Goal: Information Seeking & Learning: Check status

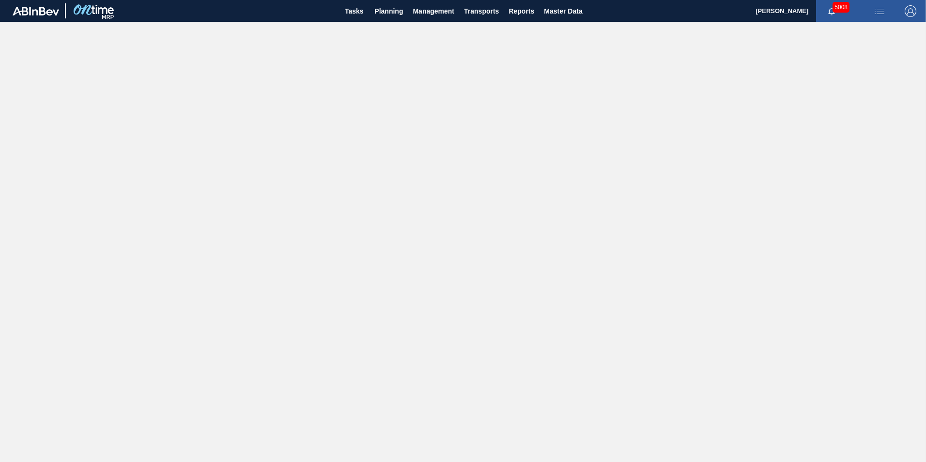
click at [435, 161] on main "Tasks Planning Management Transports Reports Master Data Alfred Mashabela 5008 …" at bounding box center [463, 231] width 926 height 462
click at [381, 13] on span "Planning" at bounding box center [388, 11] width 29 height 12
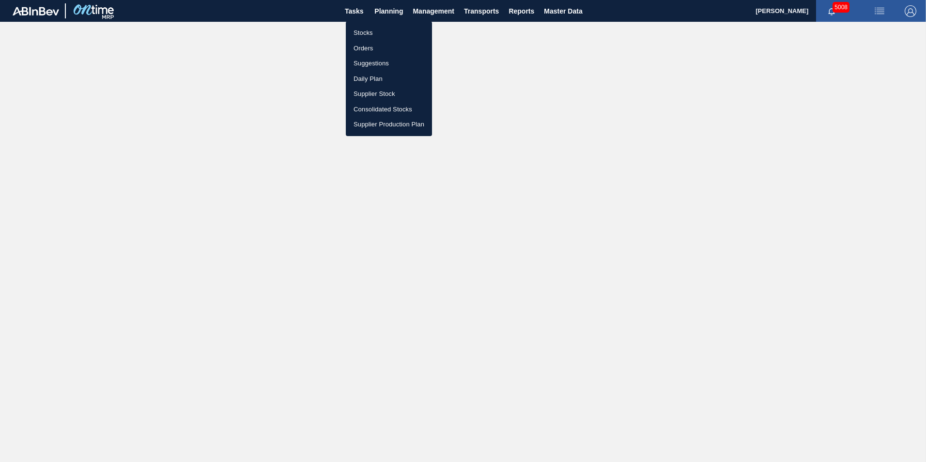
click at [368, 29] on li "Stocks" at bounding box center [389, 32] width 86 height 15
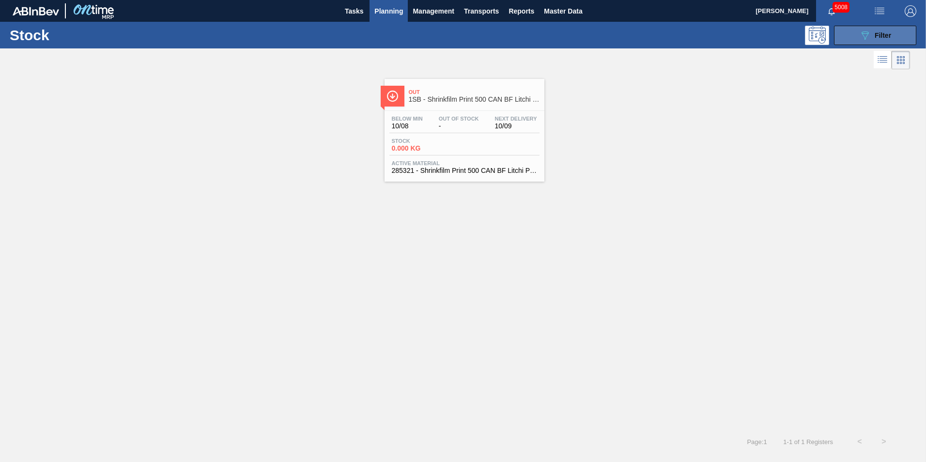
click at [876, 37] on span "Filter" at bounding box center [882, 35] width 16 height 8
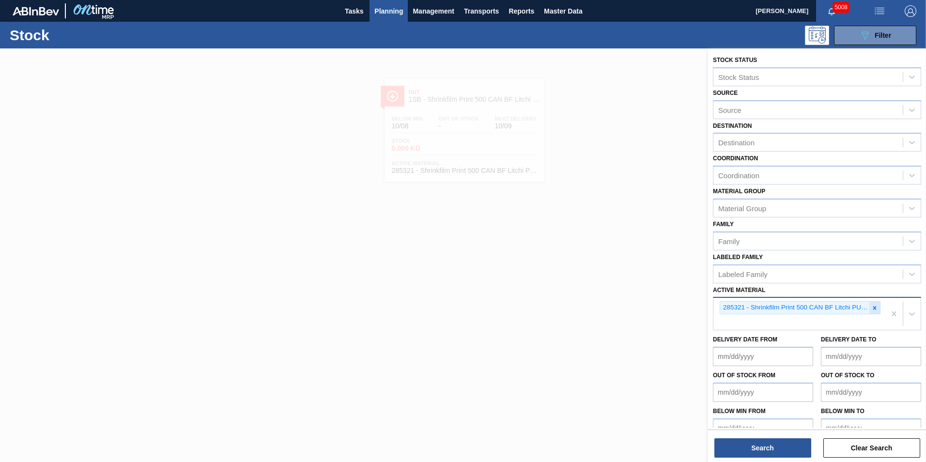
click at [874, 305] on icon at bounding box center [874, 308] width 7 height 7
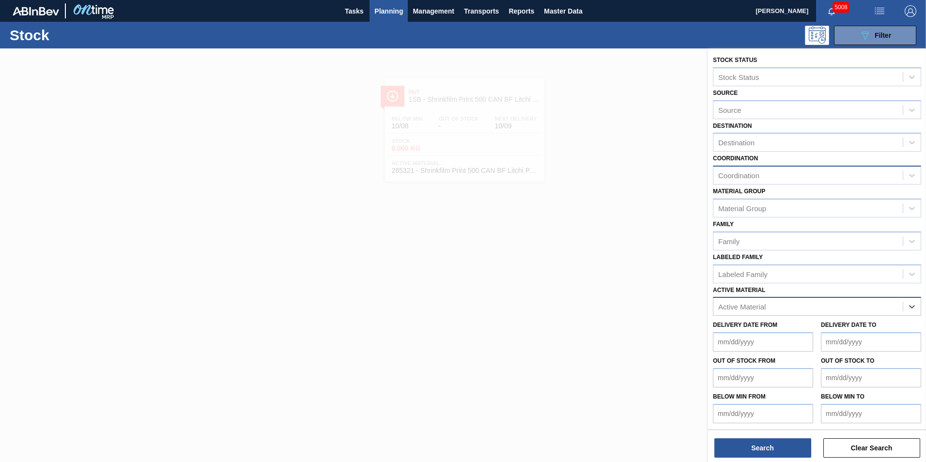
paste Material "284747"
type Material "284747"
click at [797, 327] on div "284747 - Shrinkfilm Print 410 CAN BF Litchi PU" at bounding box center [817, 330] width 208 height 18
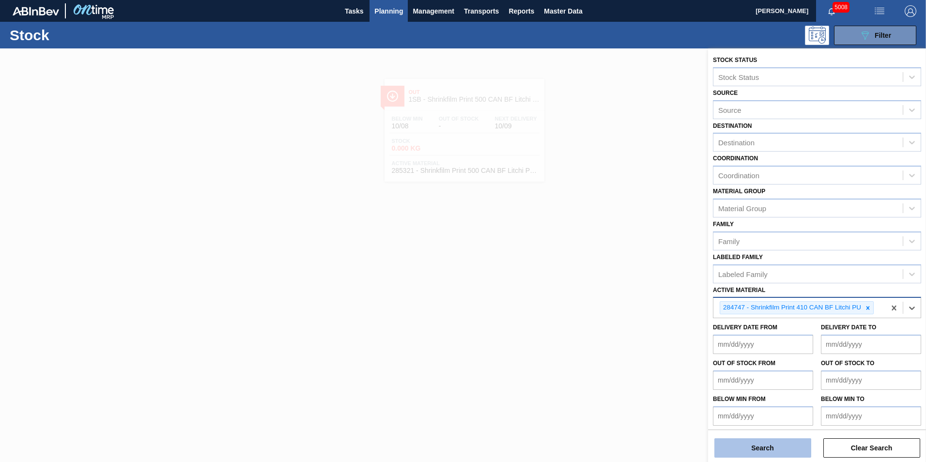
click at [756, 451] on button "Search" at bounding box center [762, 447] width 97 height 19
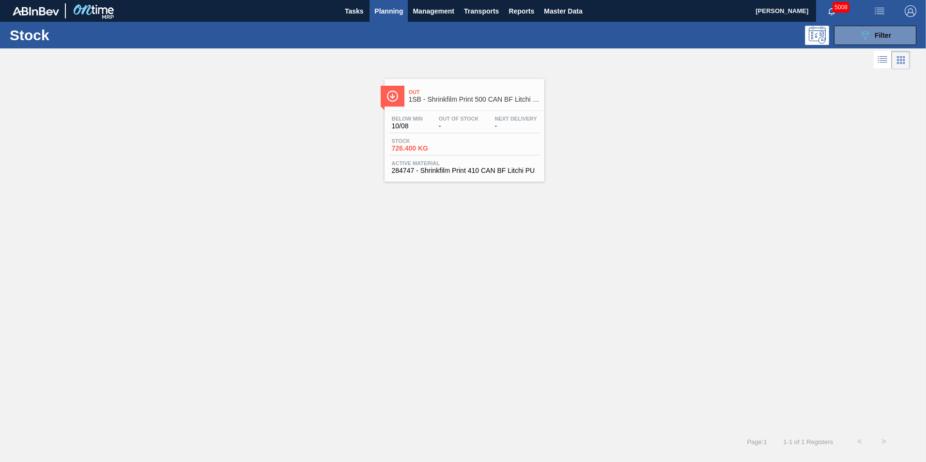
click at [416, 141] on span "Stock" at bounding box center [426, 141] width 68 height 6
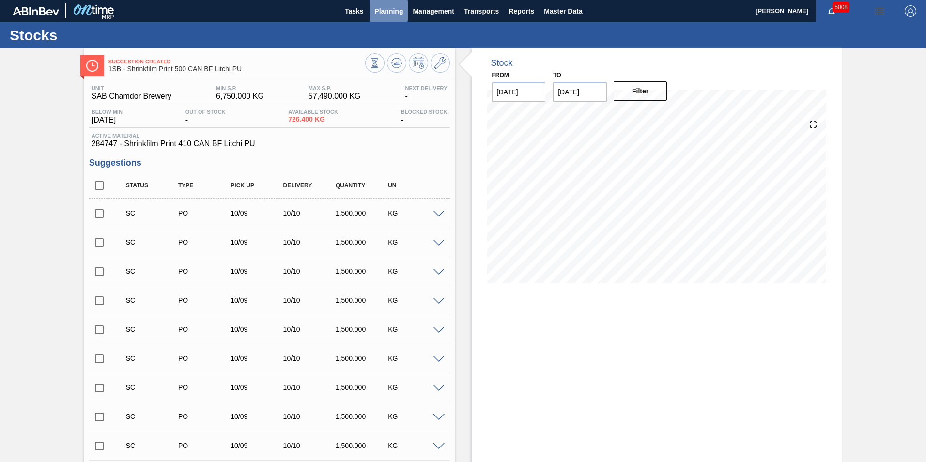
click at [388, 12] on span "Planning" at bounding box center [388, 11] width 29 height 12
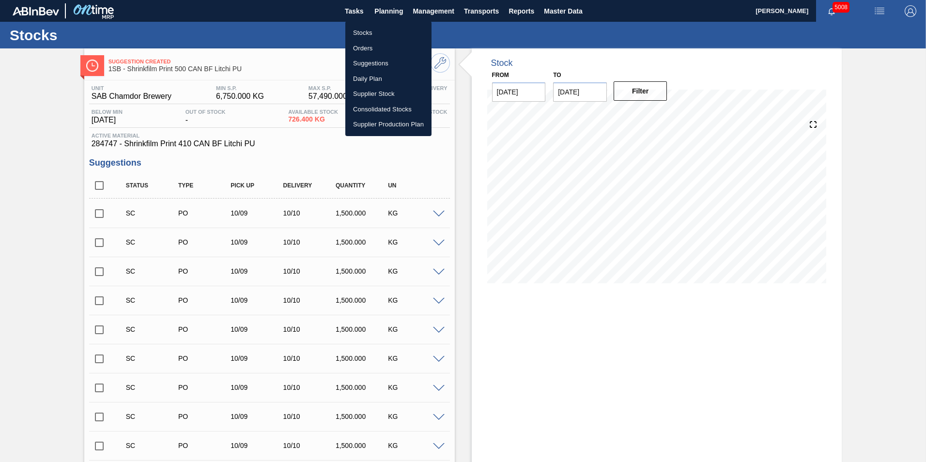
drag, startPoint x: 353, startPoint y: 32, endPoint x: 329, endPoint y: 69, distance: 44.4
click at [353, 32] on li "Stocks" at bounding box center [388, 32] width 86 height 15
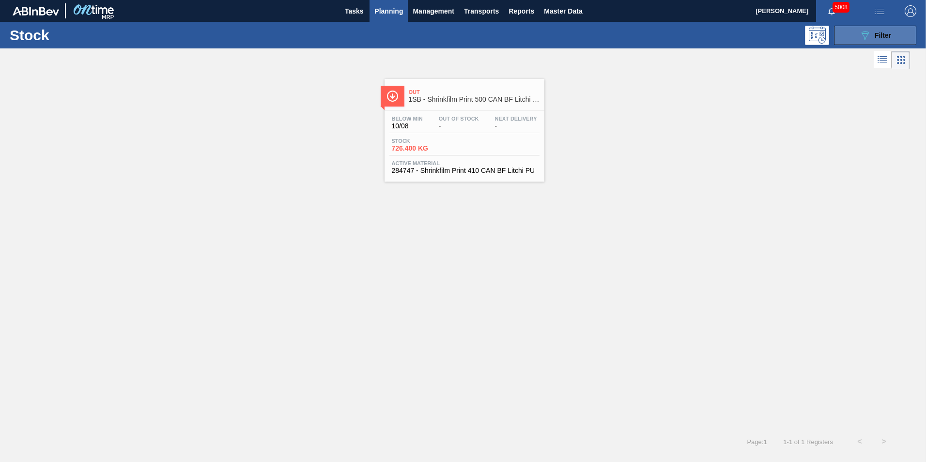
click at [884, 38] on span "Filter" at bounding box center [882, 35] width 16 height 8
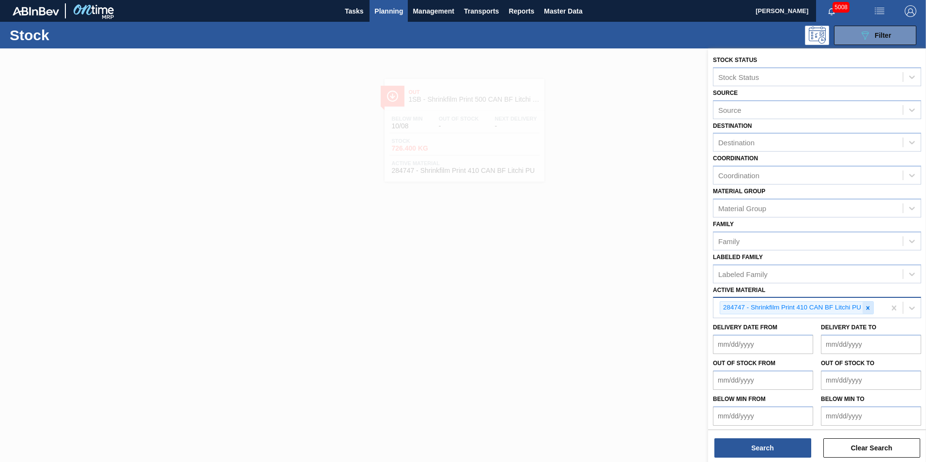
click at [867, 307] on icon at bounding box center [867, 307] width 3 height 3
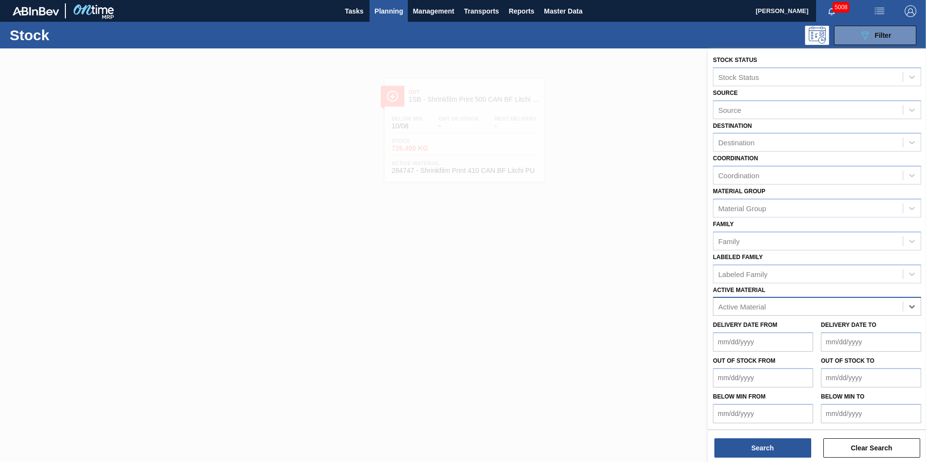
paste Material "285321"
type Material "285321"
click at [821, 330] on div "285321 - Shrinkfilm Print 500 CAN BF Litchi PU 25" at bounding box center [817, 330] width 208 height 18
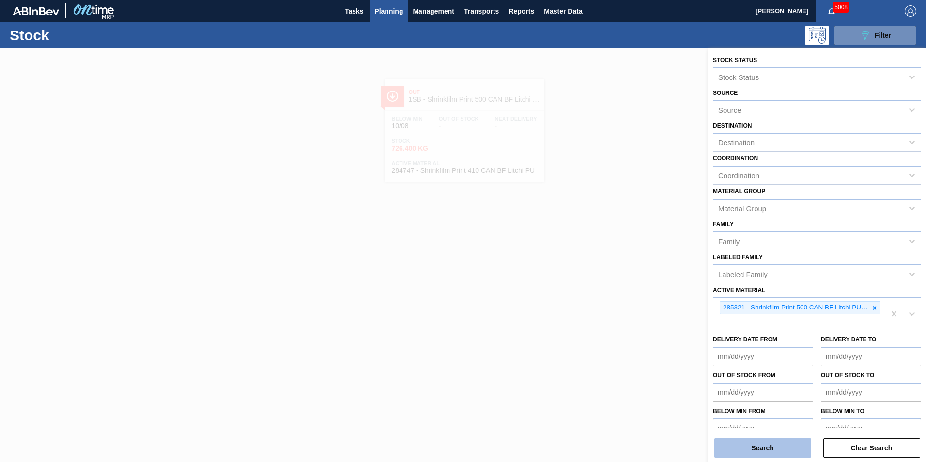
click at [769, 444] on button "Search" at bounding box center [762, 447] width 97 height 19
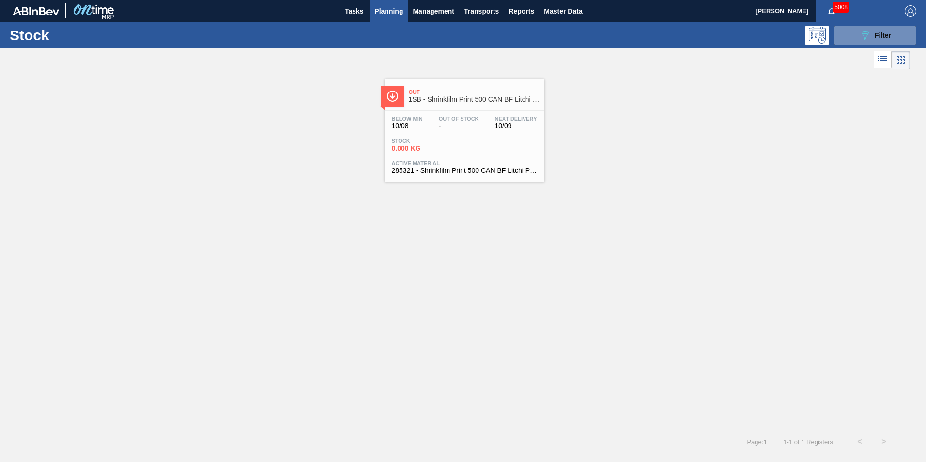
click at [439, 136] on div "Below Min 10/08 Out Of Stock - Next Delivery 10/09 Stock 0.000 KG Active Materi…" at bounding box center [464, 144] width 160 height 66
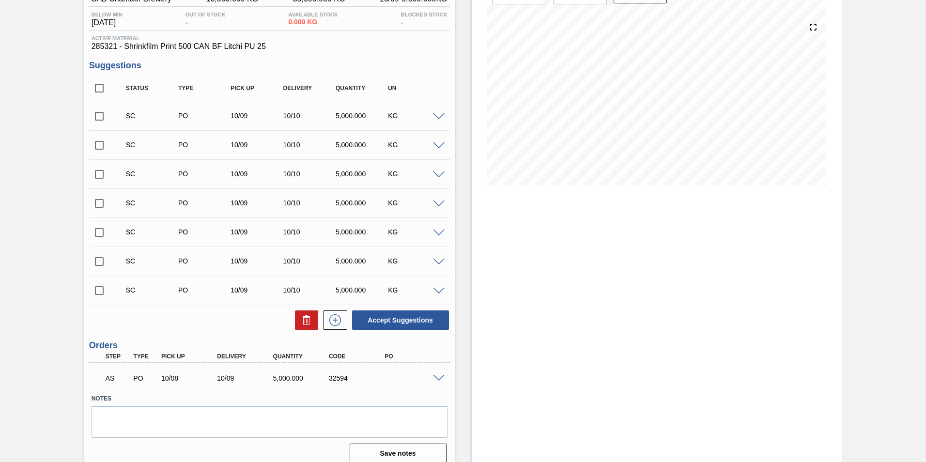
scroll to position [107, 0]
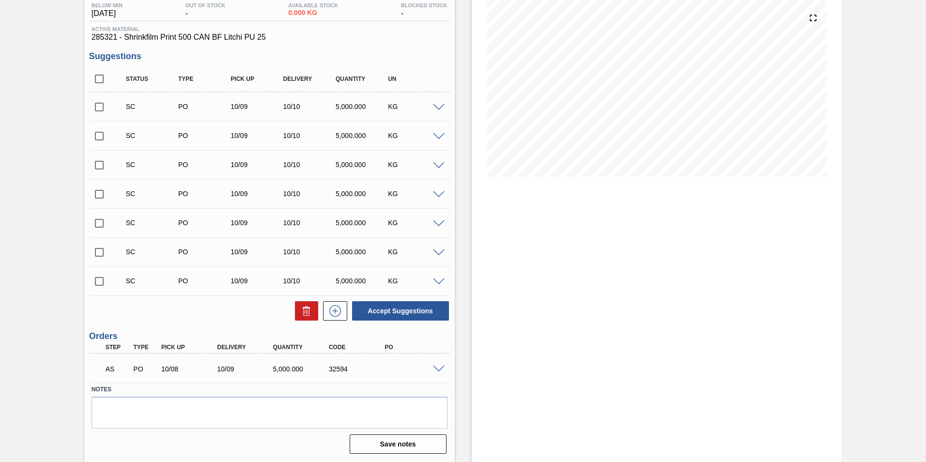
click at [435, 370] on span at bounding box center [439, 369] width 12 height 7
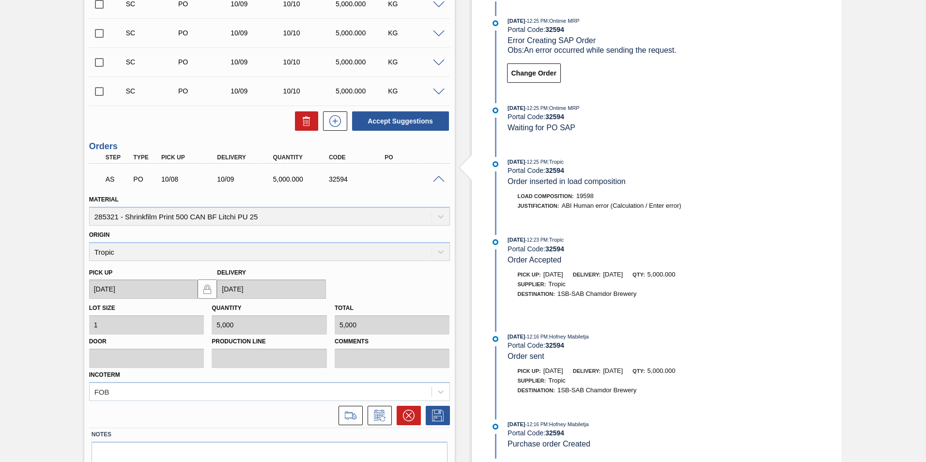
scroll to position [341, 0]
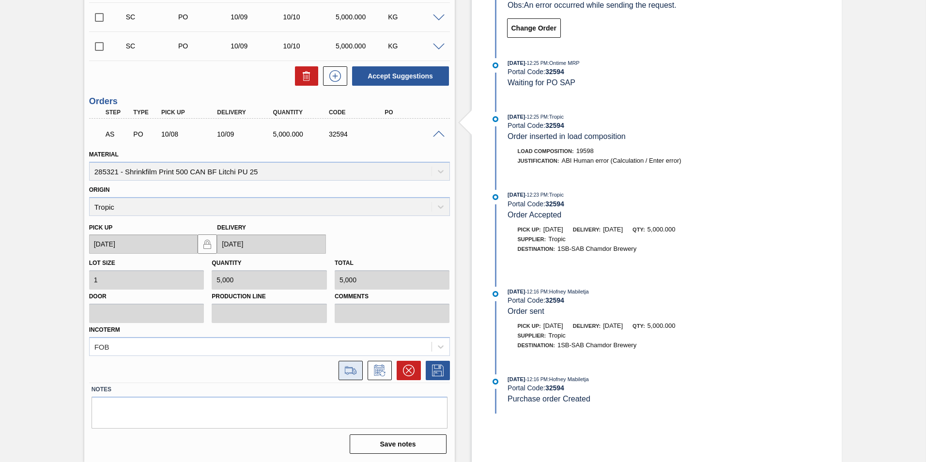
click at [354, 372] on icon at bounding box center [351, 369] width 12 height 7
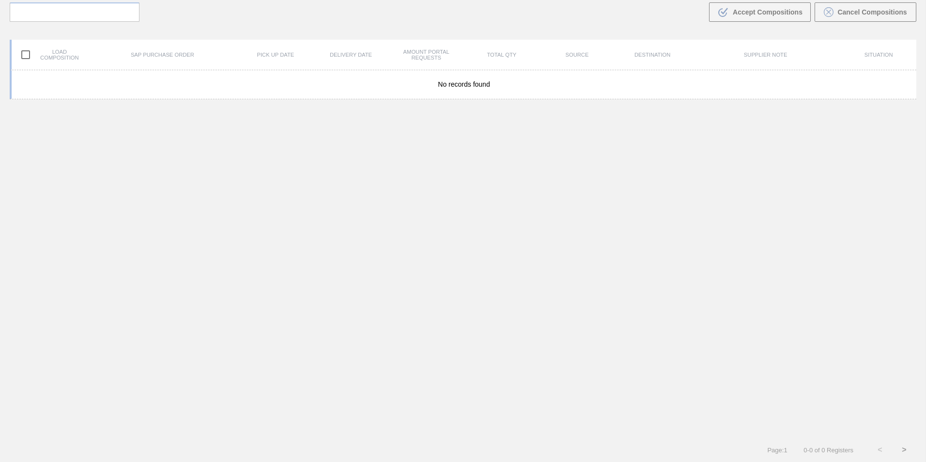
scroll to position [70, 0]
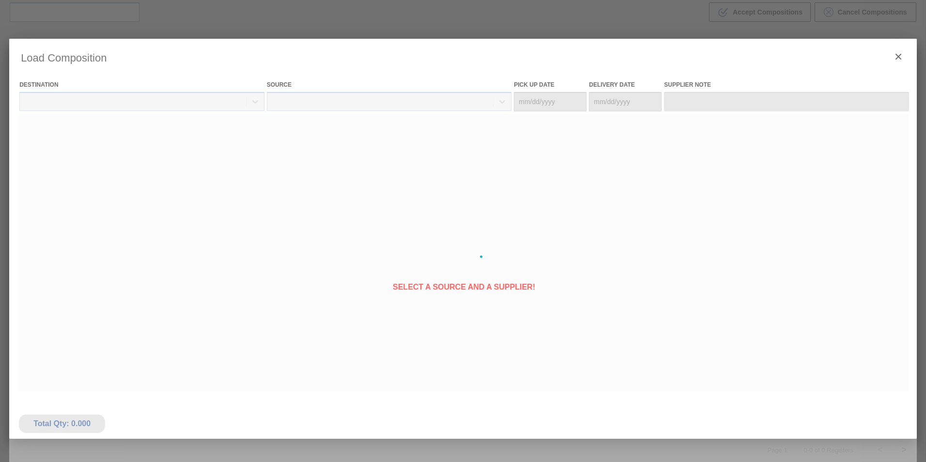
type Date "10/12/2025"
type Date "10/13/2025"
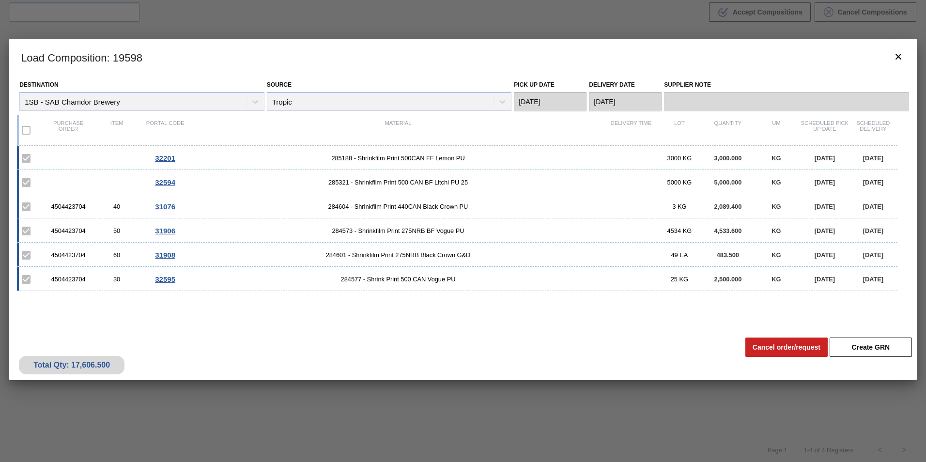
click at [425, 184] on span "285321 - Shrinkfilm Print 500 CAN BF Litchi PU 25" at bounding box center [397, 182] width 417 height 7
click at [139, 183] on div "32594 285321 - Shrinkfilm Print 500 CAN BF Litchi PU 25 5000 KG 5,000.000 KG 10…" at bounding box center [457, 182] width 880 height 24
click at [158, 184] on span "32594" at bounding box center [165, 182] width 20 height 8
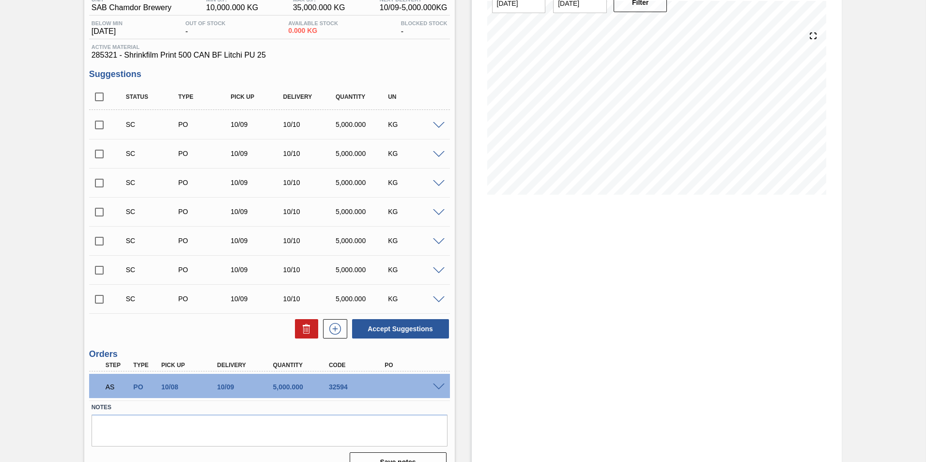
scroll to position [107, 0]
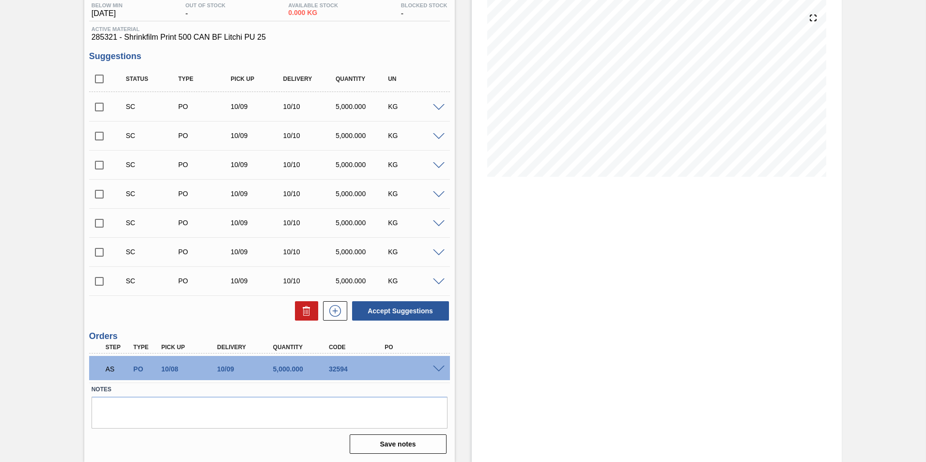
click at [436, 370] on span at bounding box center [439, 369] width 12 height 7
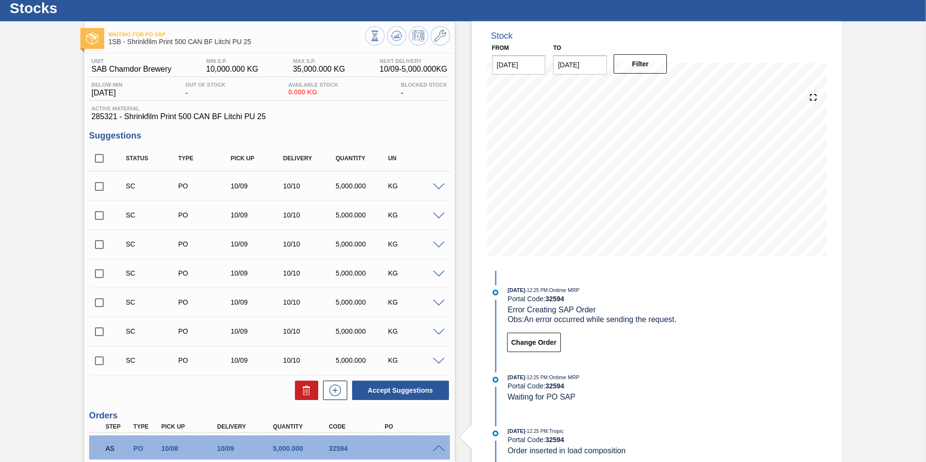
scroll to position [0, 0]
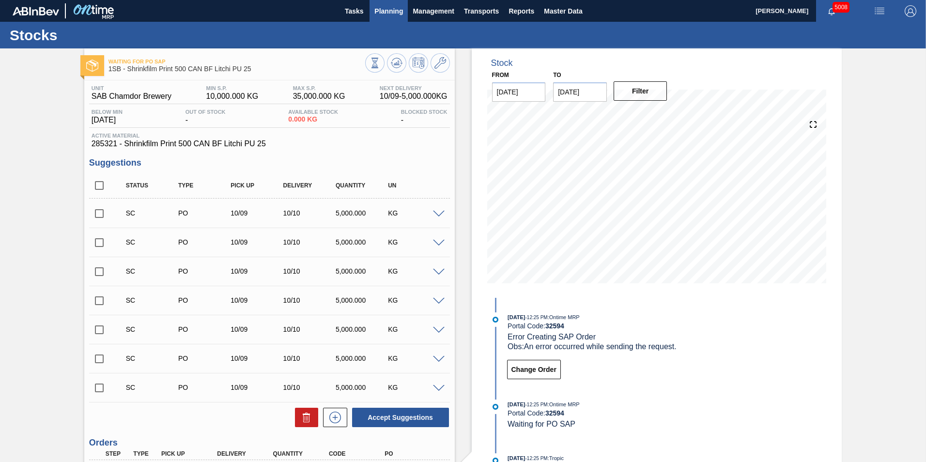
click at [392, 14] on span "Planning" at bounding box center [388, 11] width 29 height 12
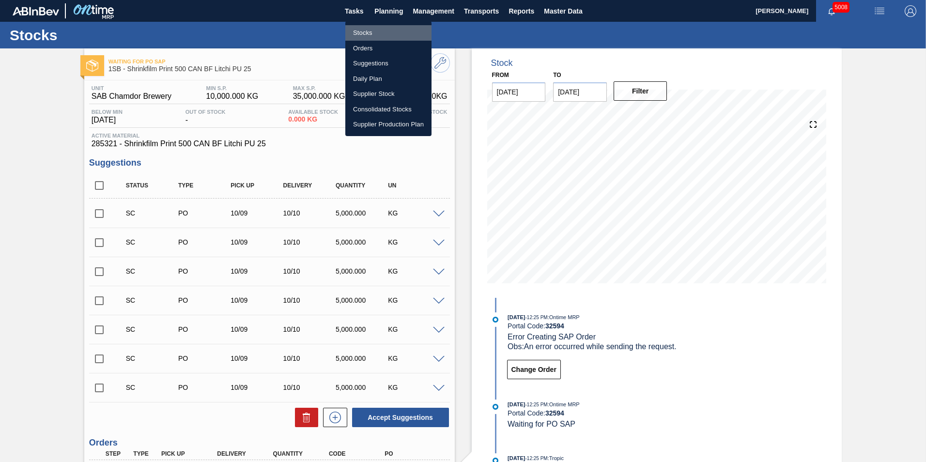
click at [363, 33] on li "Stocks" at bounding box center [388, 32] width 86 height 15
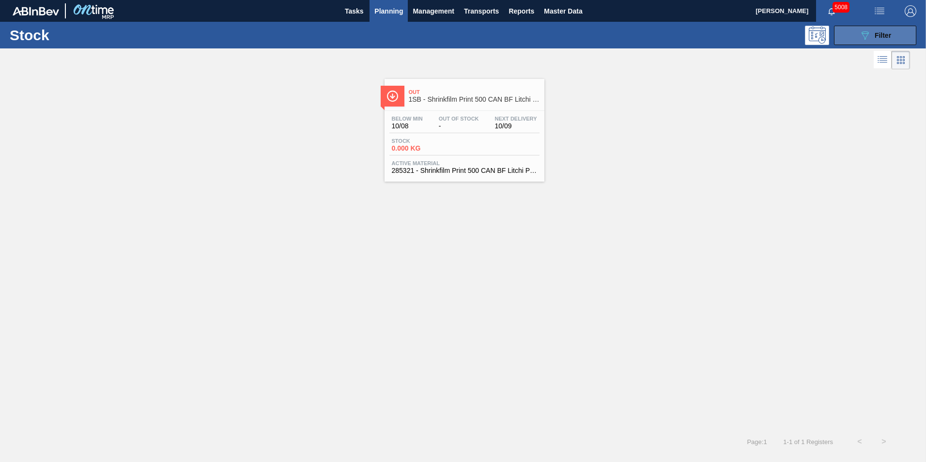
click at [896, 33] on button "089F7B8B-B2A5-4AFE-B5C0-19BA573D28AC Filter" at bounding box center [875, 35] width 82 height 19
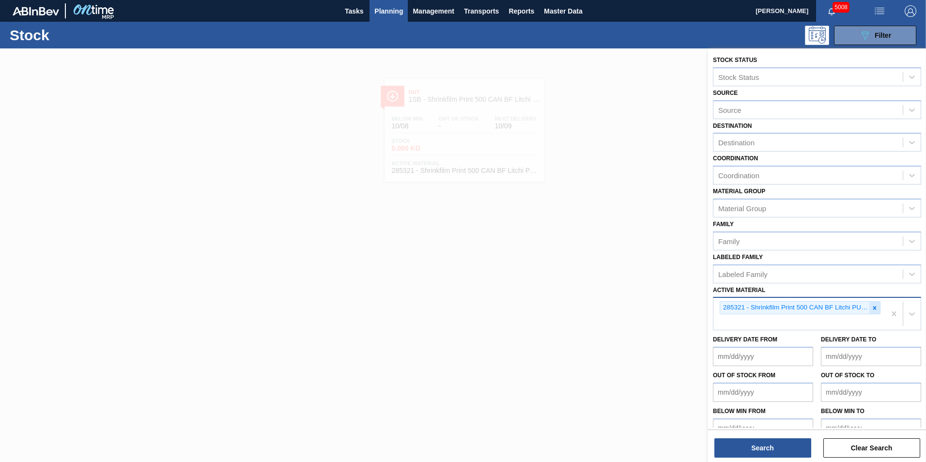
click at [873, 305] on icon at bounding box center [874, 308] width 7 height 7
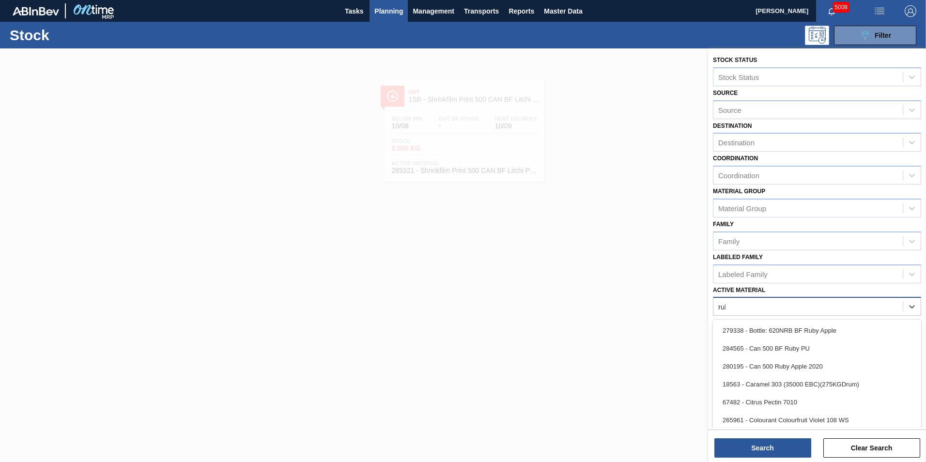
type Material "ruby"
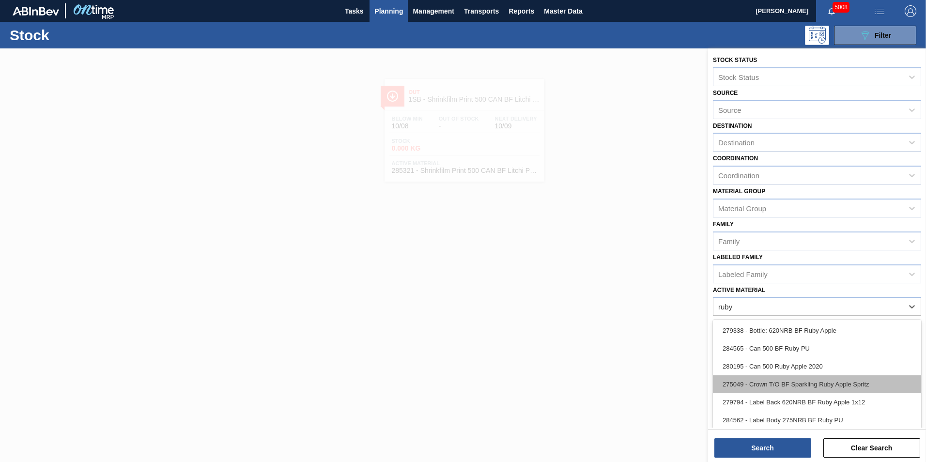
click at [835, 382] on div "275049 - Crown T/O BF Sparkling Ruby Apple Spritz" at bounding box center [817, 384] width 208 height 18
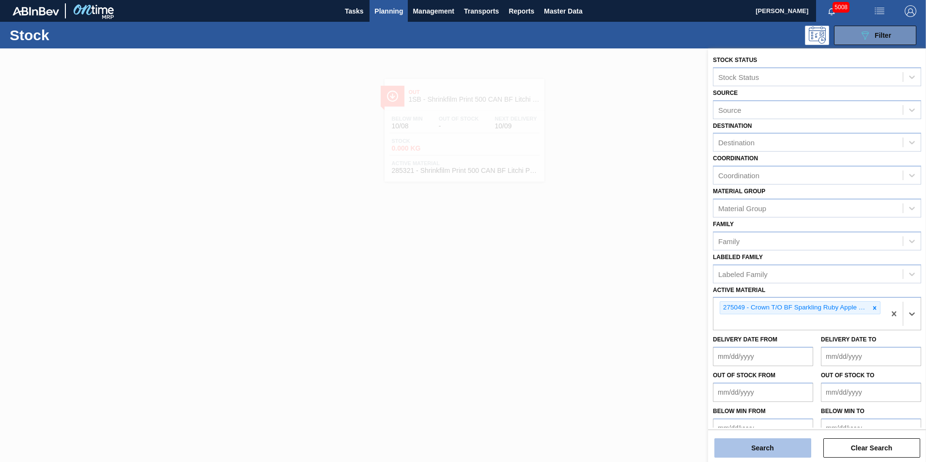
click at [761, 454] on button "Search" at bounding box center [762, 447] width 97 height 19
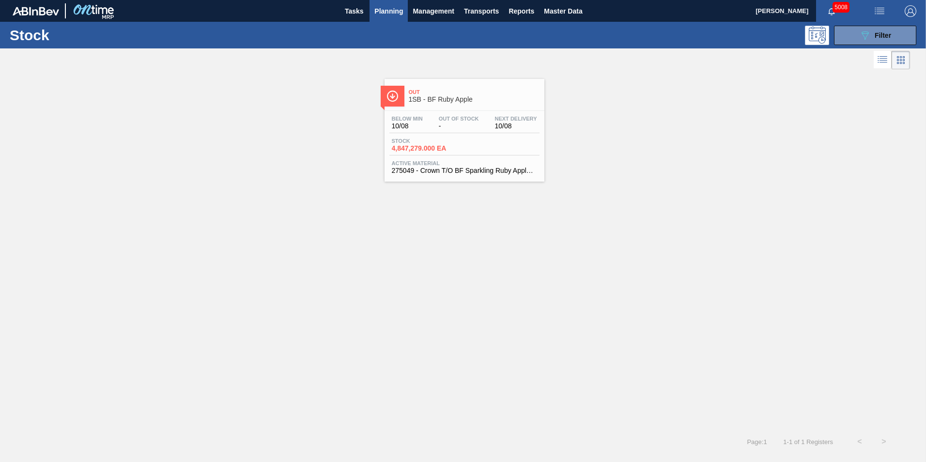
drag, startPoint x: 444, startPoint y: 159, endPoint x: 427, endPoint y: 159, distance: 17.4
click at [444, 158] on div "Below Min 10/08 Out Of Stock - Next Delivery 10/08 Stock 4,847,279.000 EA Activ…" at bounding box center [464, 144] width 160 height 66
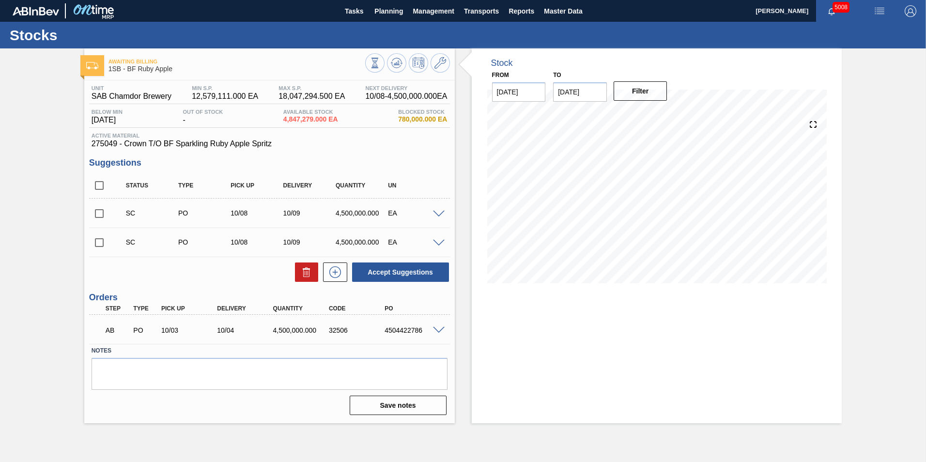
click at [422, 330] on div "4504422786" at bounding box center [413, 330] width 62 height 8
drag, startPoint x: 422, startPoint y: 330, endPoint x: 386, endPoint y: 331, distance: 35.4
click at [386, 331] on div "4504422786" at bounding box center [413, 330] width 62 height 8
copy div "4504422786"
click at [396, 12] on span "Planning" at bounding box center [388, 11] width 29 height 12
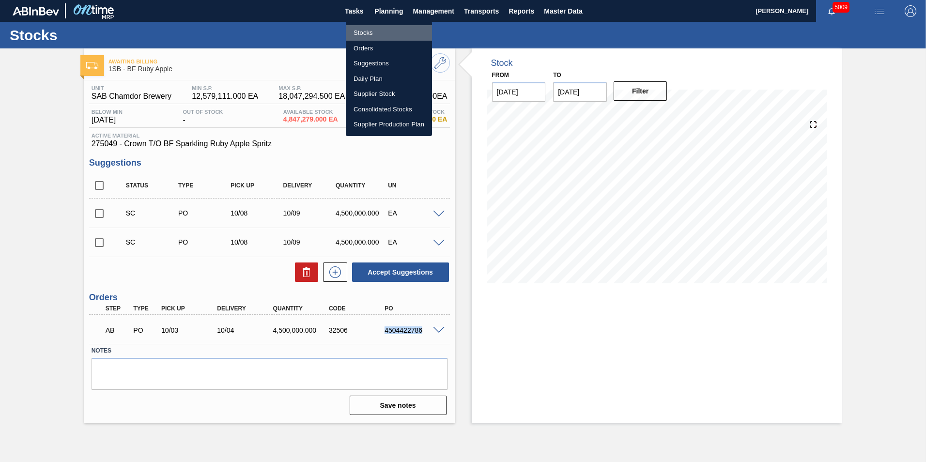
click at [363, 30] on li "Stocks" at bounding box center [389, 32] width 86 height 15
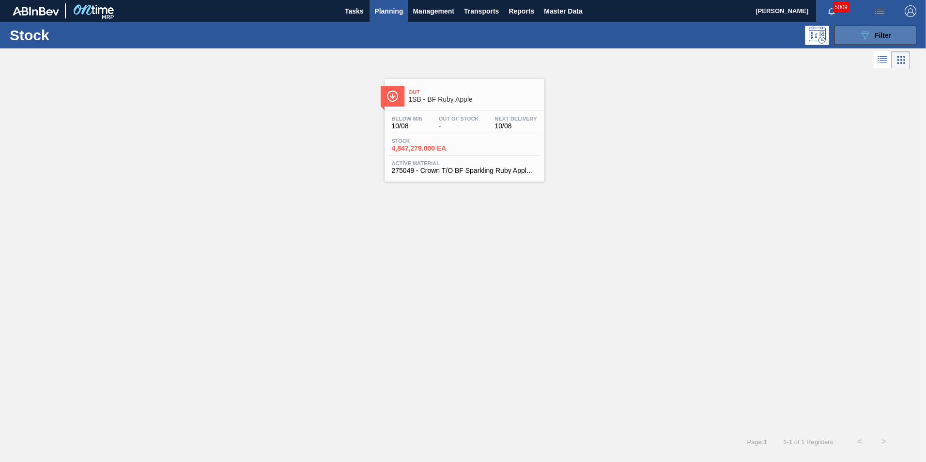
click at [889, 33] on span "Filter" at bounding box center [882, 35] width 16 height 8
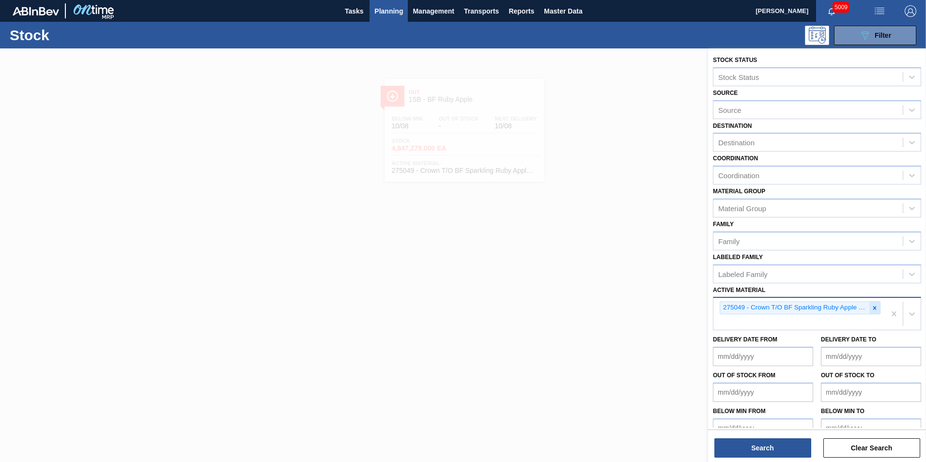
click at [874, 310] on icon at bounding box center [874, 308] width 7 height 7
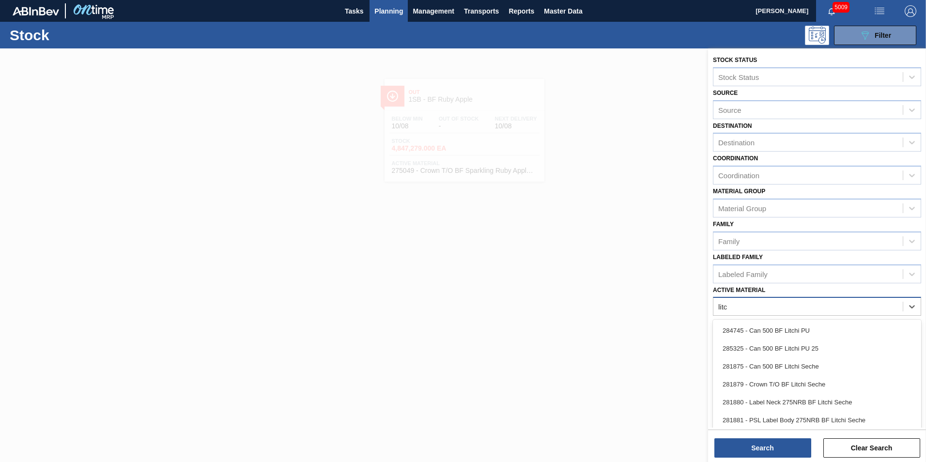
type Material "litch"
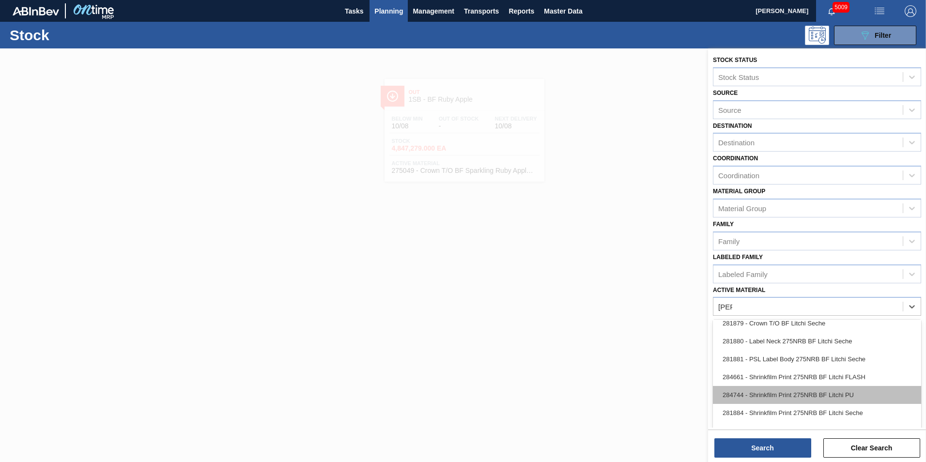
scroll to position [48, 0]
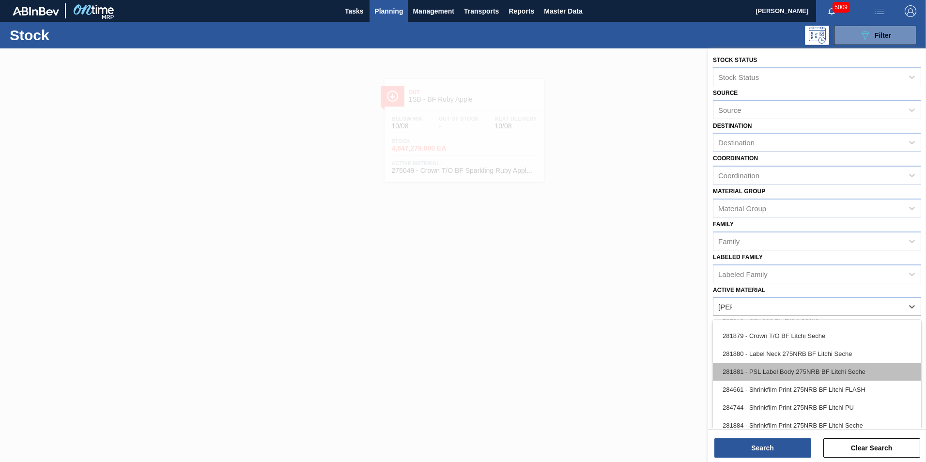
click at [811, 366] on div "281881 - PSL Label Body 275NRB BF Litchi Seche" at bounding box center [817, 372] width 208 height 18
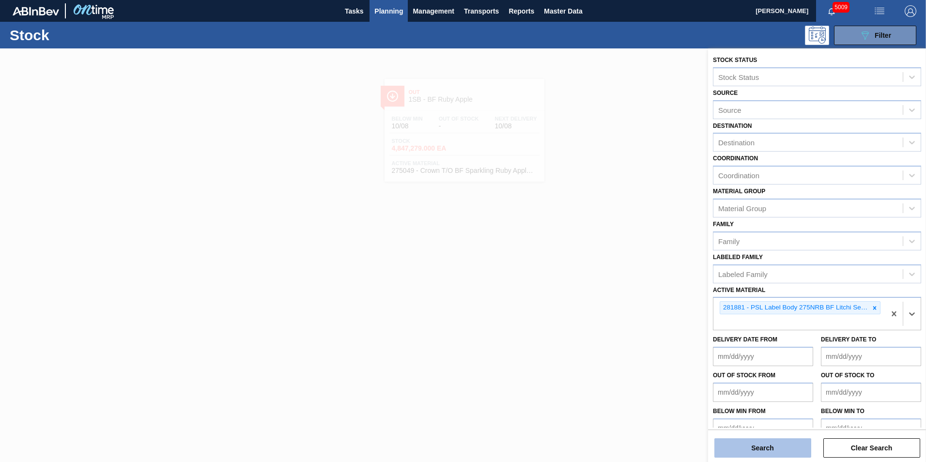
click at [767, 456] on button "Search" at bounding box center [762, 447] width 97 height 19
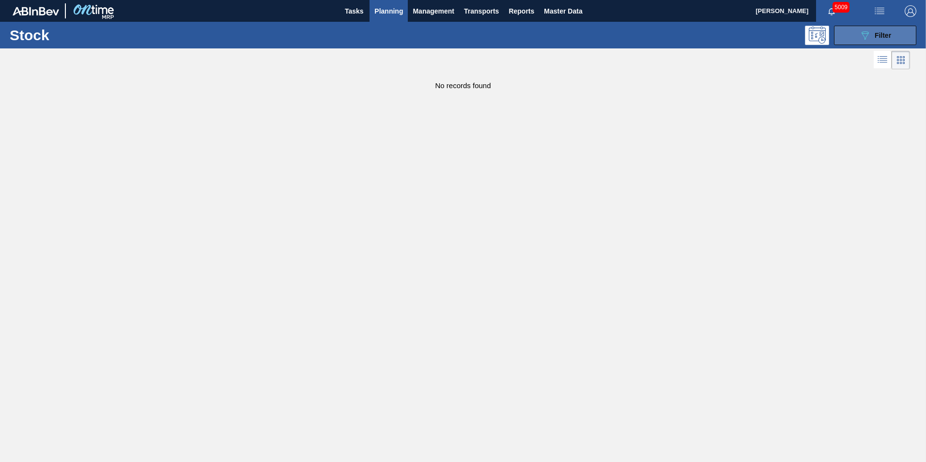
click at [895, 33] on button "089F7B8B-B2A5-4AFE-B5C0-19BA573D28AC Filter" at bounding box center [875, 35] width 82 height 19
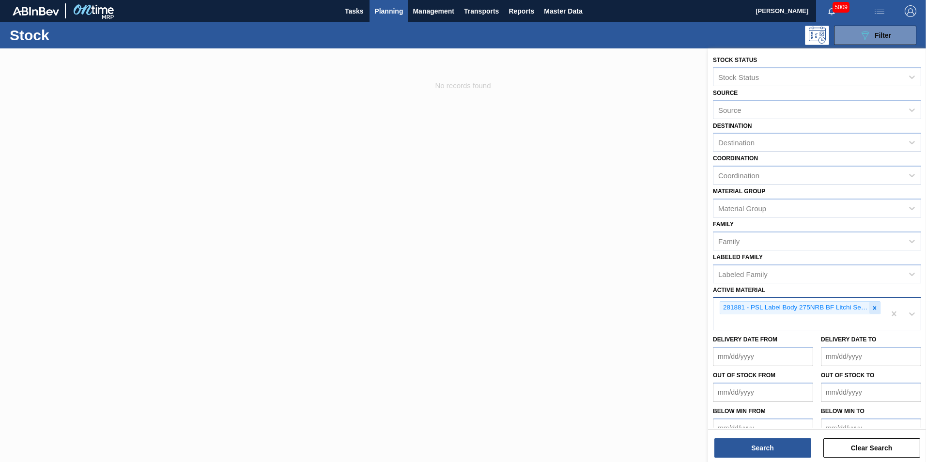
click at [872, 306] on icon at bounding box center [874, 308] width 7 height 7
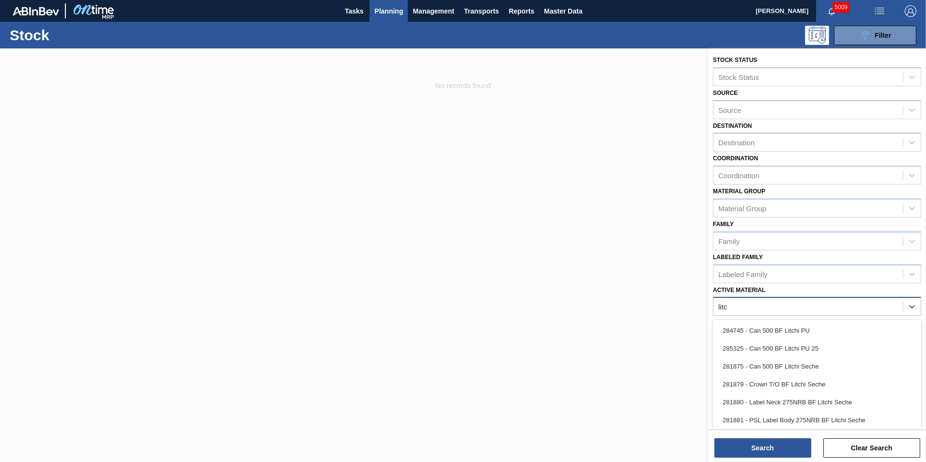
type Material "litch"
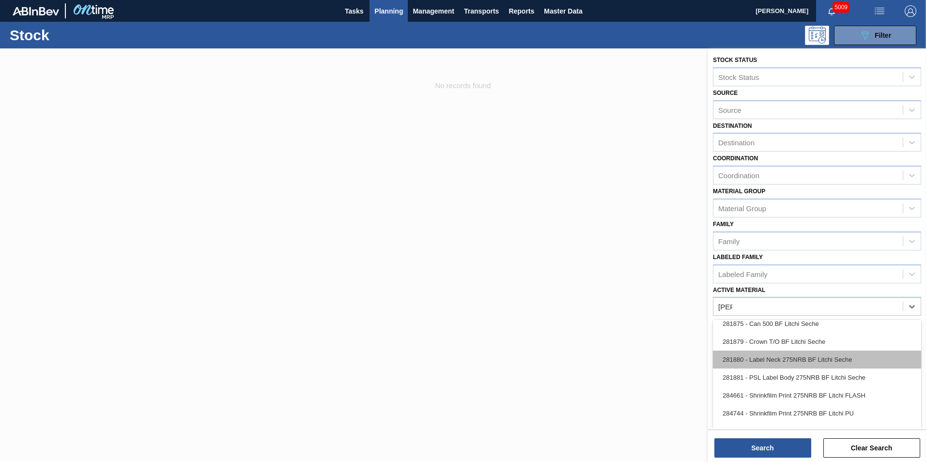
click at [780, 362] on div "281880 - Label Neck 275NRB BF Litchi Seche" at bounding box center [817, 360] width 208 height 18
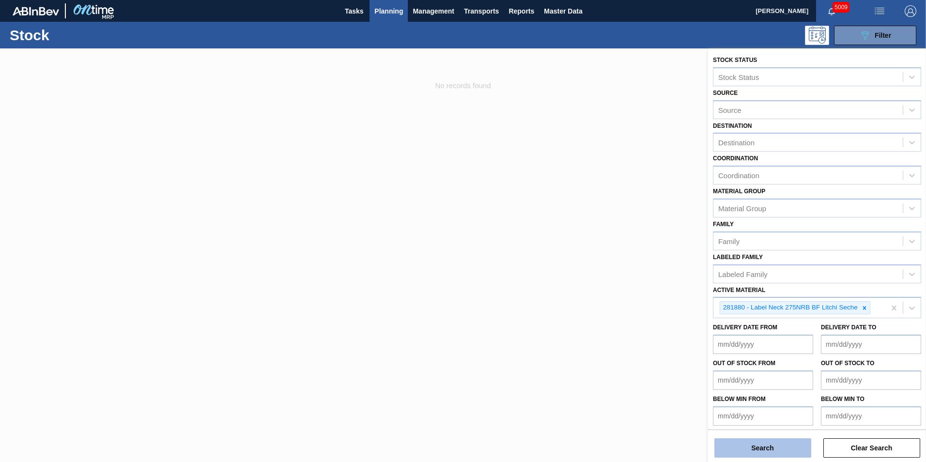
click at [771, 447] on button "Search" at bounding box center [762, 447] width 97 height 19
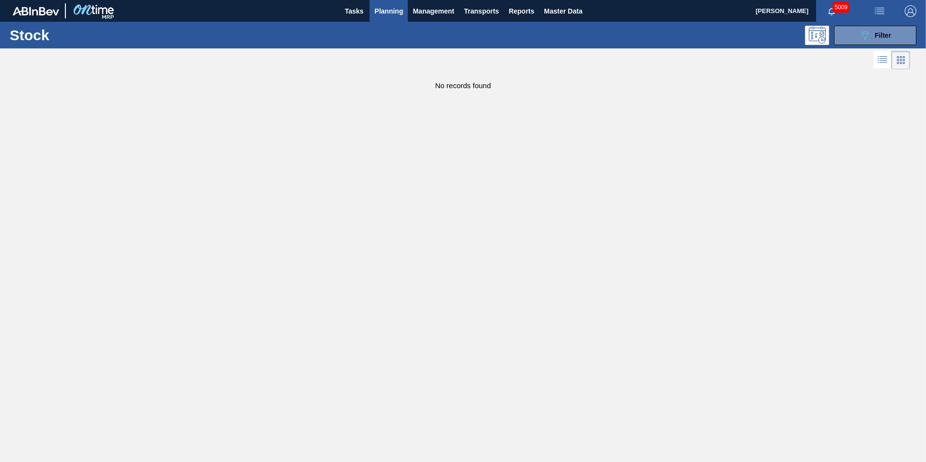
click at [538, 322] on main "Tasks Planning Management Transports Reports Master Data Alfred Mashabela 5009 …" at bounding box center [463, 231] width 926 height 462
click at [898, 32] on button "089F7B8B-B2A5-4AFE-B5C0-19BA573D28AC Filter" at bounding box center [875, 35] width 82 height 19
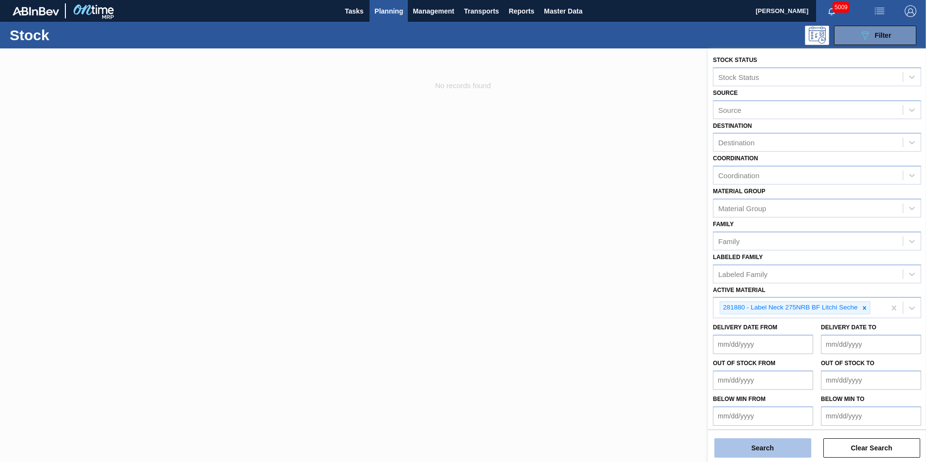
click at [782, 449] on button "Search" at bounding box center [762, 447] width 97 height 19
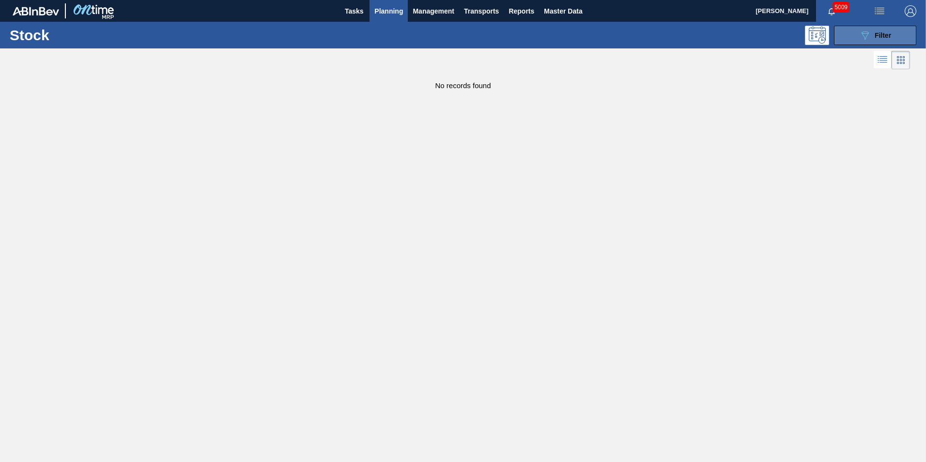
click at [881, 36] on span "Filter" at bounding box center [882, 35] width 16 height 8
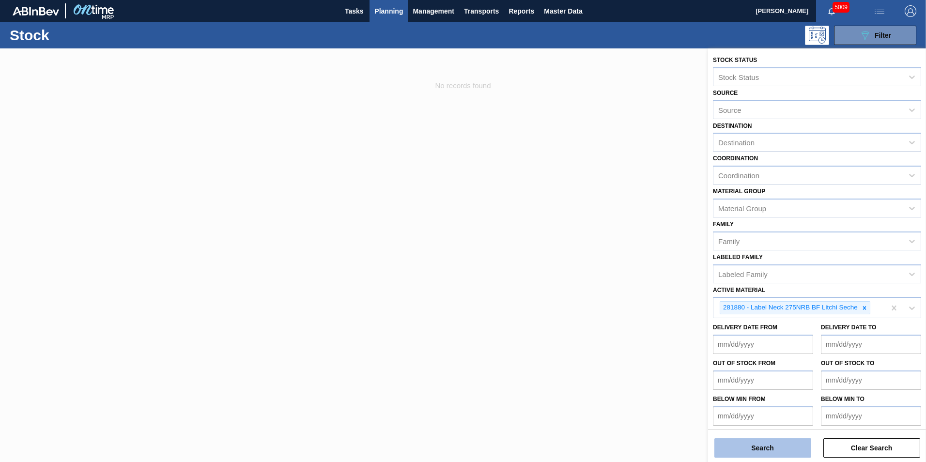
click at [769, 457] on button "Search" at bounding box center [762, 447] width 97 height 19
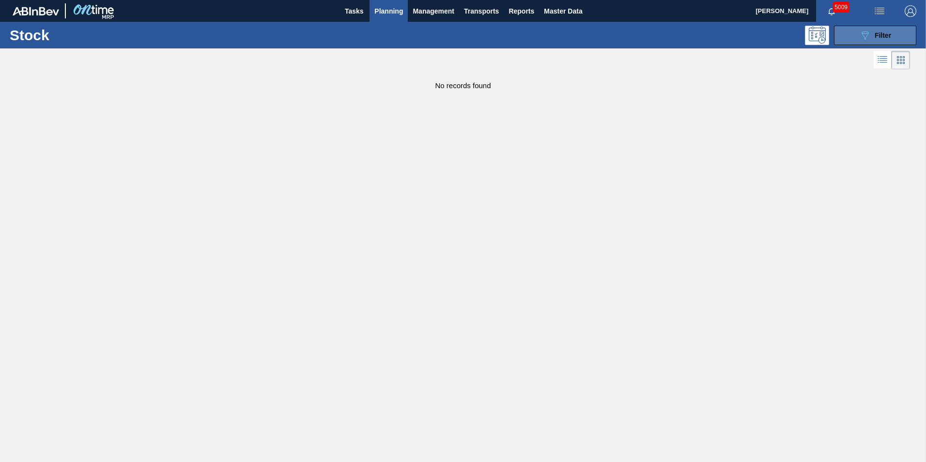
click at [883, 39] on div "089F7B8B-B2A5-4AFE-B5C0-19BA573D28AC Filter" at bounding box center [875, 36] width 32 height 12
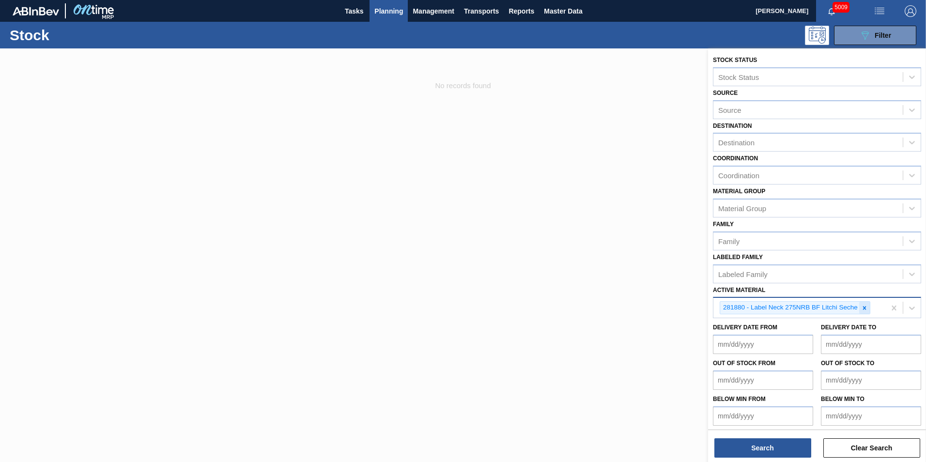
click at [863, 307] on icon at bounding box center [863, 307] width 3 height 3
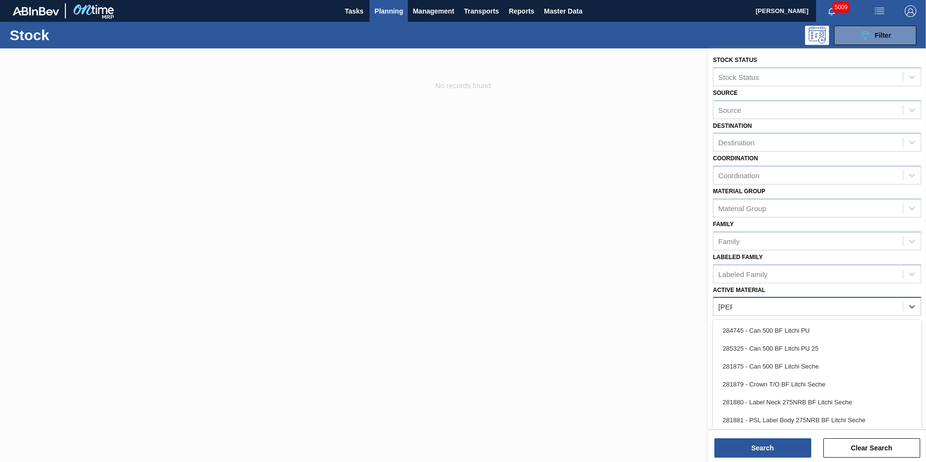
type Material "litchi"
click at [806, 383] on div "281879 - Crown T/O BF Litchi Seche" at bounding box center [817, 384] width 208 height 18
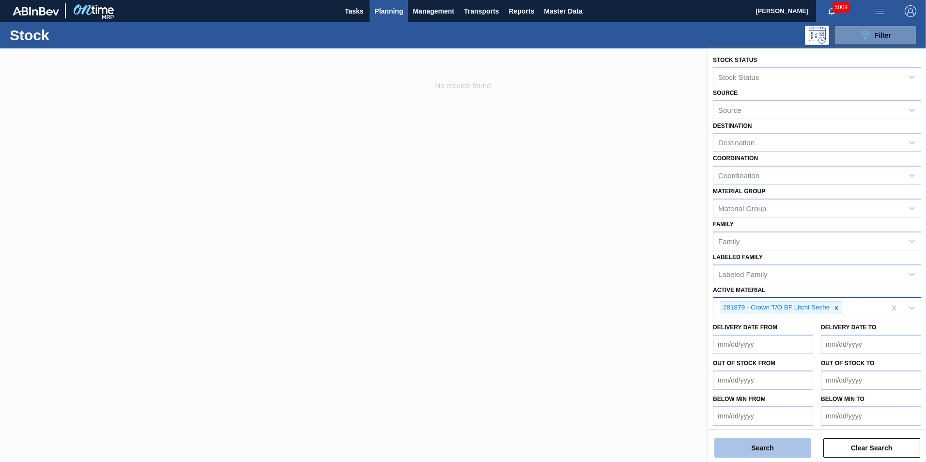
click at [755, 448] on button "Search" at bounding box center [762, 447] width 97 height 19
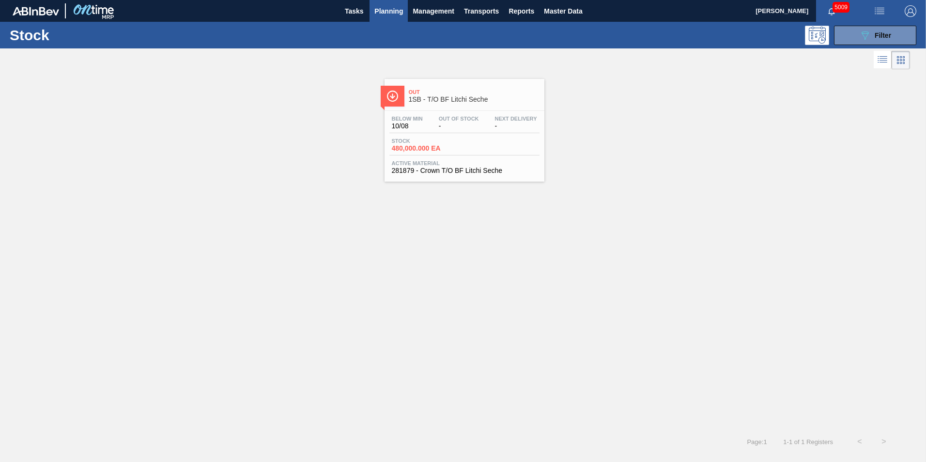
click at [419, 145] on span "480,000.000 EA" at bounding box center [426, 148] width 68 height 7
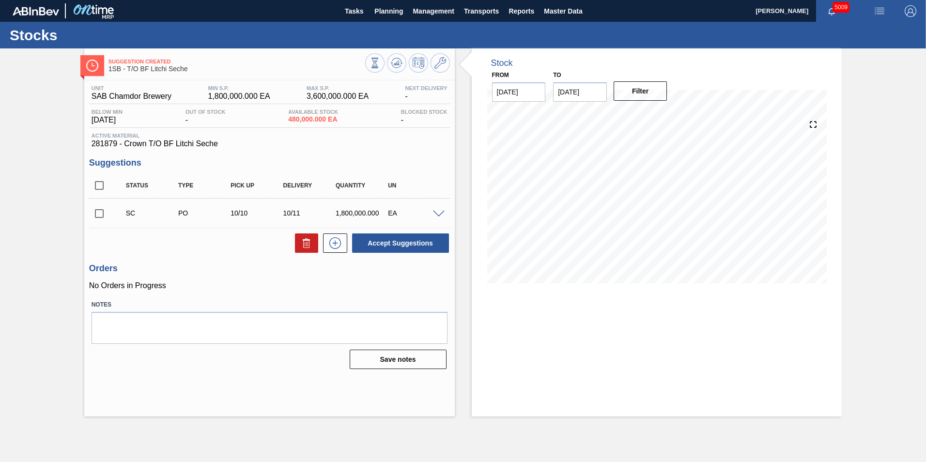
click at [97, 213] on input "checkbox" at bounding box center [99, 213] width 20 height 20
click at [390, 237] on button "Accept Suggestions" at bounding box center [400, 242] width 97 height 19
checkbox input "false"
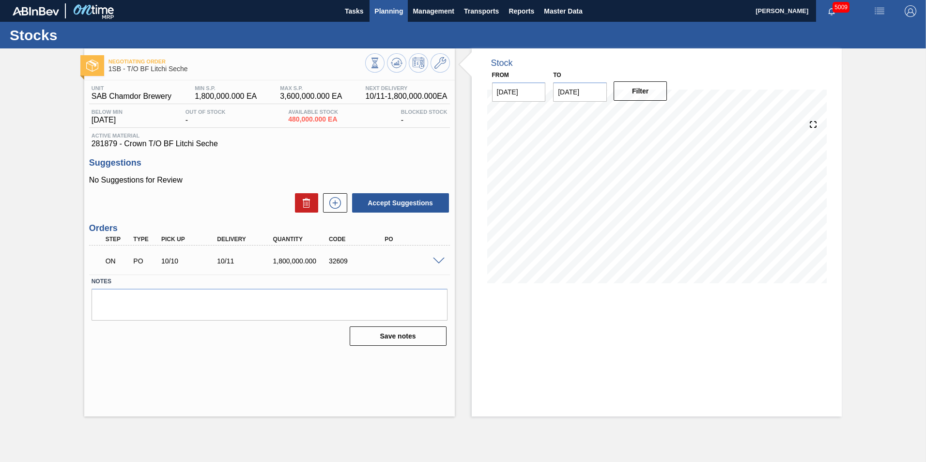
click at [387, 12] on span "Planning" at bounding box center [388, 11] width 29 height 12
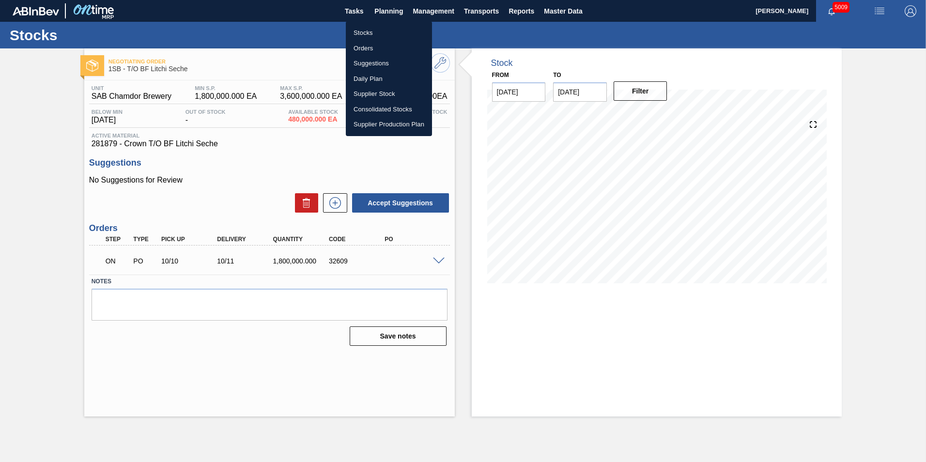
click at [367, 31] on li "Stocks" at bounding box center [389, 32] width 86 height 15
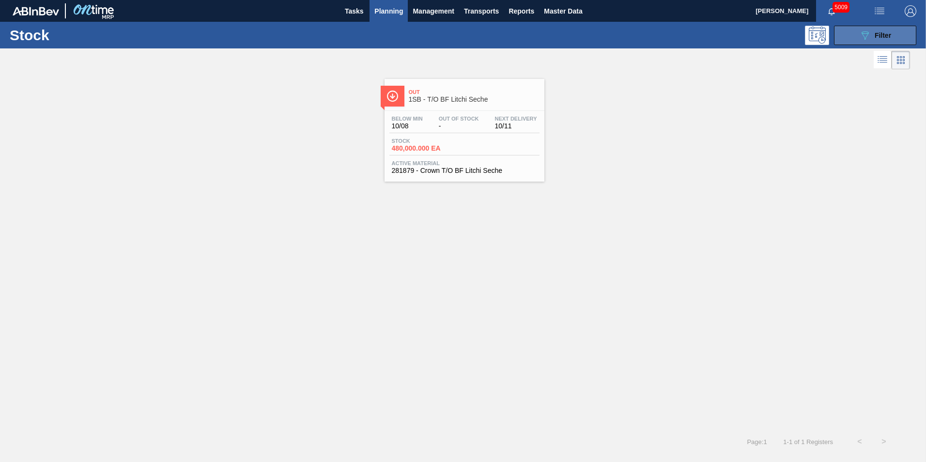
click at [892, 40] on button "089F7B8B-B2A5-4AFE-B5C0-19BA573D28AC Filter" at bounding box center [875, 35] width 82 height 19
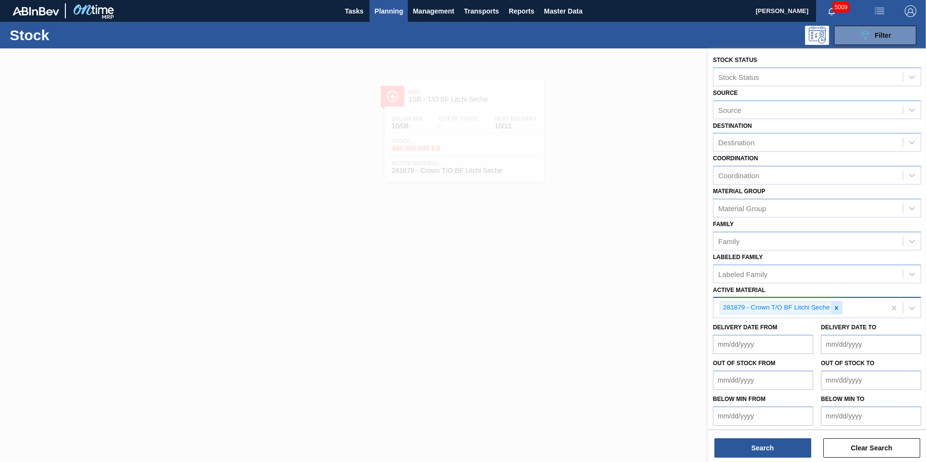
click at [837, 308] on icon at bounding box center [836, 307] width 3 height 3
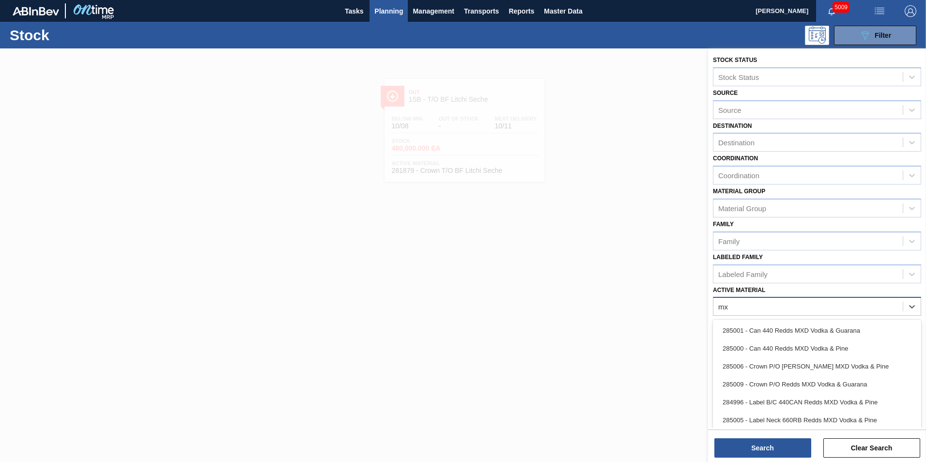
type Material "mxd"
click at [794, 365] on div "285006 - Crown P/O [PERSON_NAME] MXD Vodka & Pine" at bounding box center [817, 366] width 208 height 18
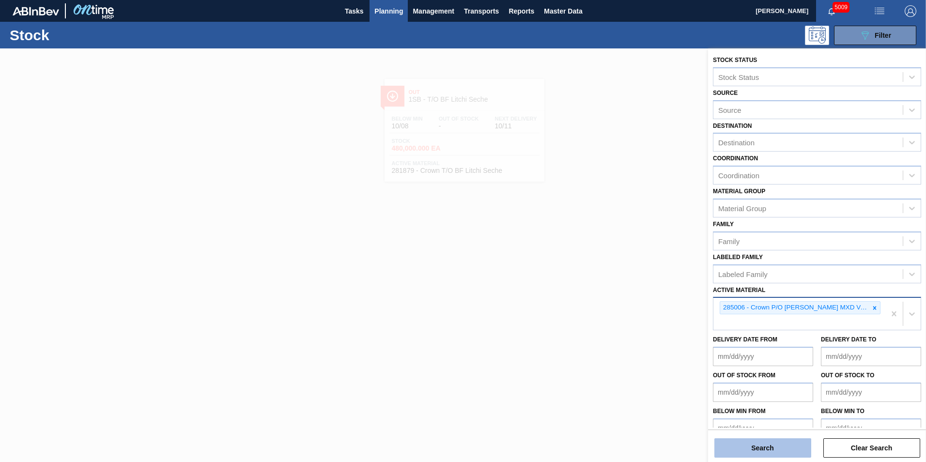
click at [764, 447] on button "Search" at bounding box center [762, 447] width 97 height 19
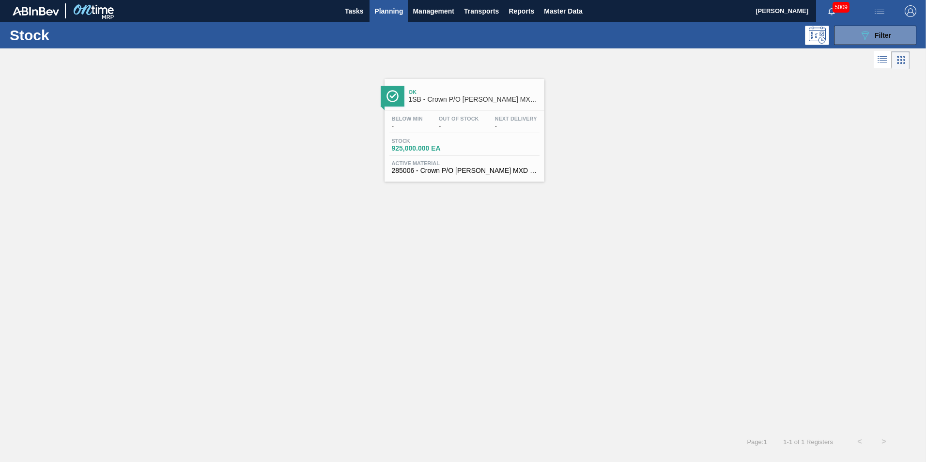
click at [488, 148] on div "Stock 925,000.000 EA" at bounding box center [464, 146] width 150 height 17
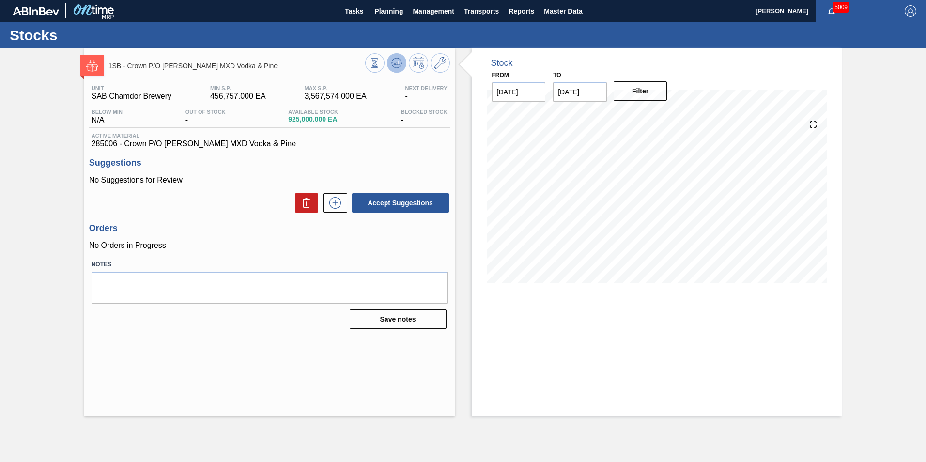
click at [396, 63] on icon at bounding box center [396, 63] width 6 height 4
click at [217, 172] on div "Suggestions No Suggestions for Review Accept Suggestions" at bounding box center [269, 186] width 361 height 56
click at [400, 13] on span "Planning" at bounding box center [388, 11] width 29 height 12
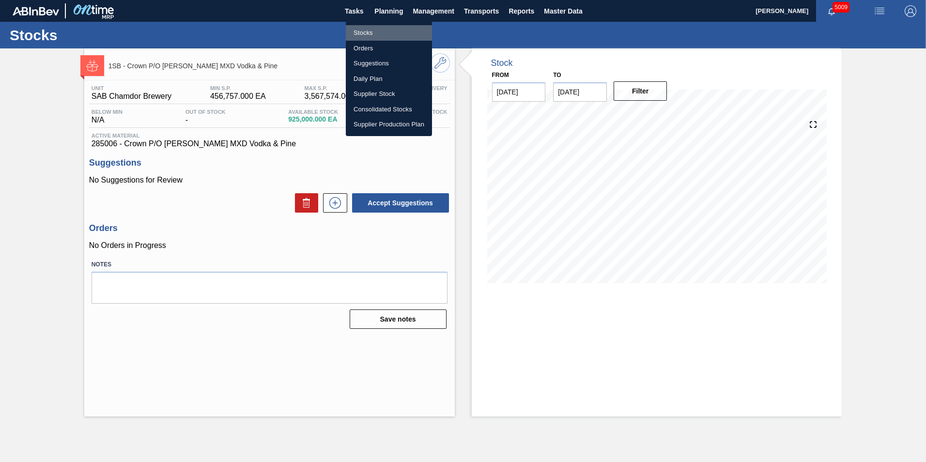
drag, startPoint x: 369, startPoint y: 33, endPoint x: 358, endPoint y: 120, distance: 87.4
click at [369, 33] on li "Stocks" at bounding box center [389, 32] width 86 height 15
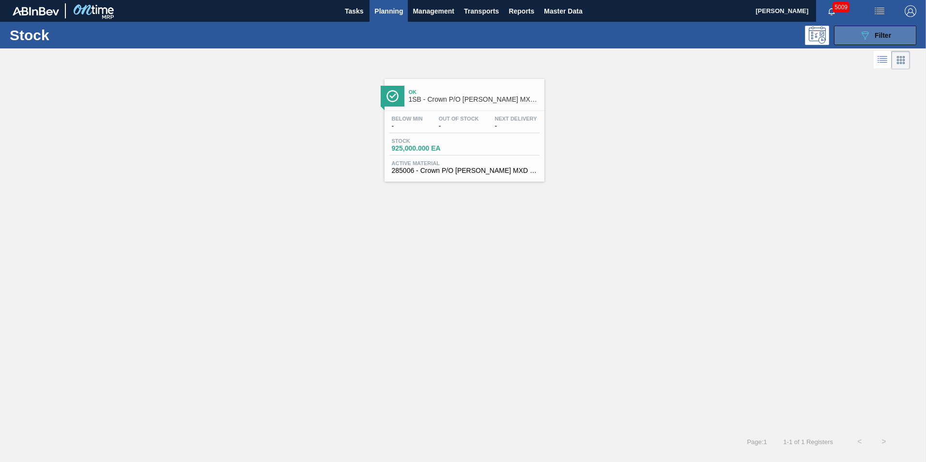
click at [897, 36] on button "089F7B8B-B2A5-4AFE-B5C0-19BA573D28AC Filter" at bounding box center [875, 35] width 82 height 19
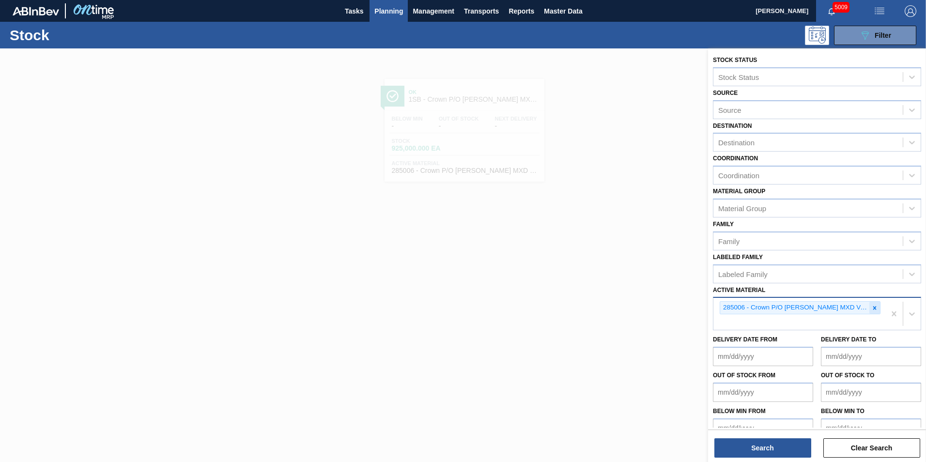
click at [873, 306] on icon at bounding box center [874, 308] width 7 height 7
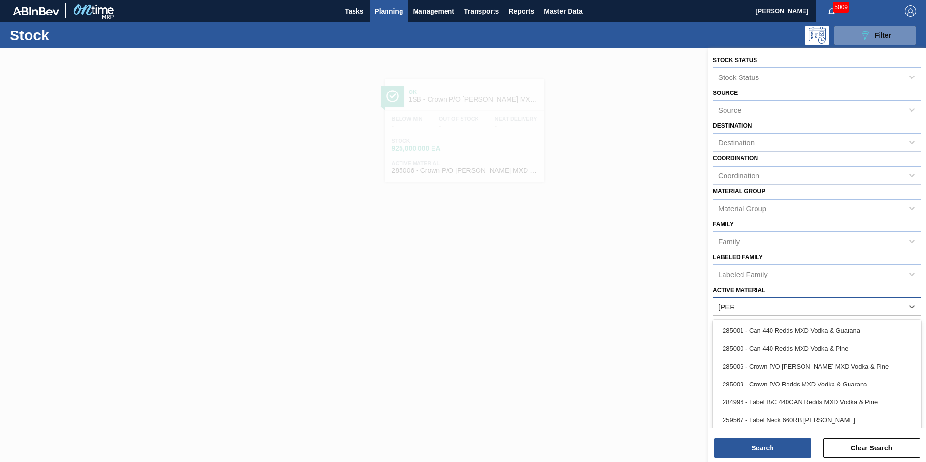
type Material "redds"
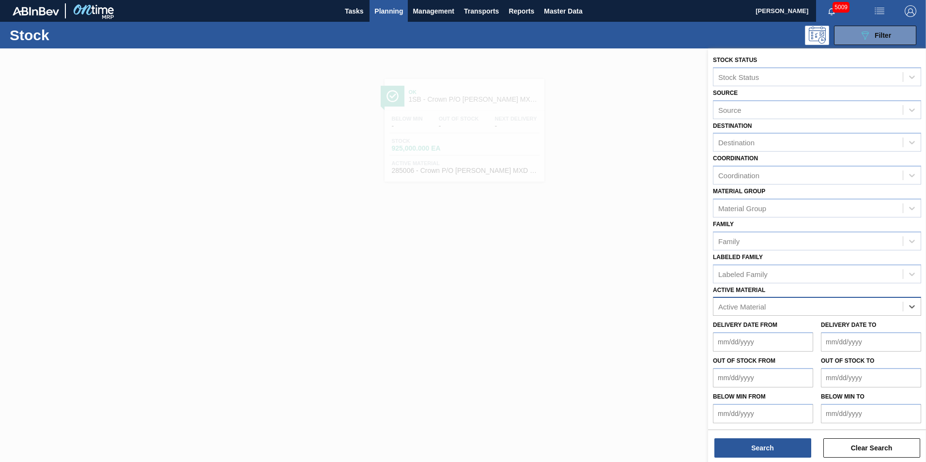
click at [740, 305] on div "Active Material" at bounding box center [807, 307] width 189 height 14
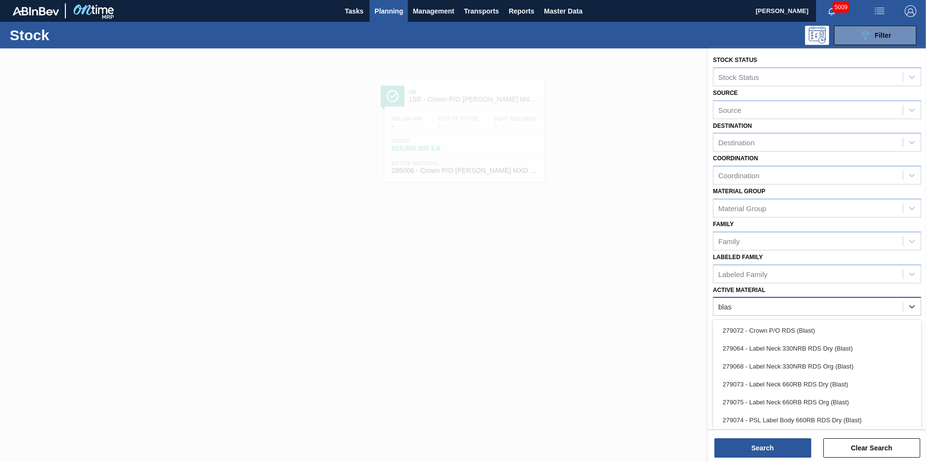
type Material "blast"
click at [784, 331] on div "279072 - Crown P/O RDS (Blast)" at bounding box center [817, 330] width 208 height 18
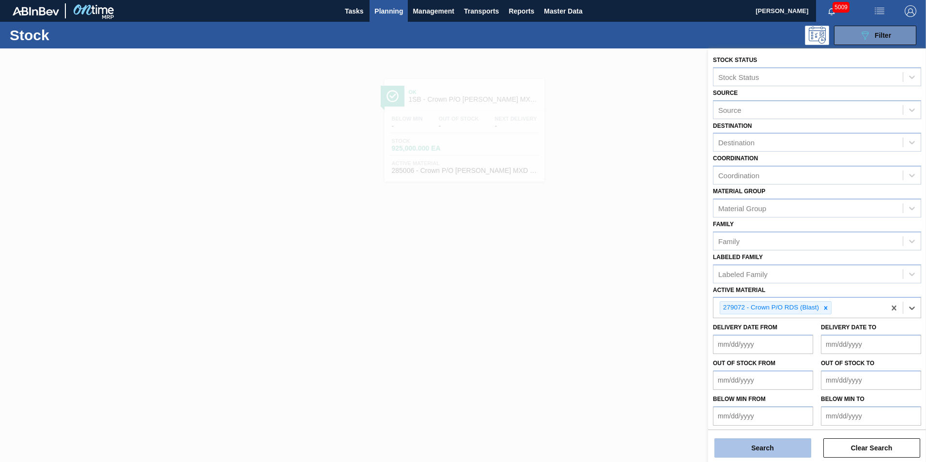
click at [767, 449] on button "Search" at bounding box center [762, 447] width 97 height 19
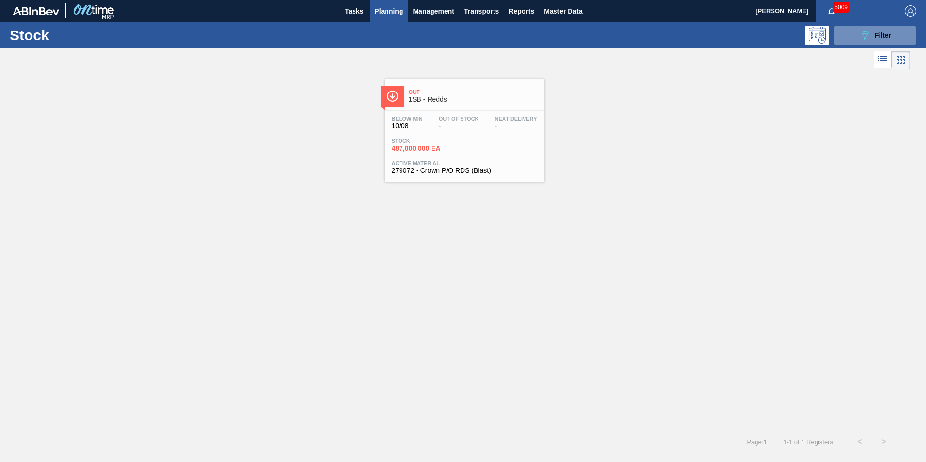
click at [417, 146] on span "487,000.000 EA" at bounding box center [426, 148] width 68 height 7
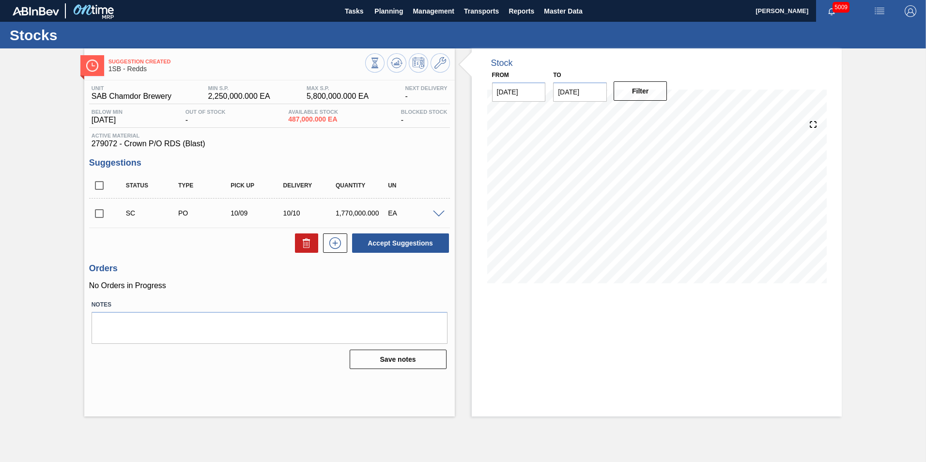
click at [97, 211] on input "checkbox" at bounding box center [99, 213] width 20 height 20
click at [393, 235] on button "Accept Suggestions" at bounding box center [400, 242] width 97 height 19
checkbox input "false"
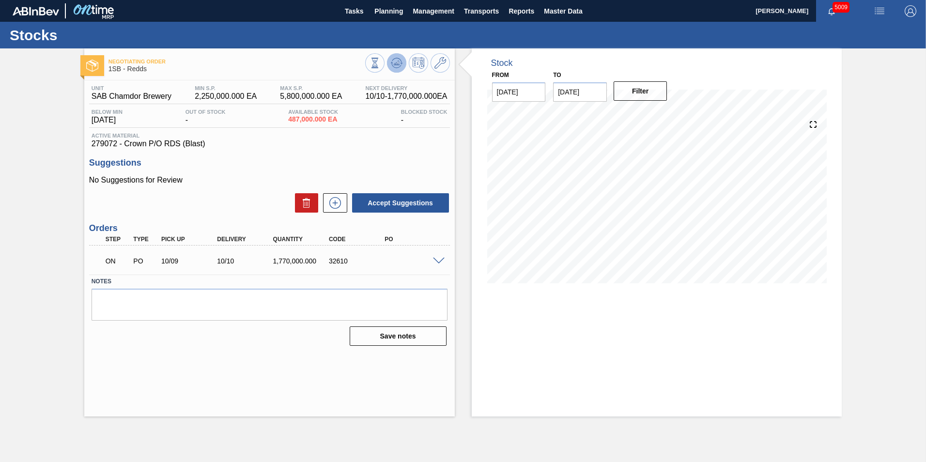
click at [396, 61] on icon at bounding box center [397, 63] width 12 height 12
click at [387, 14] on span "Planning" at bounding box center [388, 11] width 29 height 12
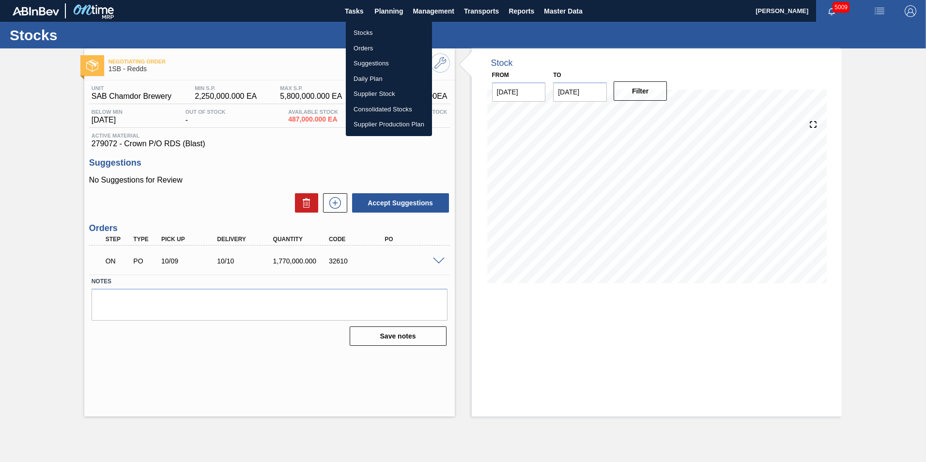
click at [365, 32] on li "Stocks" at bounding box center [389, 32] width 86 height 15
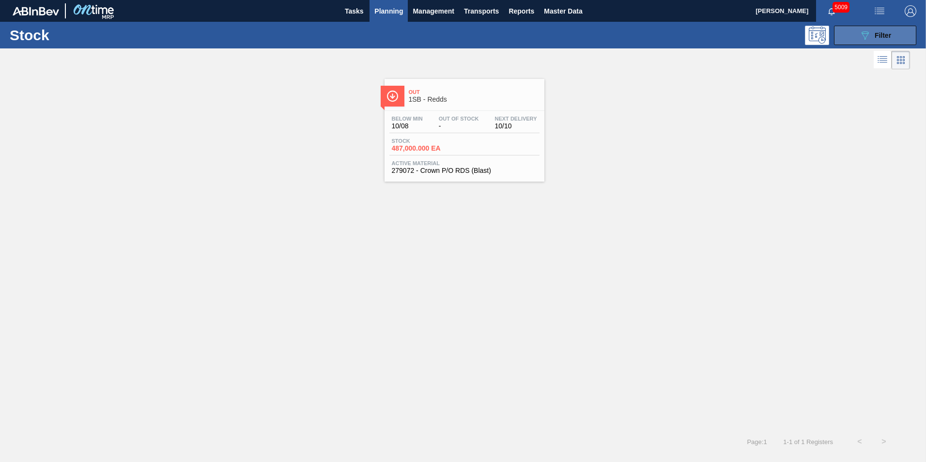
click at [880, 34] on span "Filter" at bounding box center [882, 35] width 16 height 8
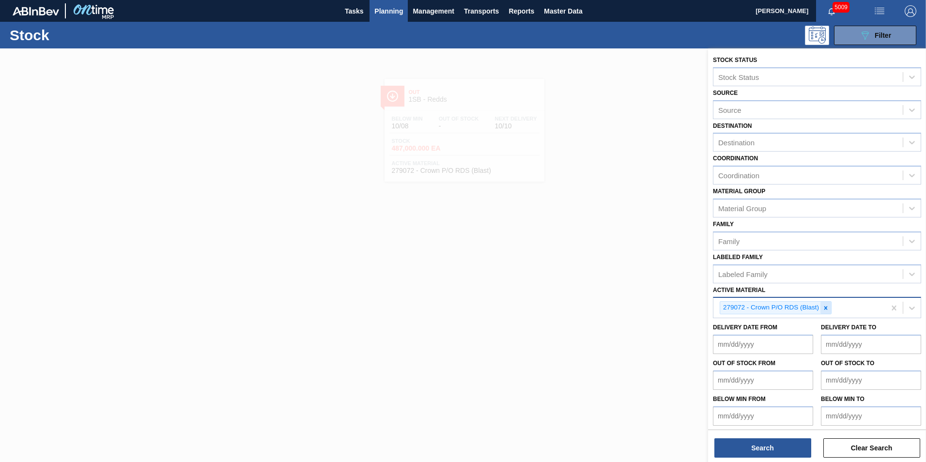
click at [829, 308] on div at bounding box center [825, 308] width 11 height 12
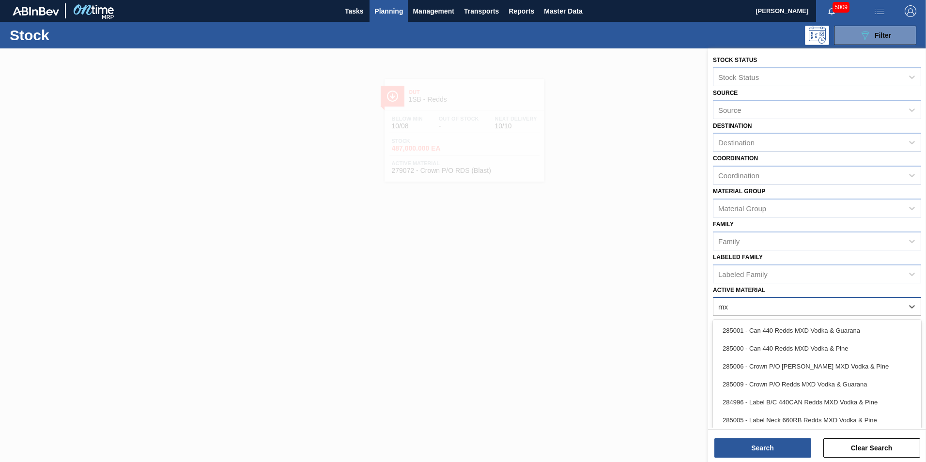
type Material "mxd"
click at [763, 368] on div "285006 - Crown P/O [PERSON_NAME] MXD Vodka & Pine" at bounding box center [817, 366] width 208 height 18
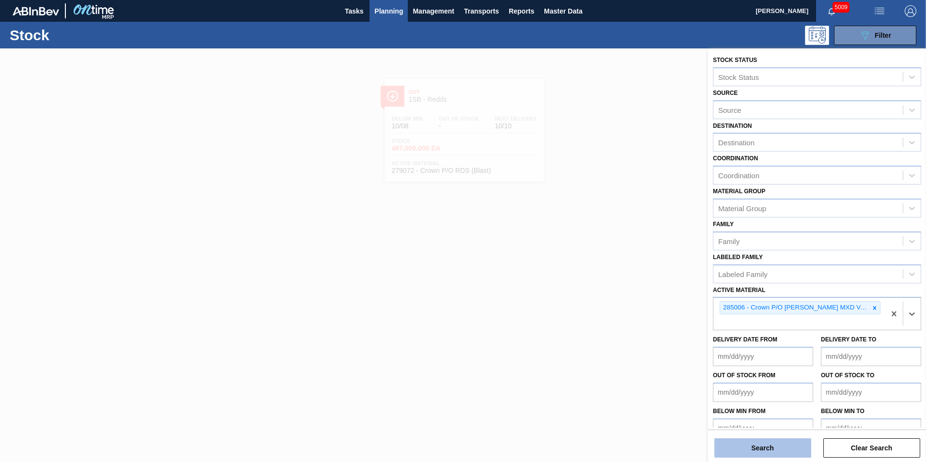
click at [754, 452] on button "Search" at bounding box center [762, 447] width 97 height 19
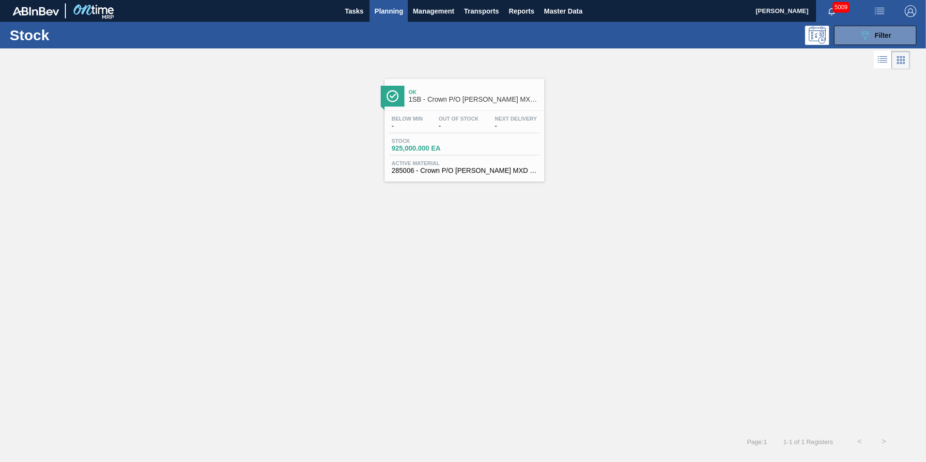
click at [427, 146] on span "925,000.000 EA" at bounding box center [426, 148] width 68 height 7
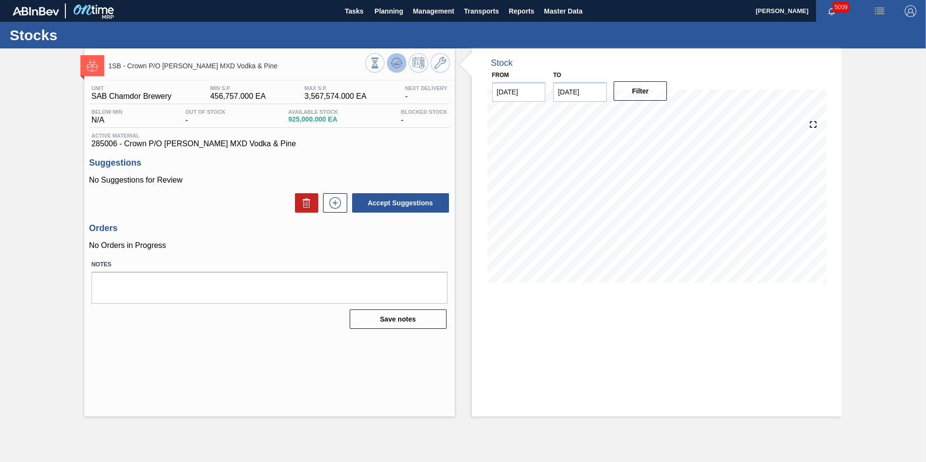
click at [404, 61] on button at bounding box center [396, 62] width 19 height 19
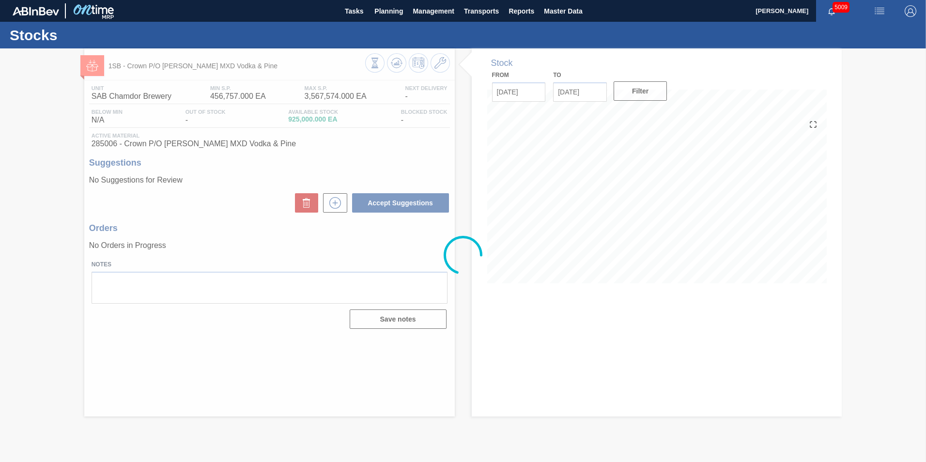
click at [404, 61] on div at bounding box center [463, 254] width 926 height 413
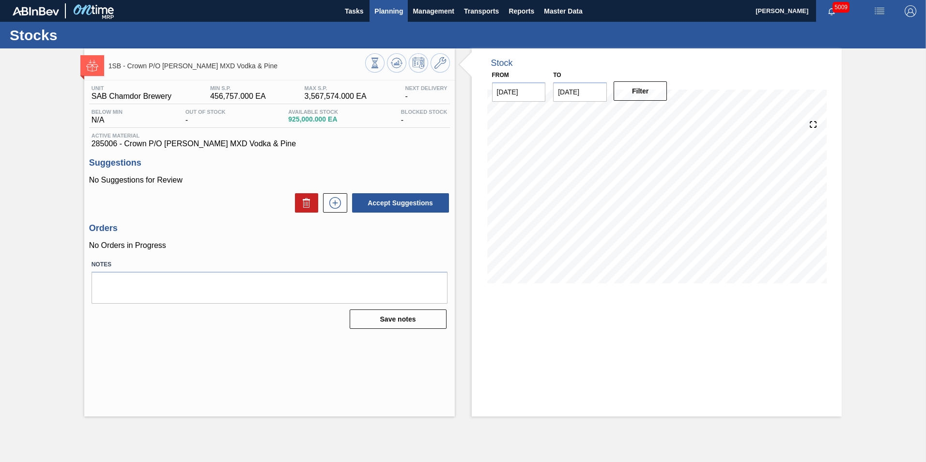
click at [391, 14] on span "Planning" at bounding box center [388, 11] width 29 height 12
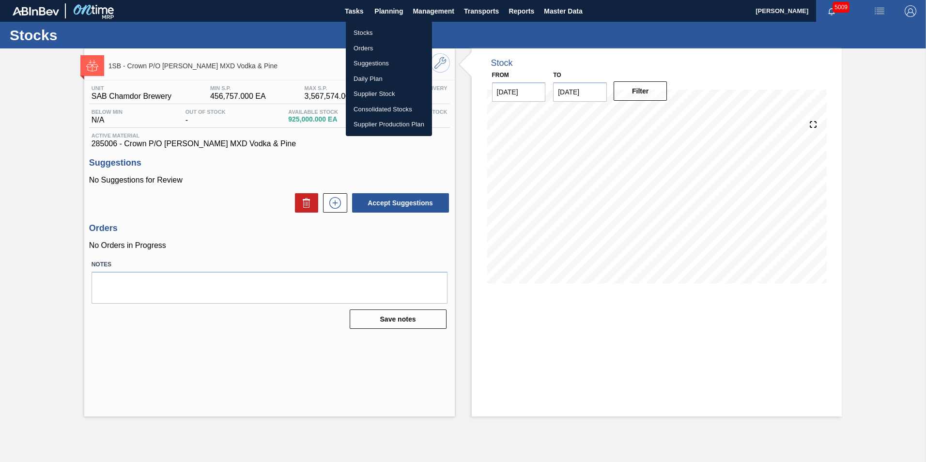
click at [359, 35] on li "Stocks" at bounding box center [389, 32] width 86 height 15
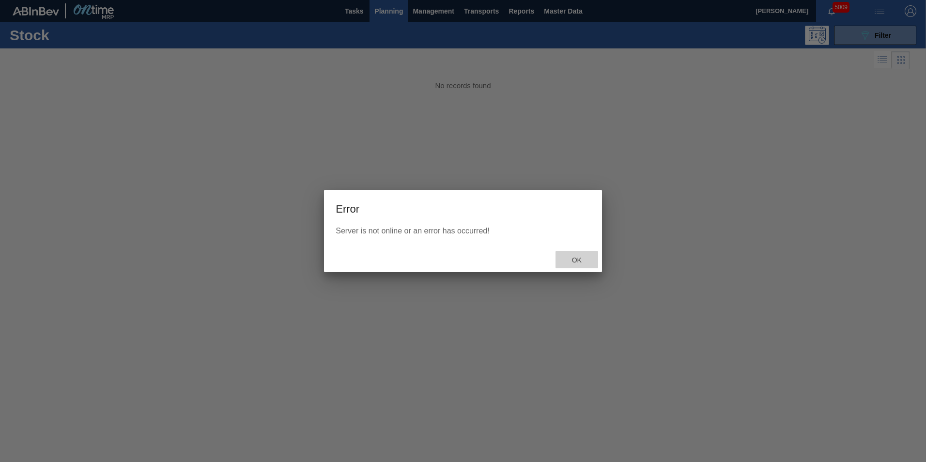
click at [581, 262] on span "Ok" at bounding box center [576, 260] width 25 height 8
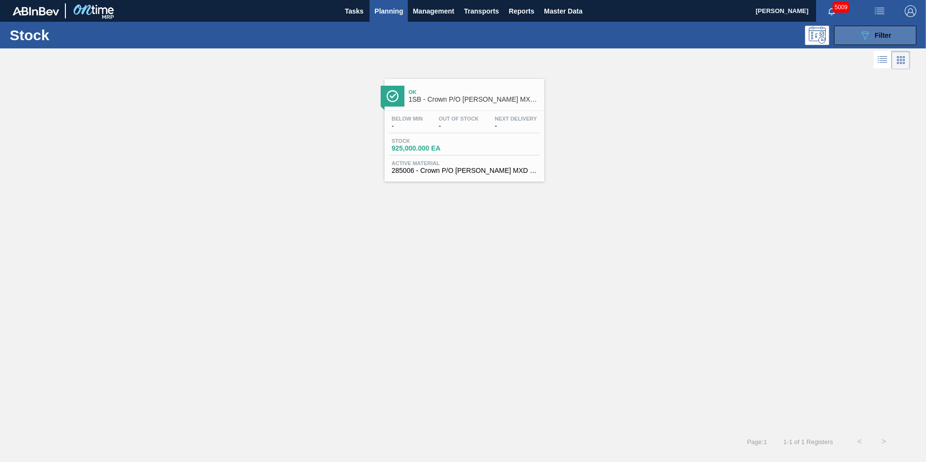
click at [900, 35] on button "089F7B8B-B2A5-4AFE-B5C0-19BA573D28AC Filter" at bounding box center [875, 35] width 82 height 19
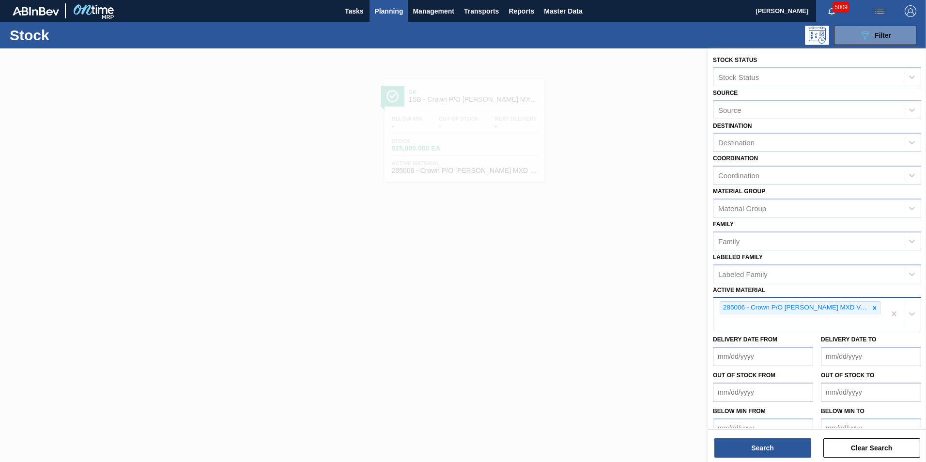
click at [873, 307] on icon at bounding box center [874, 307] width 3 height 3
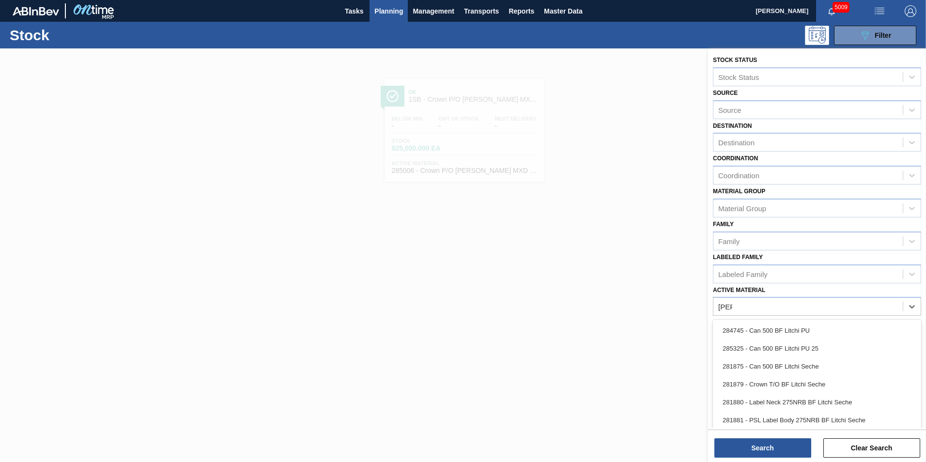
type Material "litch"
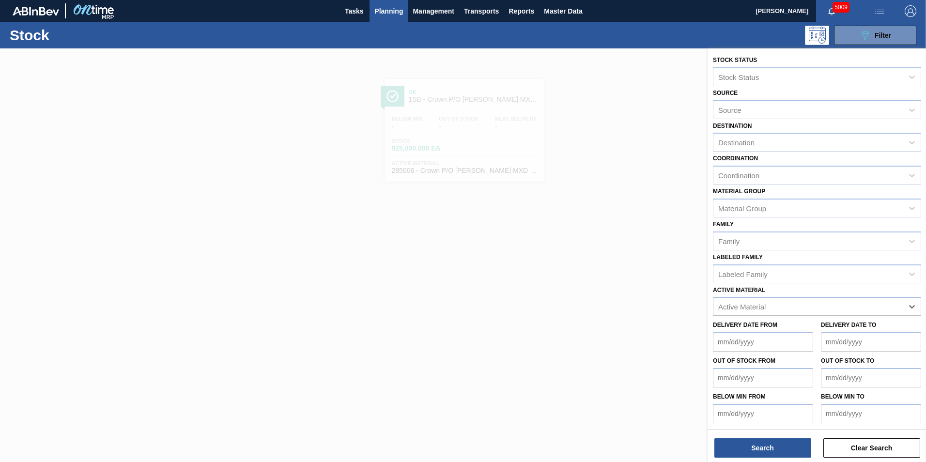
paste Material "285325"
type Material "285325"
click at [788, 334] on div "285325 - Can 500 BF Litchi PU 25" at bounding box center [817, 330] width 208 height 18
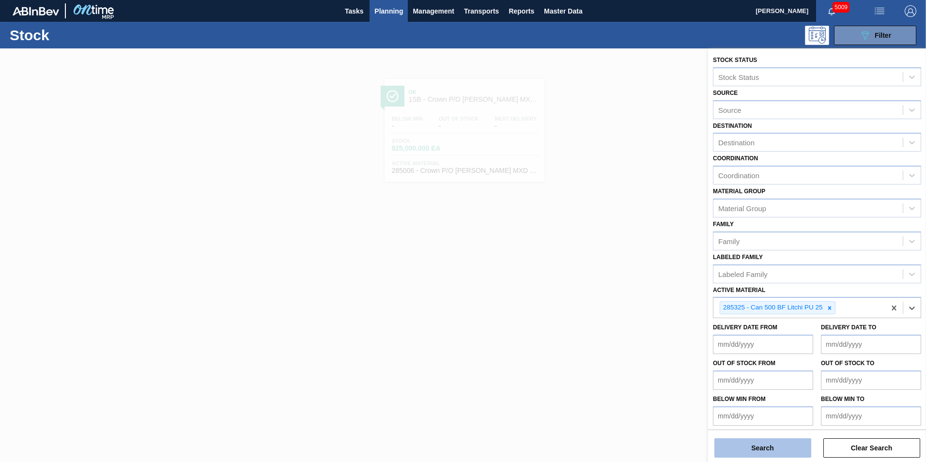
click at [786, 449] on button "Search" at bounding box center [762, 447] width 97 height 19
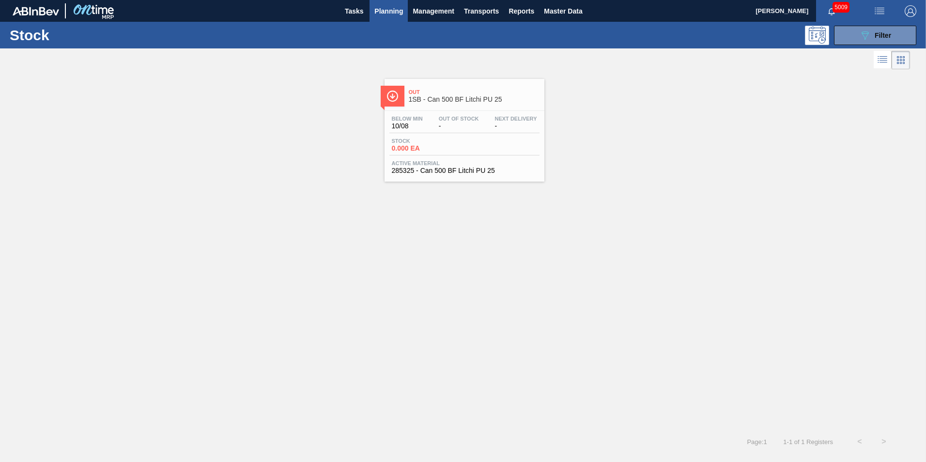
click at [453, 169] on span "285325 - Can 500 BF Litchi PU 25" at bounding box center [464, 170] width 145 height 7
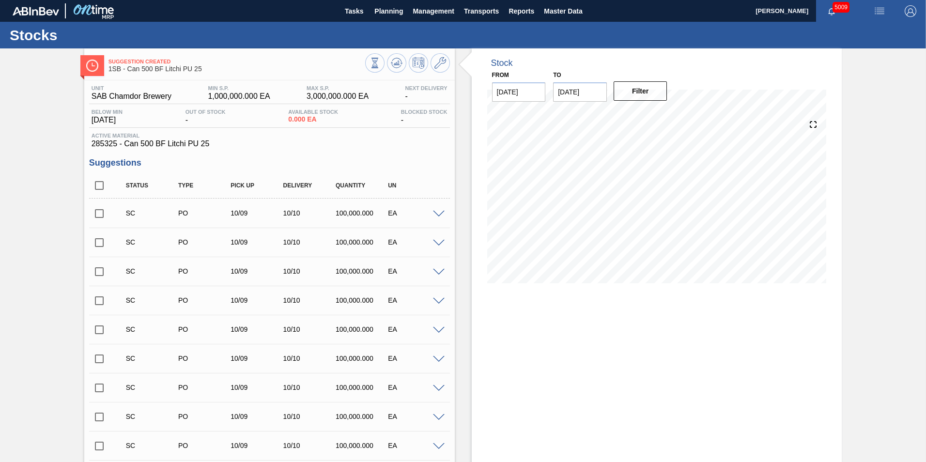
click at [437, 213] on span at bounding box center [439, 214] width 12 height 7
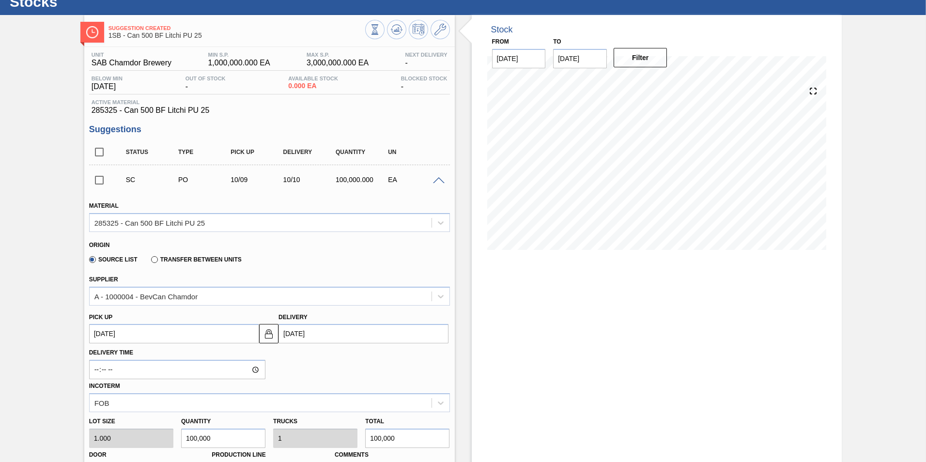
scroll to position [48, 0]
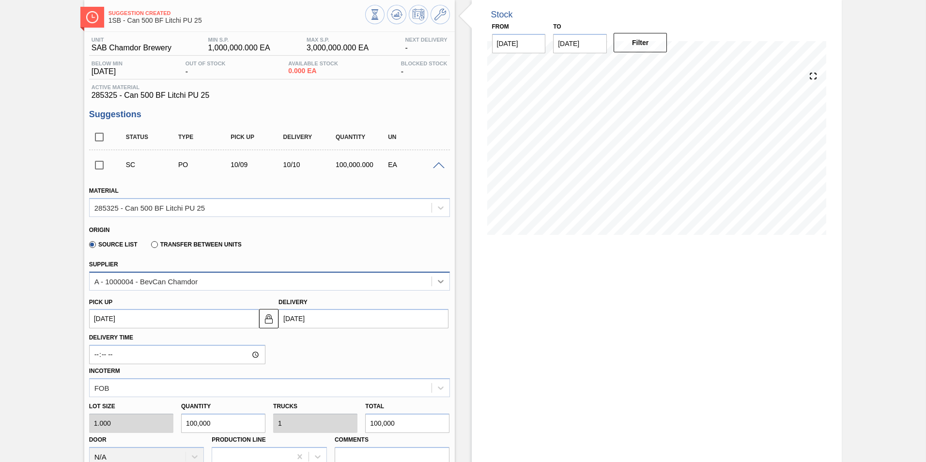
click at [441, 281] on icon at bounding box center [441, 281] width 6 height 3
click at [341, 255] on div "Supplier Select is focused ,type to refine list, press Down to open the menu, A…" at bounding box center [269, 272] width 368 height 35
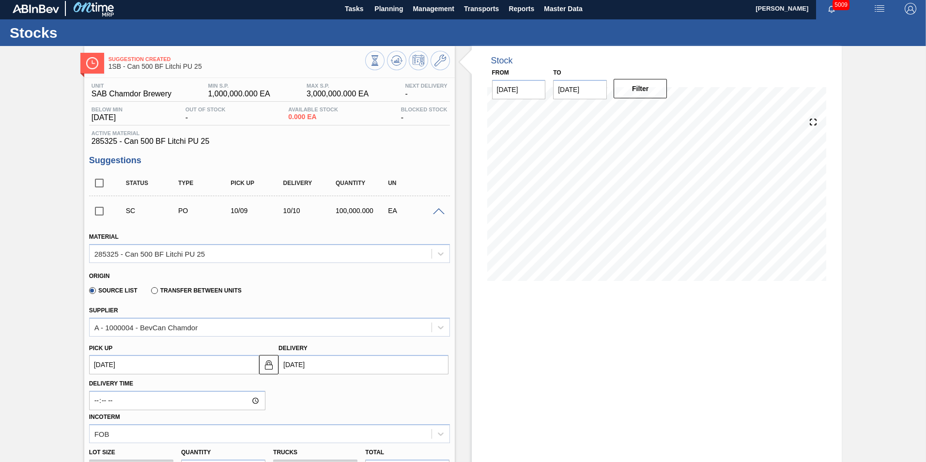
scroll to position [0, 0]
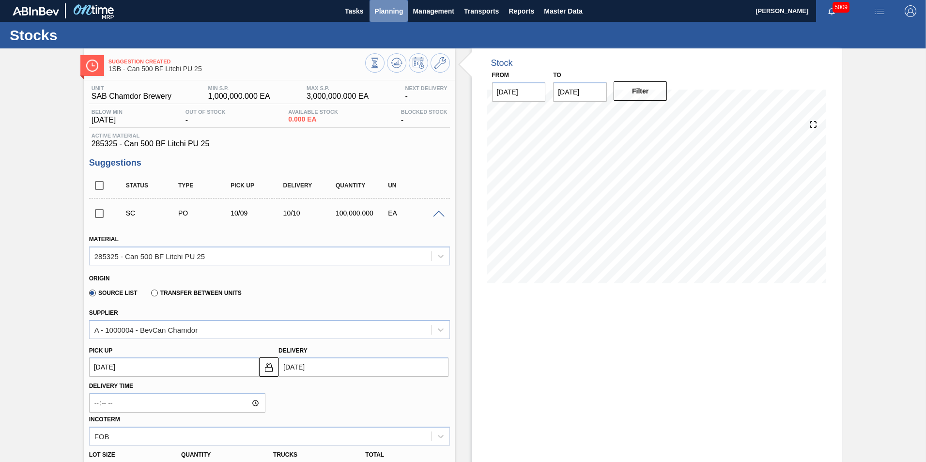
click at [382, 12] on span "Planning" at bounding box center [388, 11] width 29 height 12
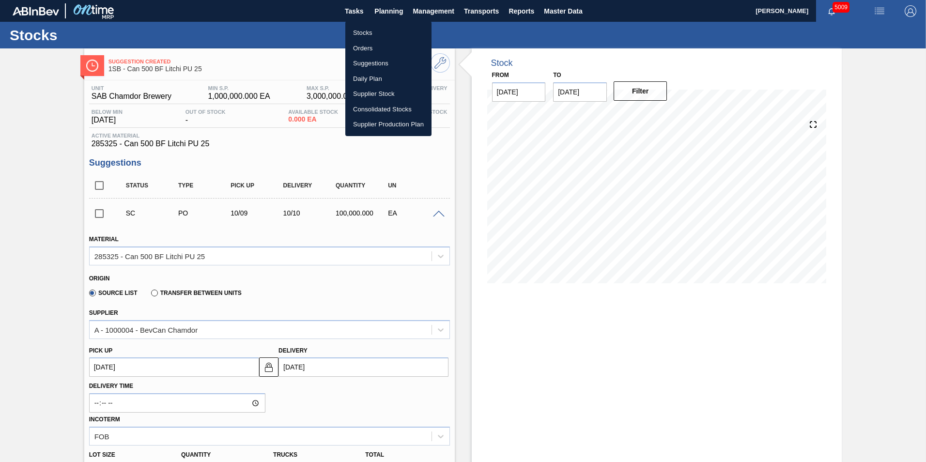
drag, startPoint x: 368, startPoint y: 28, endPoint x: 491, endPoint y: 153, distance: 175.3
click at [368, 28] on li "Stocks" at bounding box center [388, 32] width 86 height 15
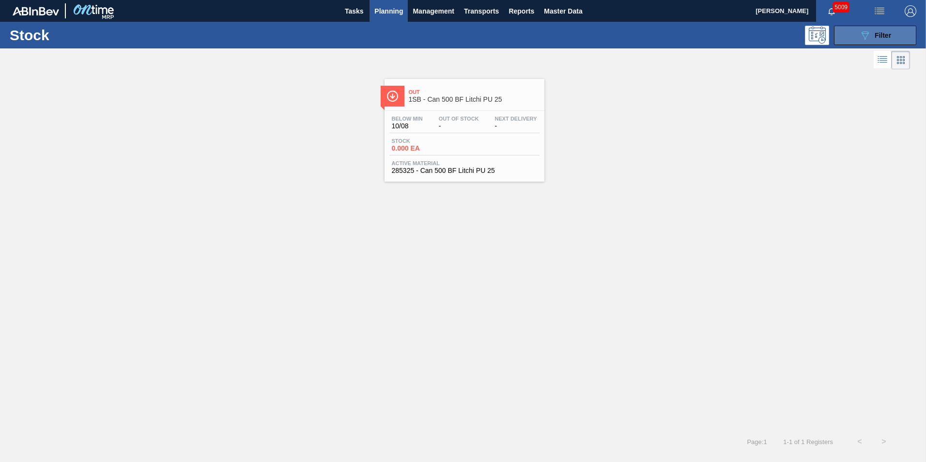
click at [889, 33] on span "Filter" at bounding box center [882, 35] width 16 height 8
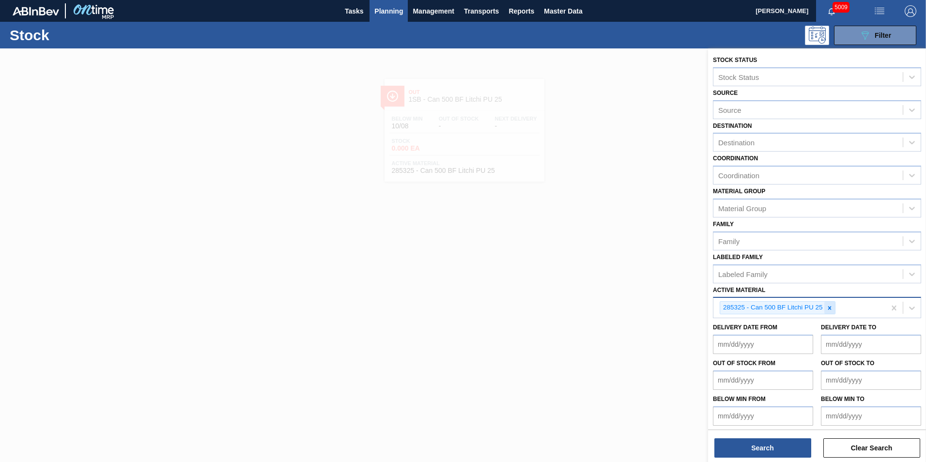
click at [829, 306] on icon at bounding box center [829, 308] width 7 height 7
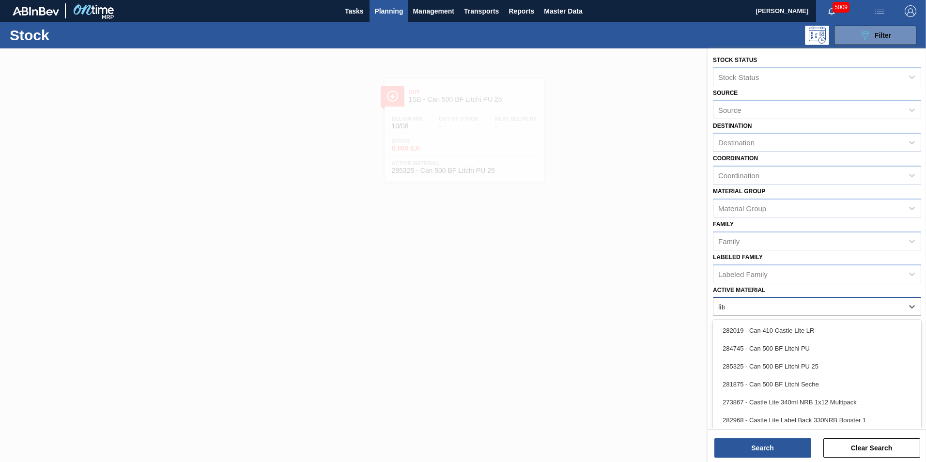
type Material "litch"
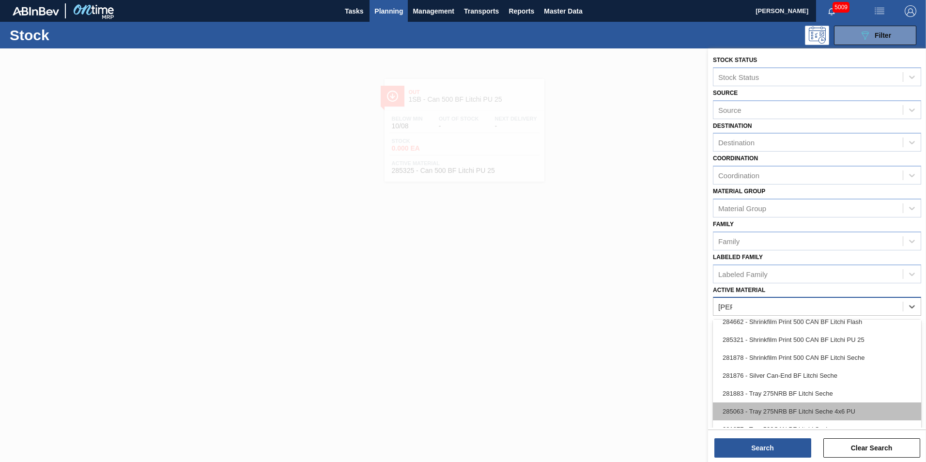
click at [806, 406] on div "285063 - Tray 275NRB BF Litchi Seche 4x6 PU" at bounding box center [817, 411] width 208 height 18
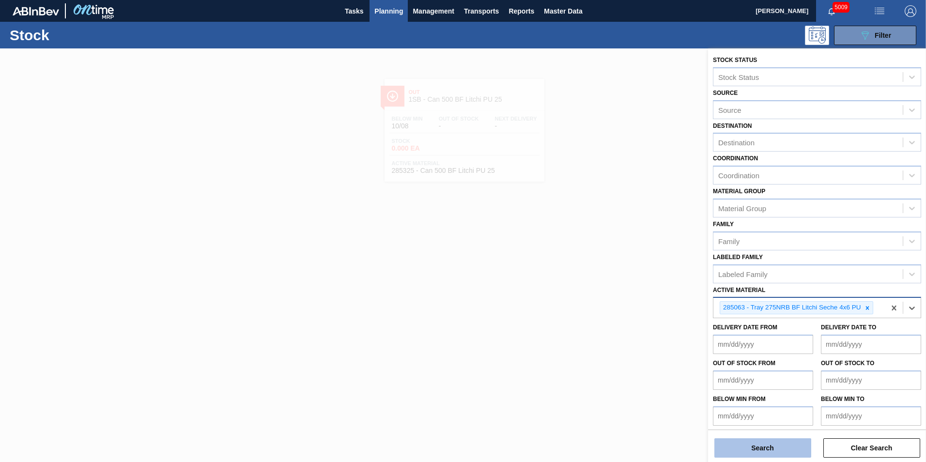
click at [772, 444] on button "Search" at bounding box center [762, 447] width 97 height 19
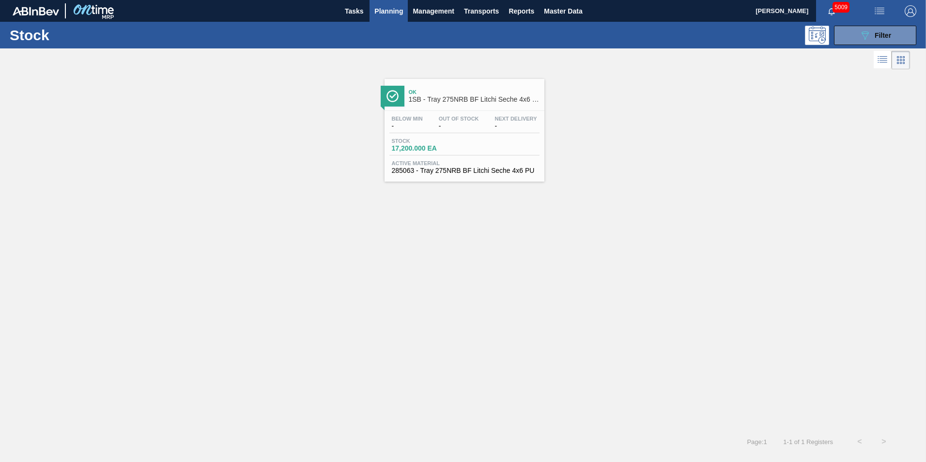
click at [435, 136] on div "Below Min - Out Of Stock - Next Delivery - Stock 17,200.000 EA Active Material …" at bounding box center [464, 144] width 160 height 66
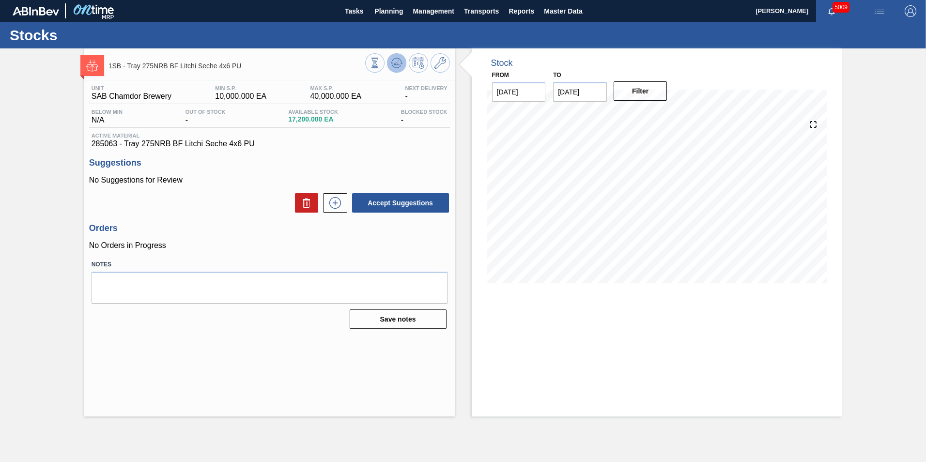
click at [396, 66] on icon at bounding box center [397, 63] width 12 height 12
click at [399, 62] on icon at bounding box center [397, 63] width 12 height 12
click at [385, 13] on span "Planning" at bounding box center [388, 11] width 29 height 12
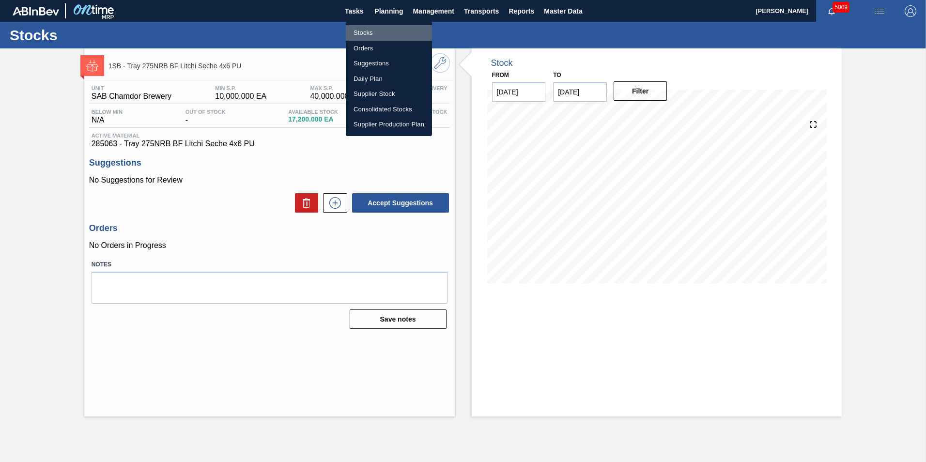
drag, startPoint x: 363, startPoint y: 32, endPoint x: 367, endPoint y: 46, distance: 15.2
click at [363, 32] on li "Stocks" at bounding box center [389, 32] width 86 height 15
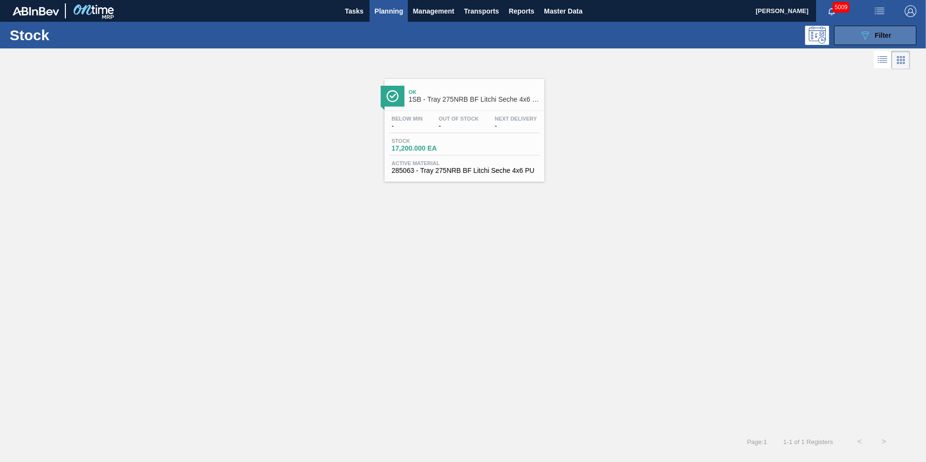
click at [873, 35] on div "089F7B8B-B2A5-4AFE-B5C0-19BA573D28AC Filter" at bounding box center [875, 36] width 32 height 12
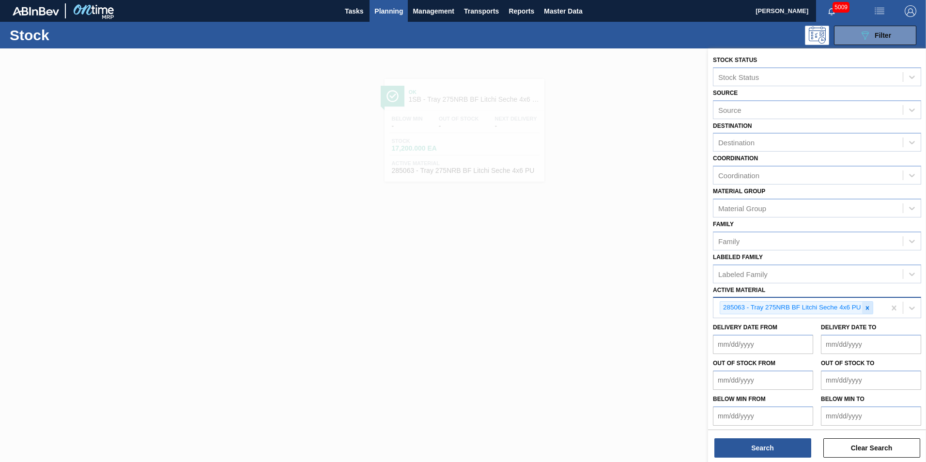
click at [870, 306] on icon at bounding box center [867, 308] width 7 height 7
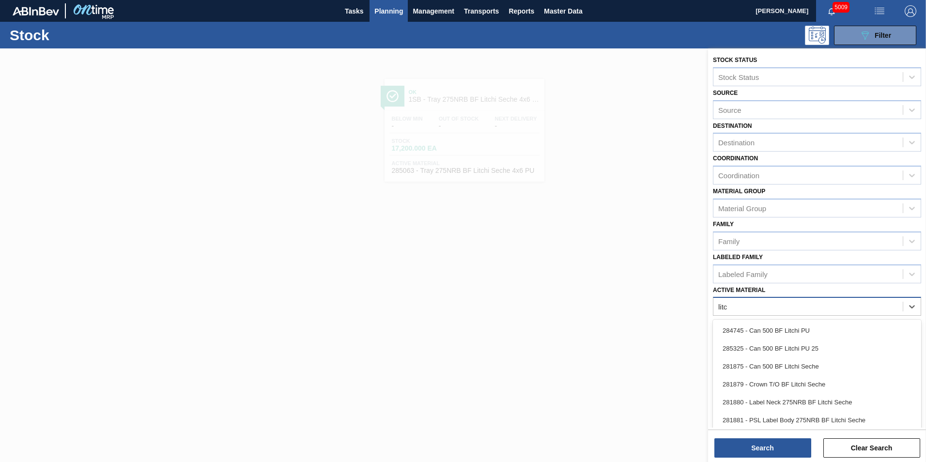
type Material "litch"
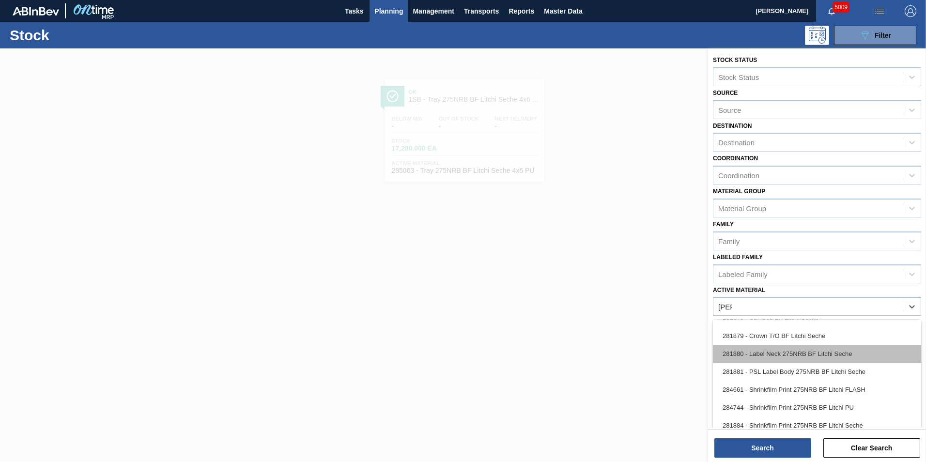
click at [881, 356] on div "281880 - Label Neck 275NRB BF Litchi Seche" at bounding box center [817, 354] width 208 height 18
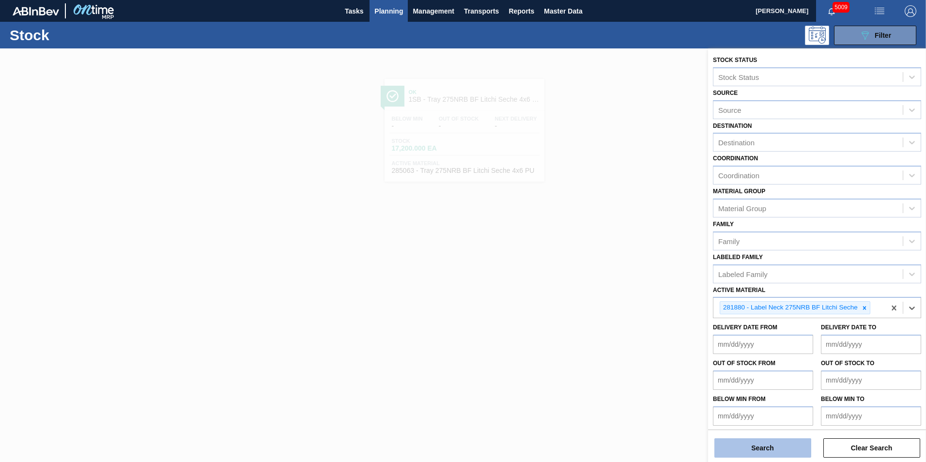
click at [776, 444] on button "Search" at bounding box center [762, 447] width 97 height 19
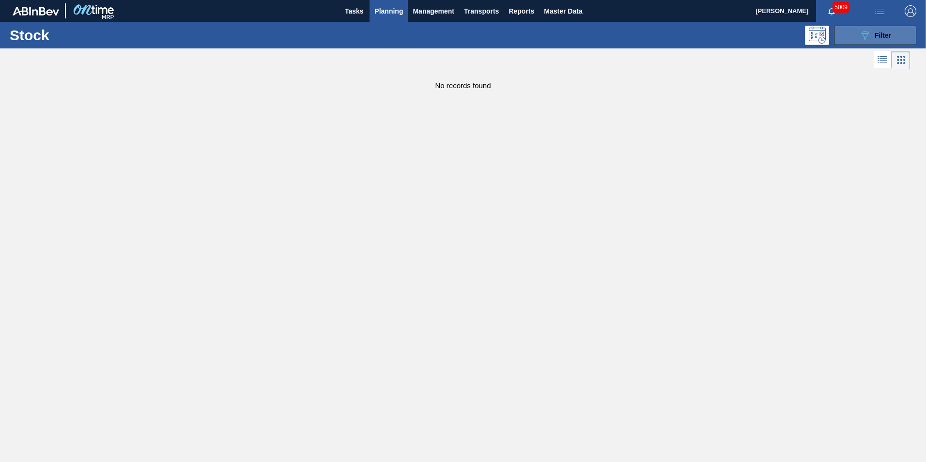
click at [869, 35] on icon "089F7B8B-B2A5-4AFE-B5C0-19BA573D28AC" at bounding box center [865, 36] width 12 height 12
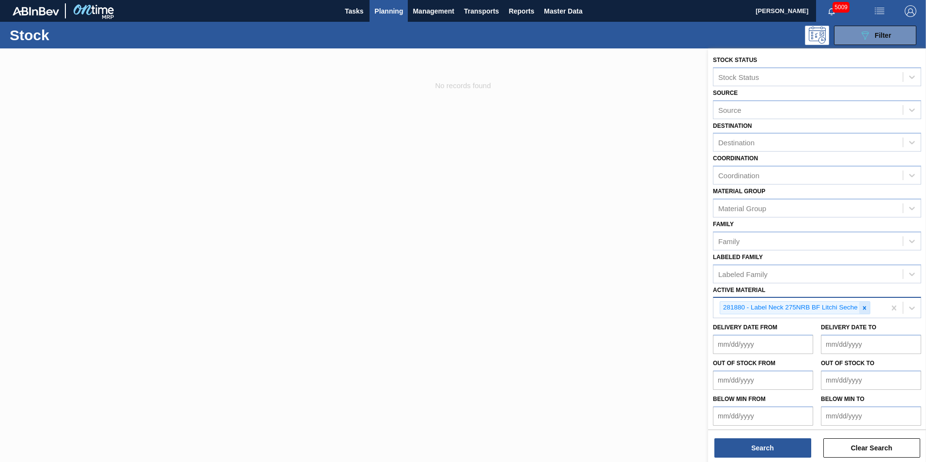
click at [865, 308] on icon at bounding box center [864, 308] width 7 height 7
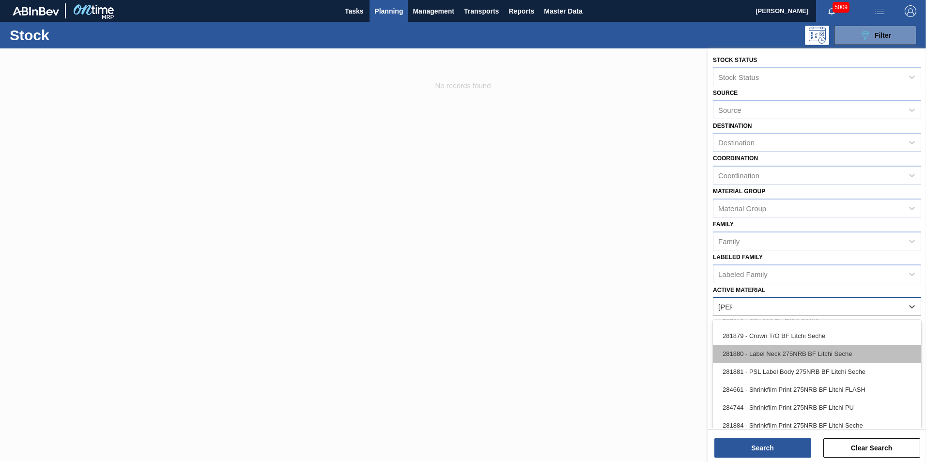
type Material "litch"
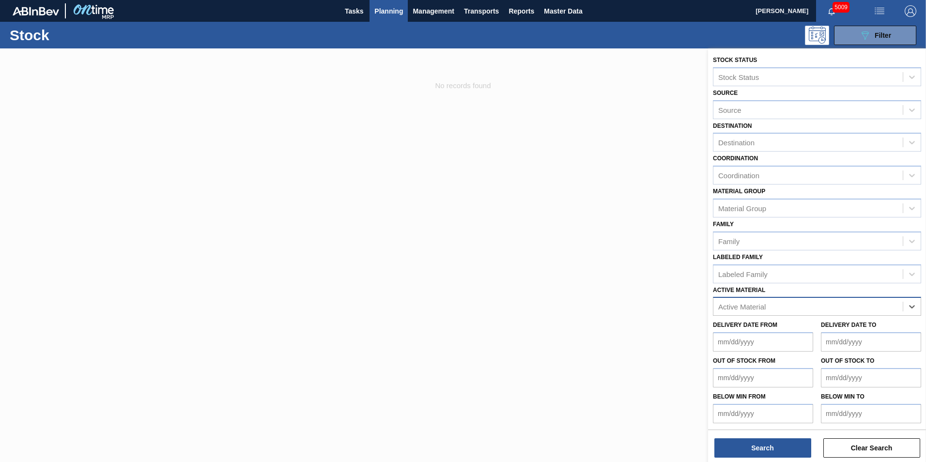
click at [741, 305] on div "Active Material" at bounding box center [741, 307] width 47 height 8
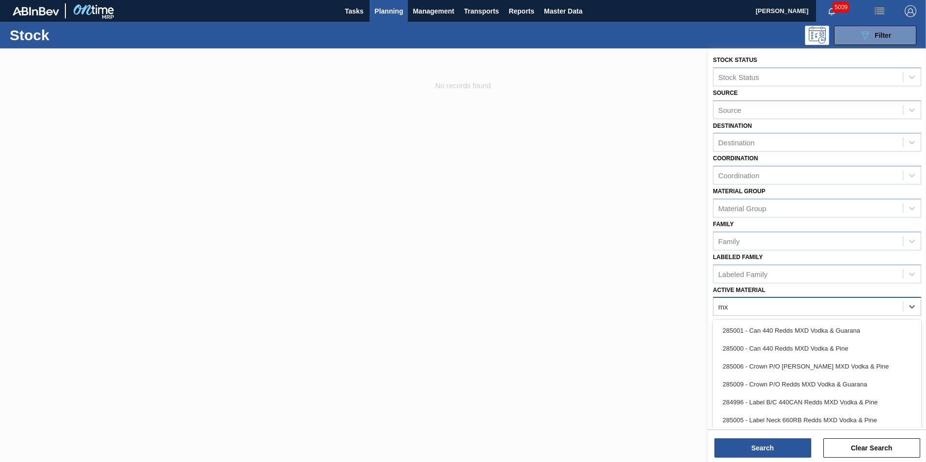
type Material "mxd"
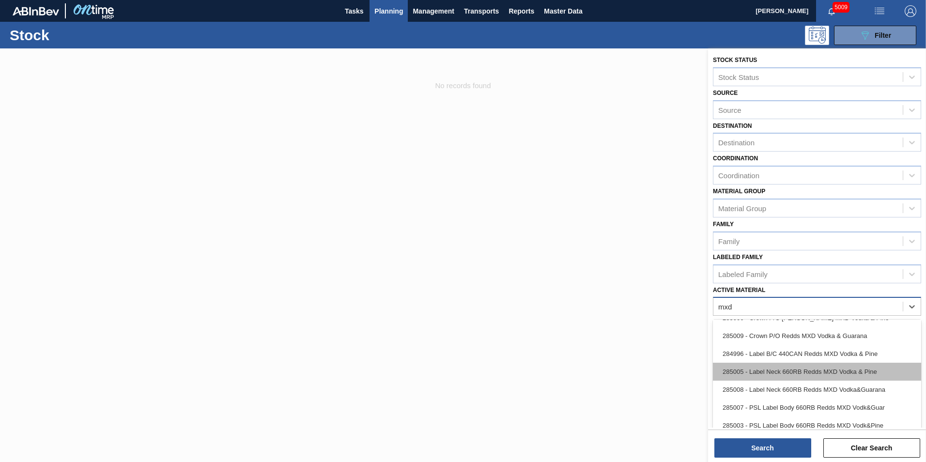
click at [786, 372] on div "285005 - Label Neck 660RB Redds MXD Vodka & Pine" at bounding box center [817, 372] width 208 height 18
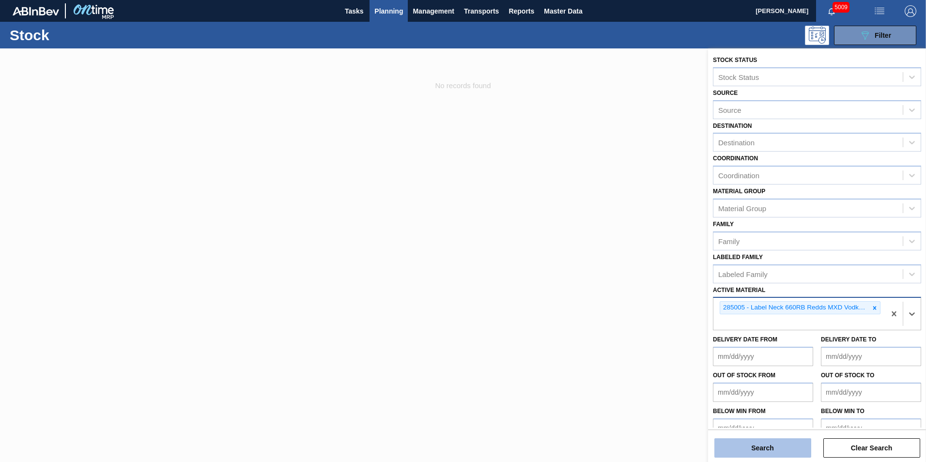
click at [769, 453] on button "Search" at bounding box center [762, 447] width 97 height 19
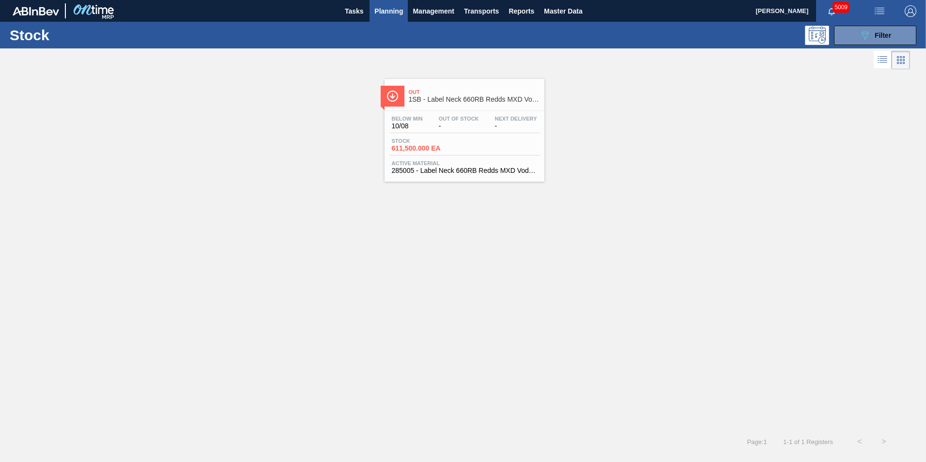
click at [427, 153] on div "Stock 611,500.000 EA" at bounding box center [464, 146] width 150 height 17
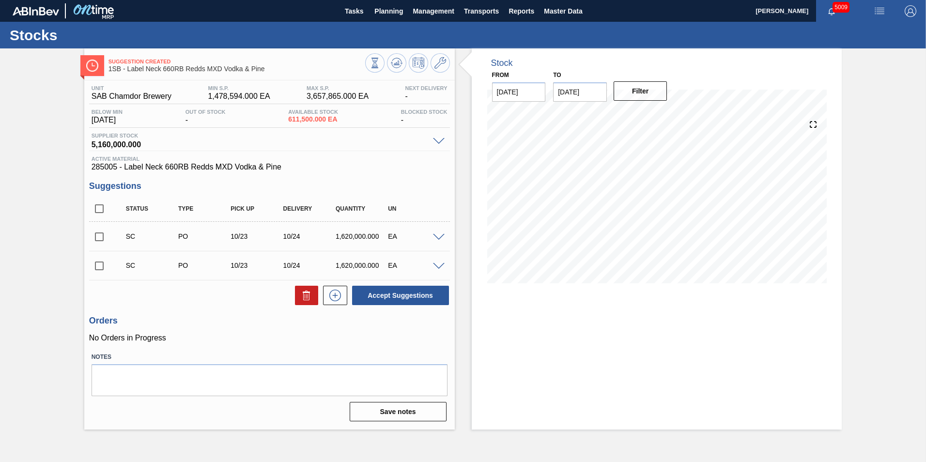
click at [97, 239] on input "checkbox" at bounding box center [99, 237] width 20 height 20
click at [394, 295] on button "Accept Suggestions" at bounding box center [400, 295] width 97 height 19
checkbox input "false"
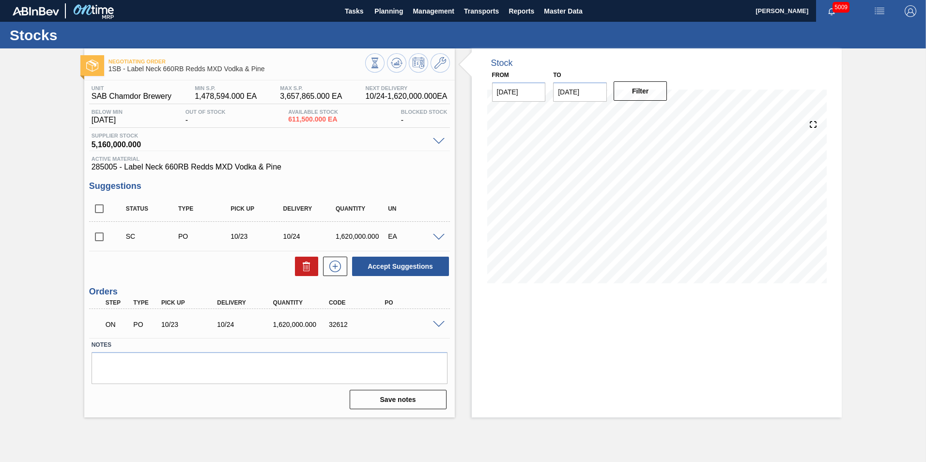
click at [439, 322] on span at bounding box center [439, 324] width 12 height 7
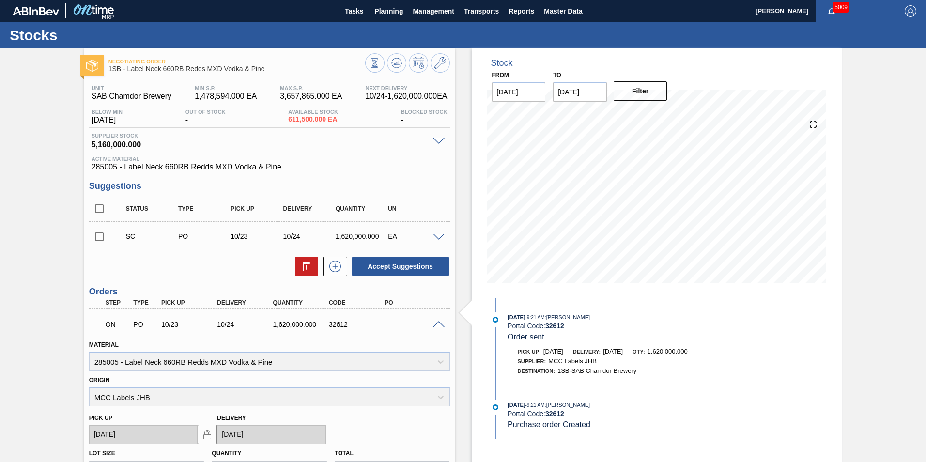
click at [440, 323] on span at bounding box center [439, 324] width 12 height 7
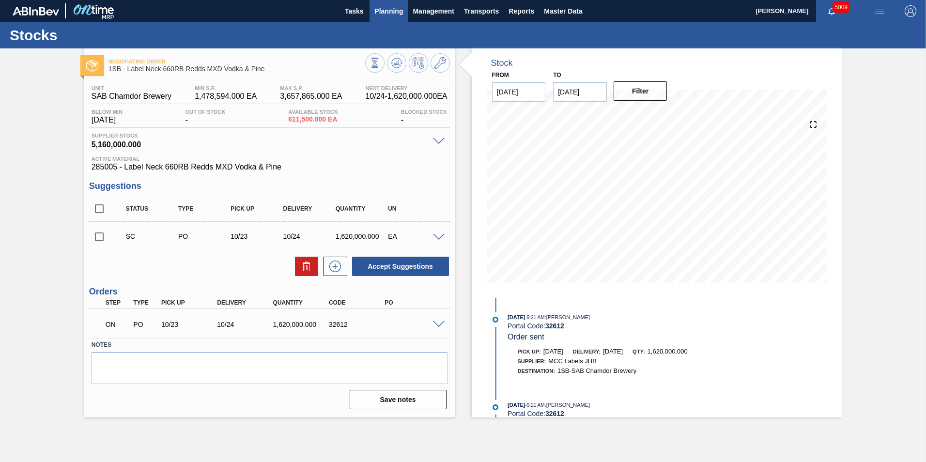
click at [393, 14] on span "Planning" at bounding box center [388, 11] width 29 height 12
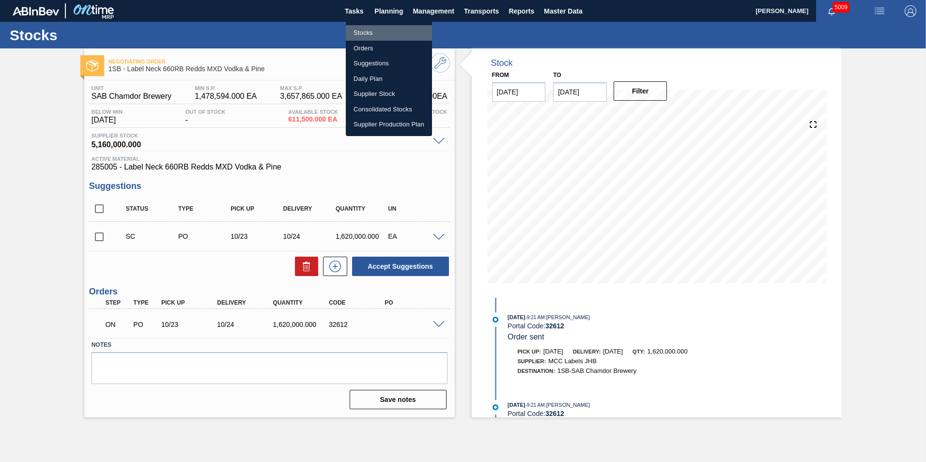
drag, startPoint x: 360, startPoint y: 32, endPoint x: 502, endPoint y: 143, distance: 180.0
click at [360, 32] on li "Stocks" at bounding box center [389, 32] width 86 height 15
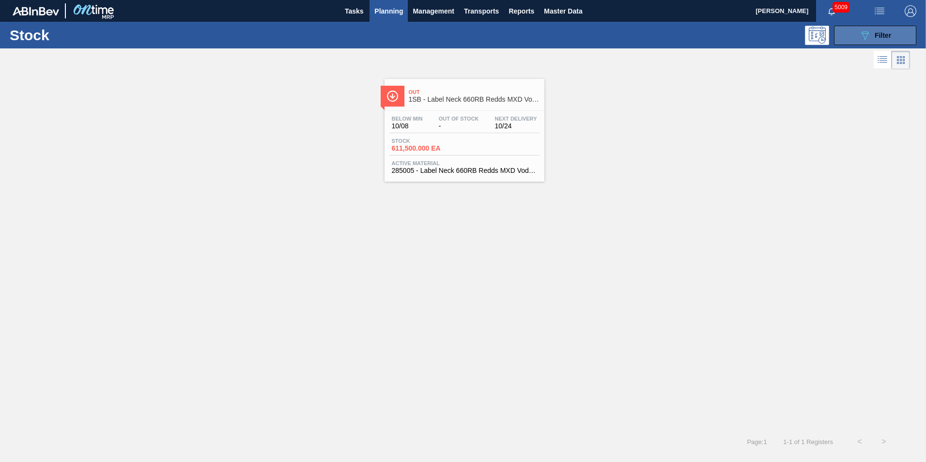
click at [897, 40] on button "089F7B8B-B2A5-4AFE-B5C0-19BA573D28AC Filter" at bounding box center [875, 35] width 82 height 19
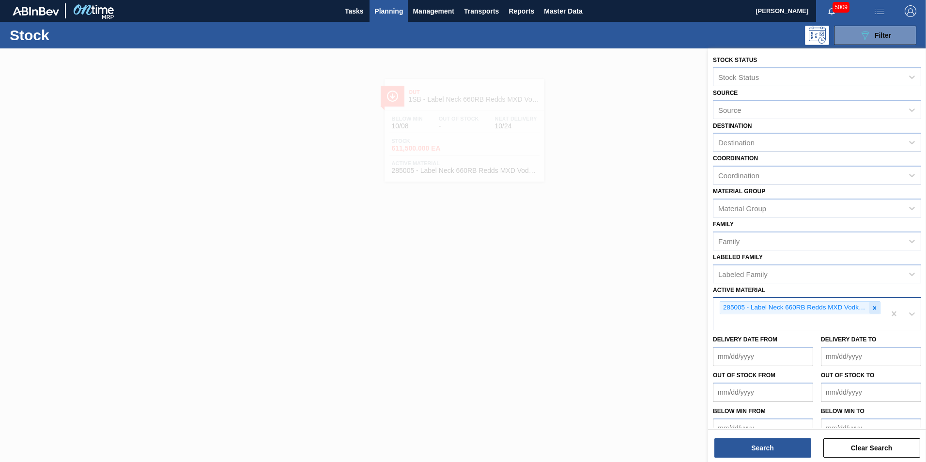
click at [873, 309] on icon at bounding box center [874, 307] width 3 height 3
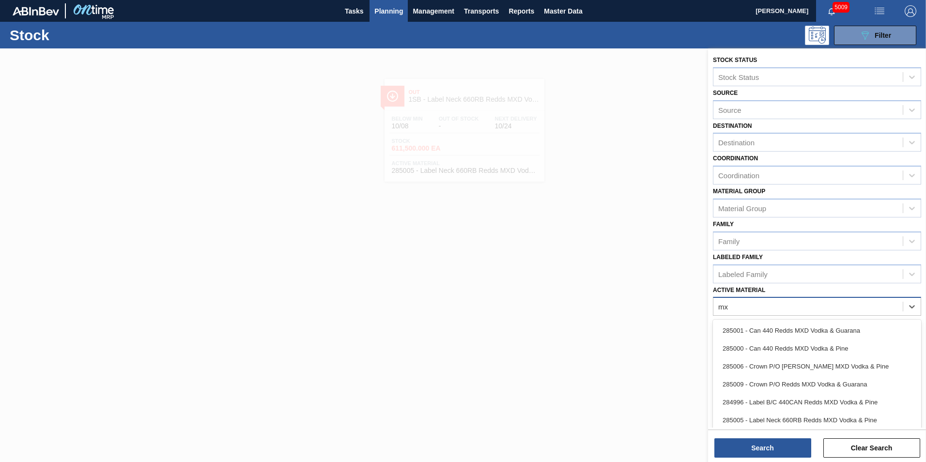
type Material "mxd"
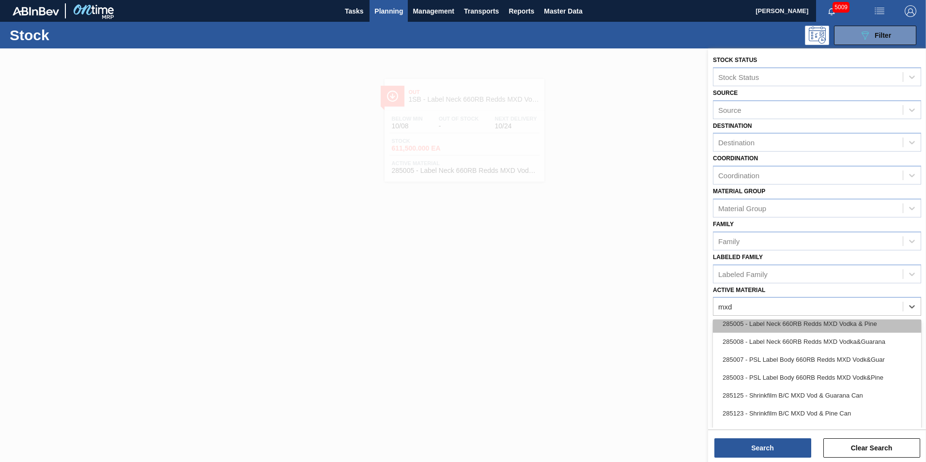
scroll to position [97, 0]
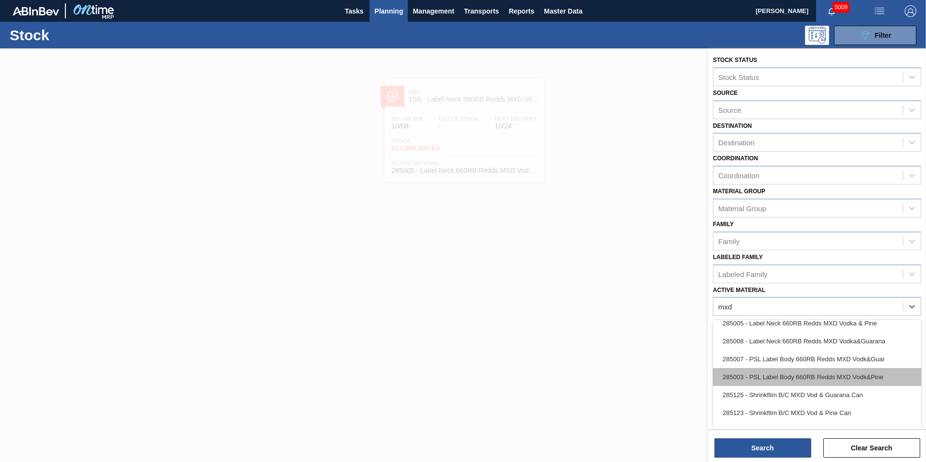
click at [811, 380] on div "285003 - PSL Label Body 660RB Redds MXD Vodk&Pine" at bounding box center [817, 377] width 208 height 18
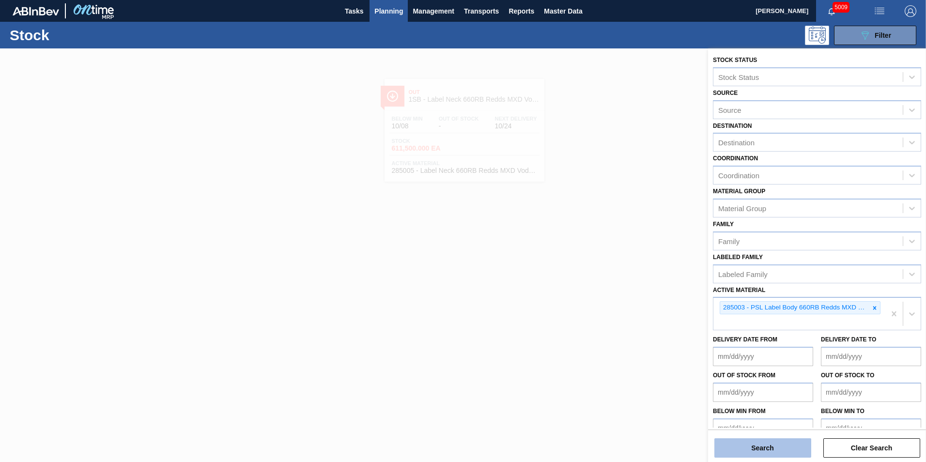
click at [771, 448] on button "Search" at bounding box center [762, 447] width 97 height 19
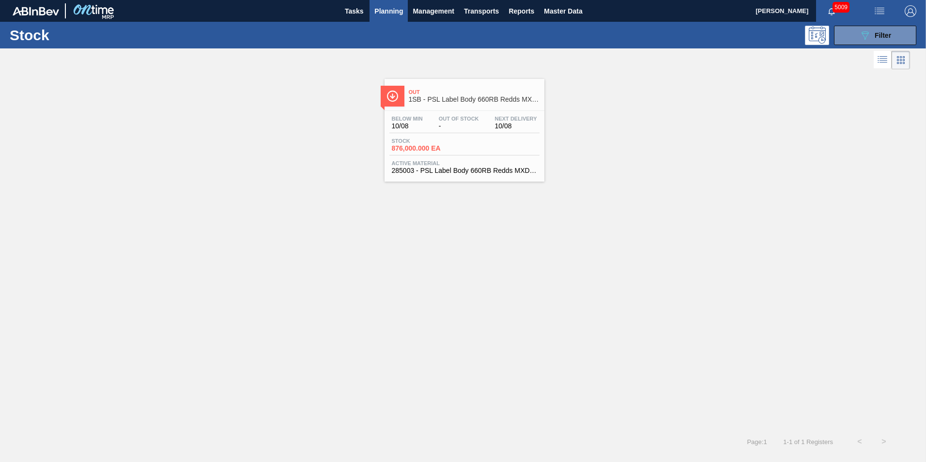
click at [457, 145] on span "876,000.000 EA" at bounding box center [426, 148] width 68 height 7
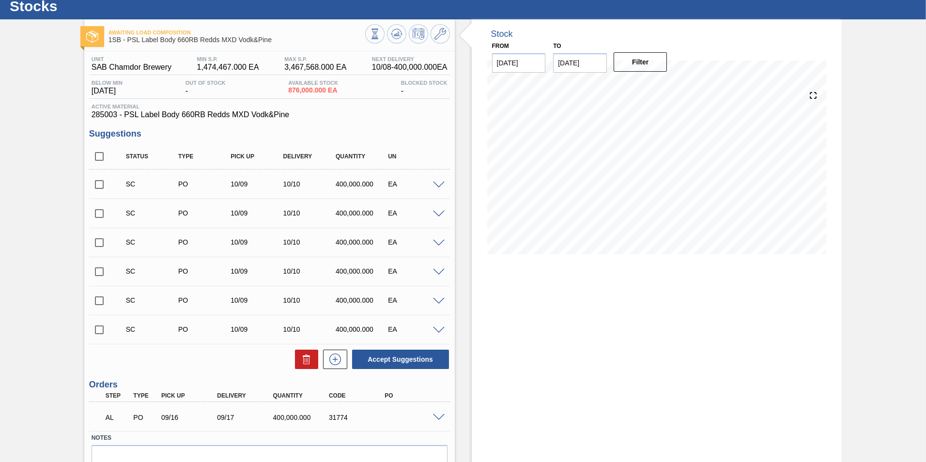
scroll to position [77, 0]
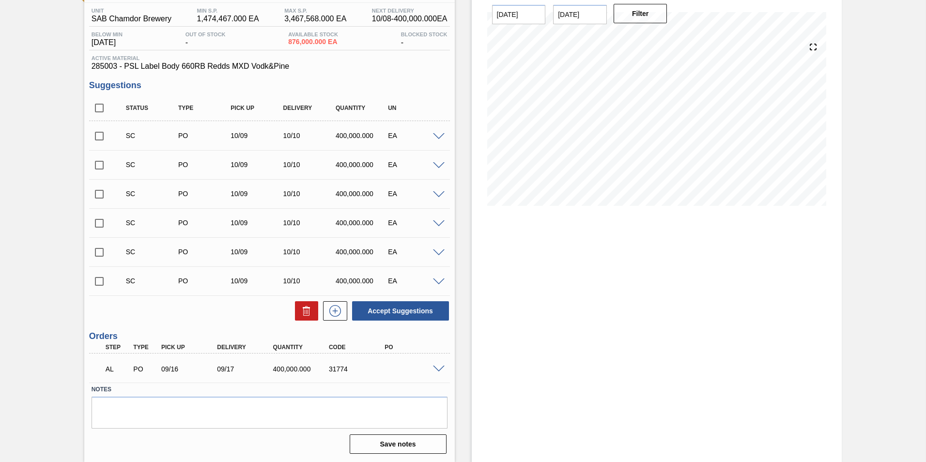
click at [440, 366] on span at bounding box center [439, 369] width 12 height 7
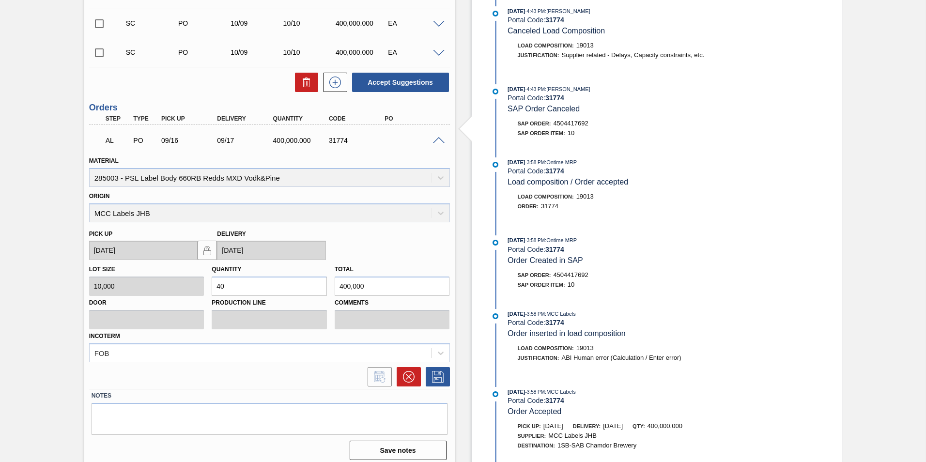
scroll to position [312, 0]
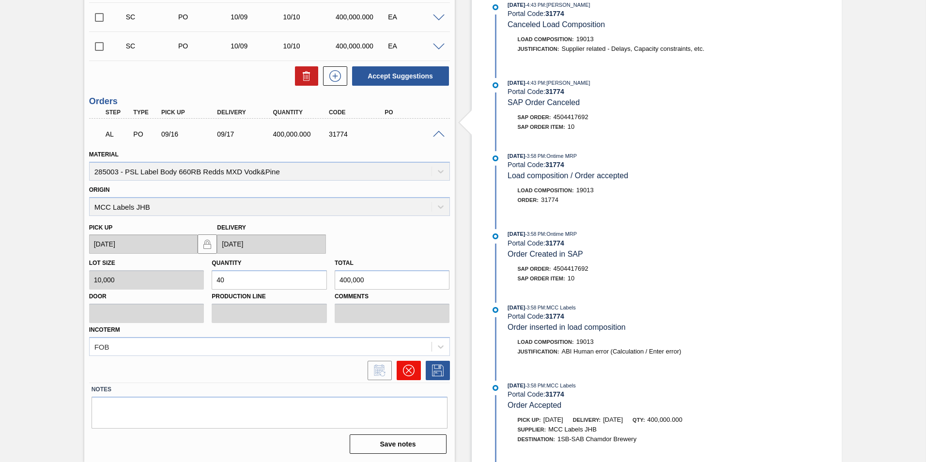
click at [400, 373] on button at bounding box center [408, 370] width 24 height 19
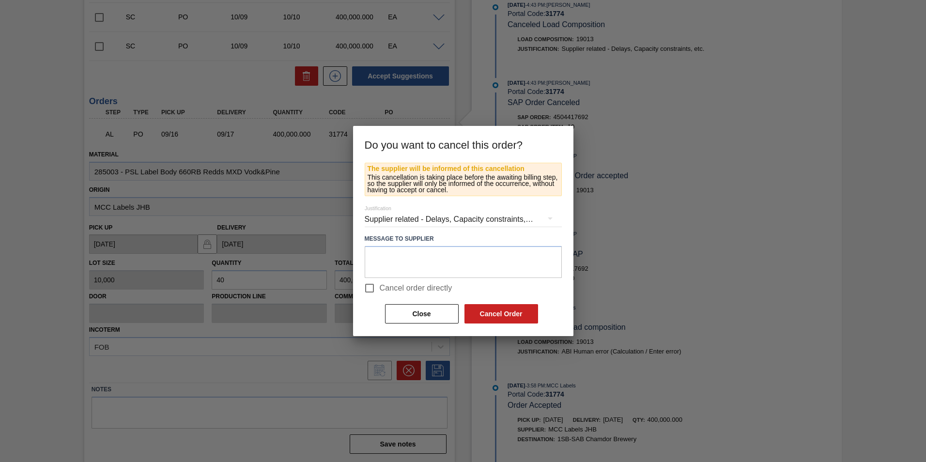
click at [408, 286] on span "Cancel order directly" at bounding box center [416, 288] width 73 height 12
click at [380, 286] on input "Cancel order directly" at bounding box center [369, 288] width 20 height 20
checkbox input "true"
click at [503, 320] on button "Cancel Order" at bounding box center [501, 313] width 74 height 19
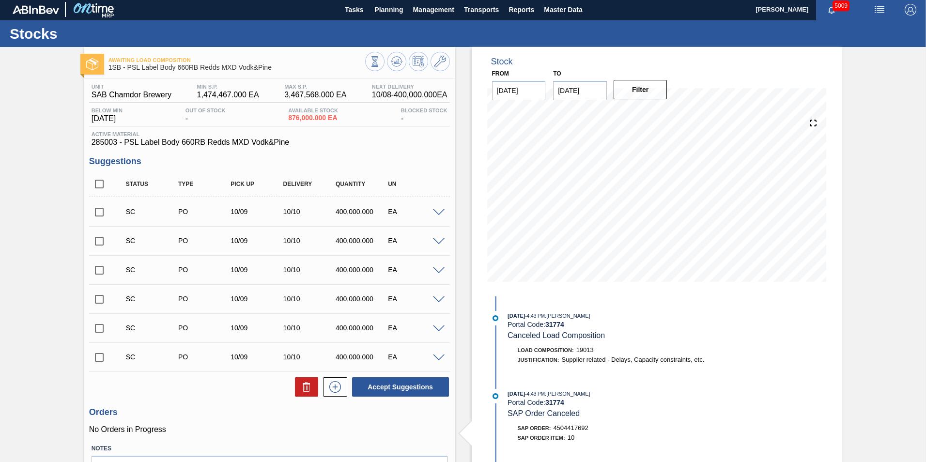
scroll to position [0, 0]
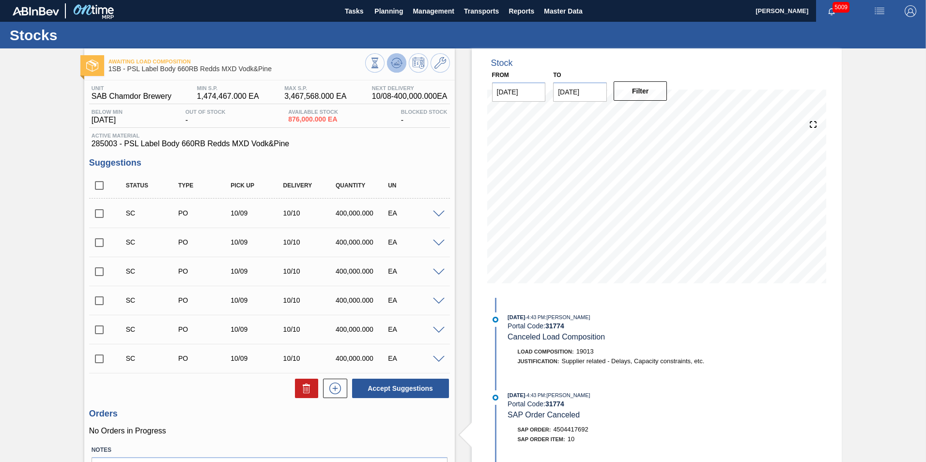
click at [396, 61] on icon at bounding box center [397, 63] width 12 height 12
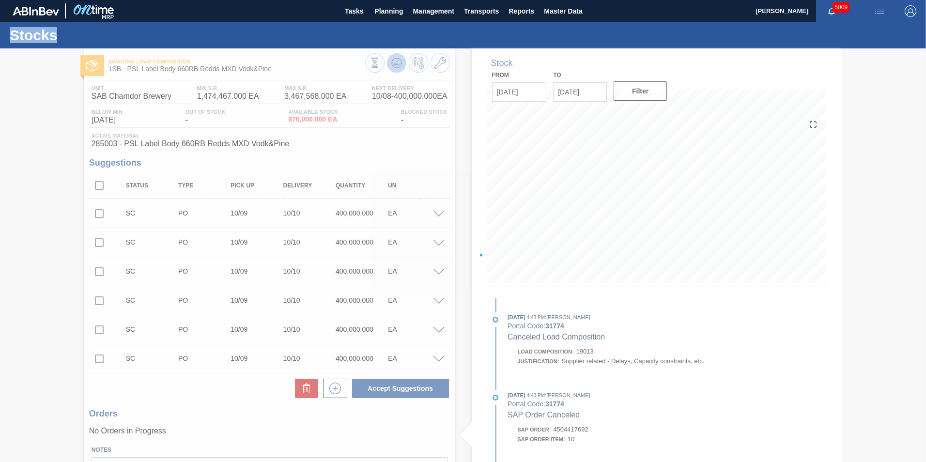
click at [396, 61] on div at bounding box center [463, 254] width 926 height 413
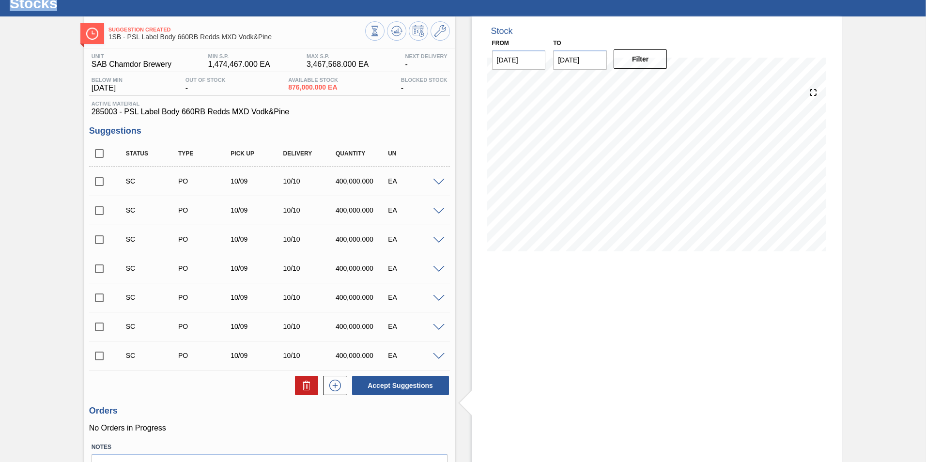
scroll to position [48, 0]
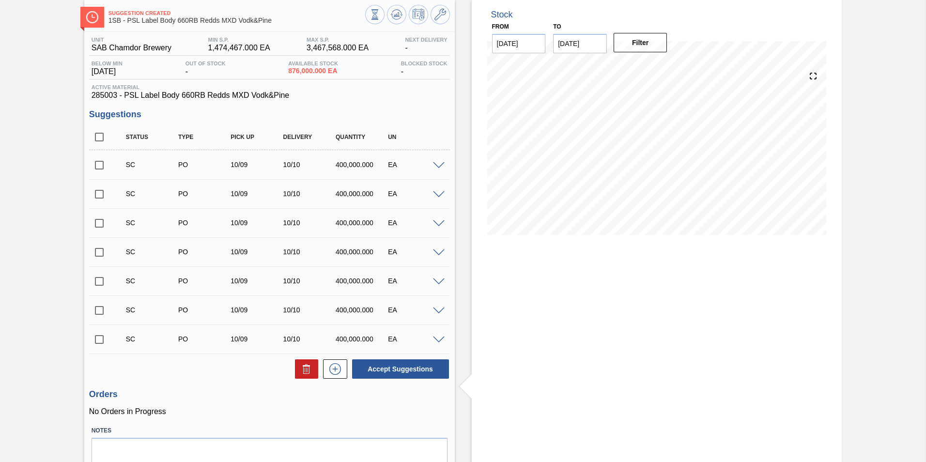
click at [95, 164] on input "checkbox" at bounding box center [99, 165] width 20 height 20
checkbox input "true"
drag, startPoint x: 98, startPoint y: 187, endPoint x: 96, endPoint y: 206, distance: 19.0
click at [98, 189] on input "checkbox" at bounding box center [99, 194] width 20 height 20
checkbox input "true"
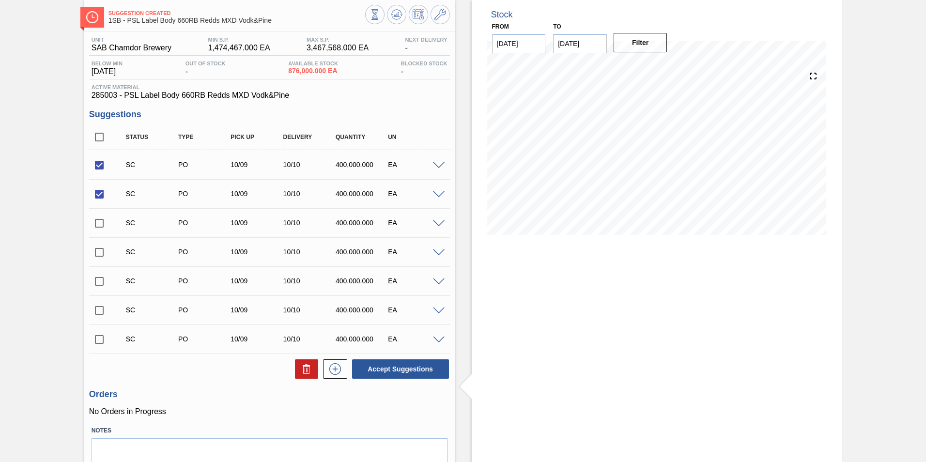
click at [93, 226] on input "checkbox" at bounding box center [99, 223] width 20 height 20
checkbox input "true"
drag, startPoint x: 96, startPoint y: 244, endPoint x: 98, endPoint y: 248, distance: 5.2
click at [96, 244] on input "checkbox" at bounding box center [99, 252] width 20 height 20
checkbox input "true"
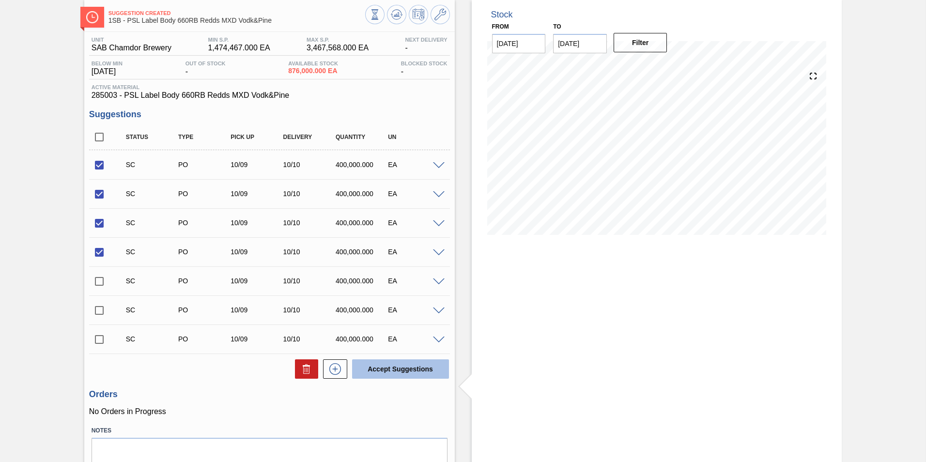
click at [405, 367] on button "Accept Suggestions" at bounding box center [400, 368] width 97 height 19
checkbox input "false"
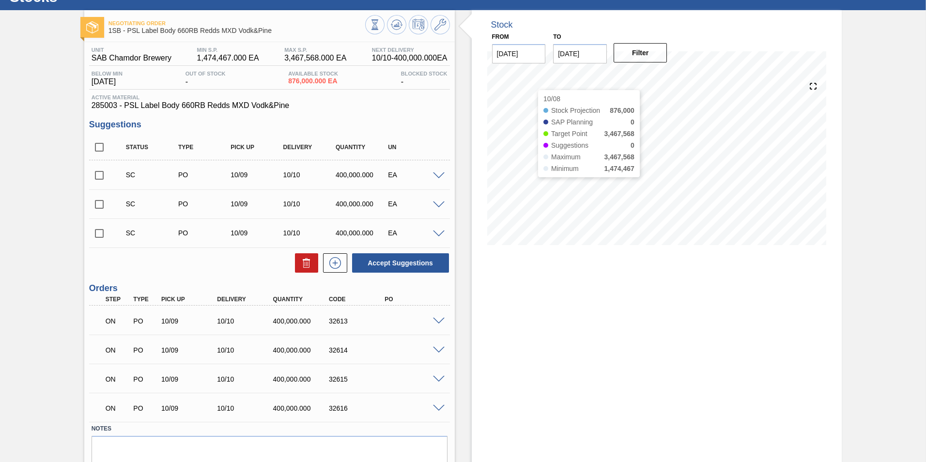
scroll to position [29, 0]
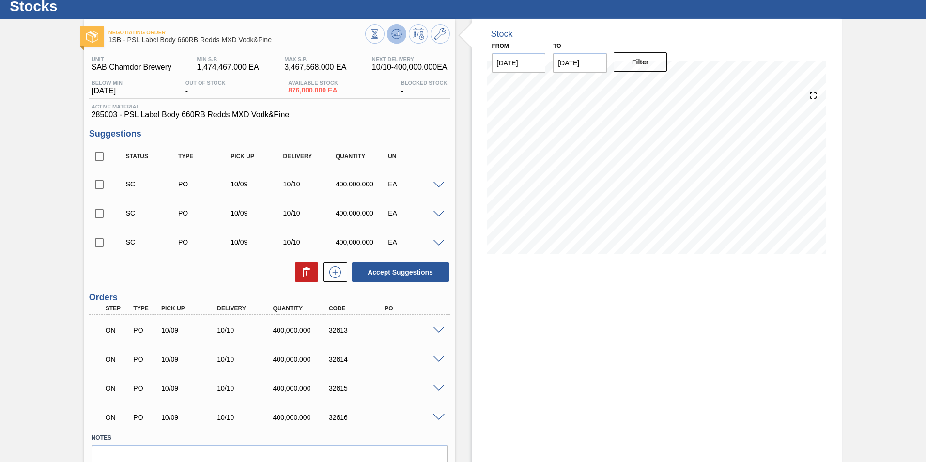
click at [396, 35] on icon at bounding box center [396, 33] width 6 height 4
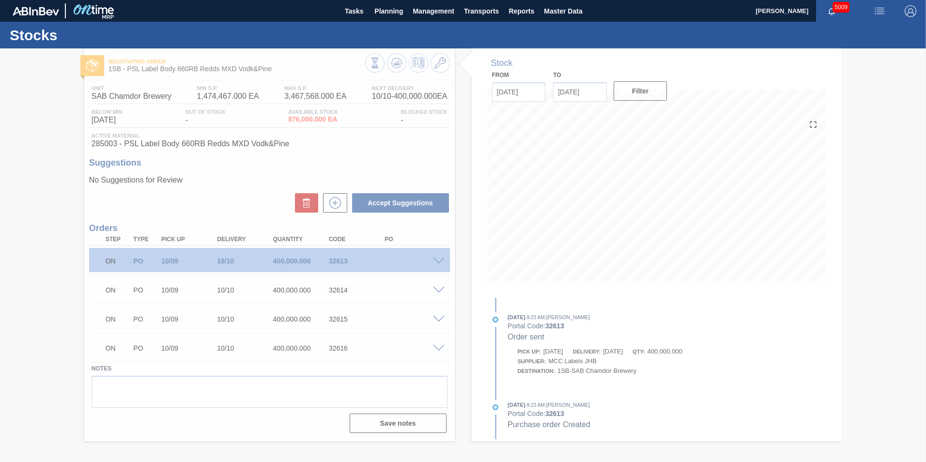
scroll to position [0, 0]
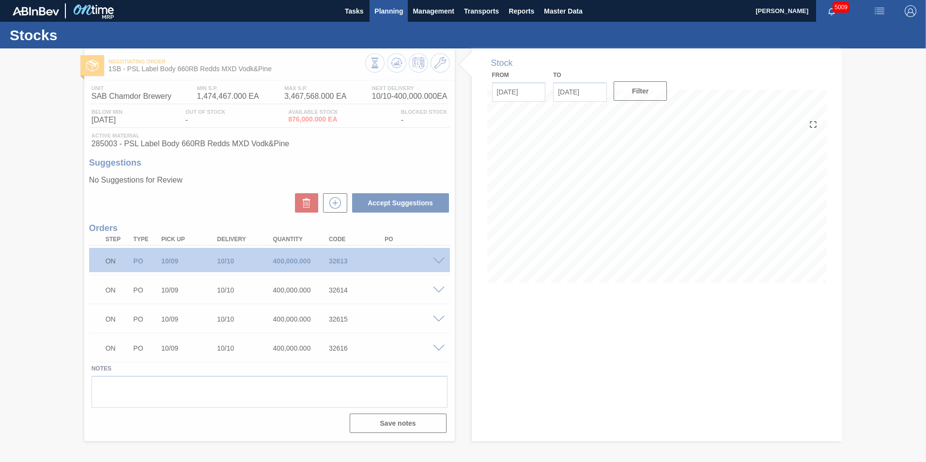
click at [393, 15] on span "Planning" at bounding box center [388, 11] width 29 height 12
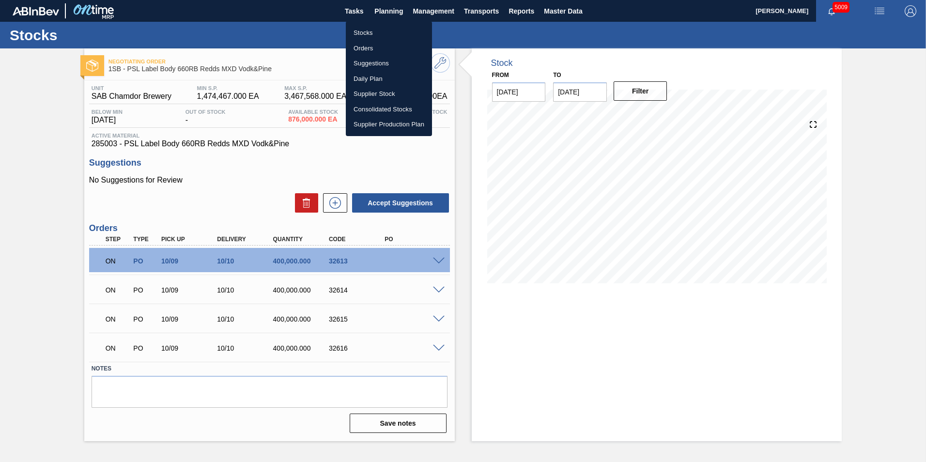
drag, startPoint x: 368, startPoint y: 30, endPoint x: 364, endPoint y: 77, distance: 48.1
click at [368, 30] on li "Stocks" at bounding box center [389, 32] width 86 height 15
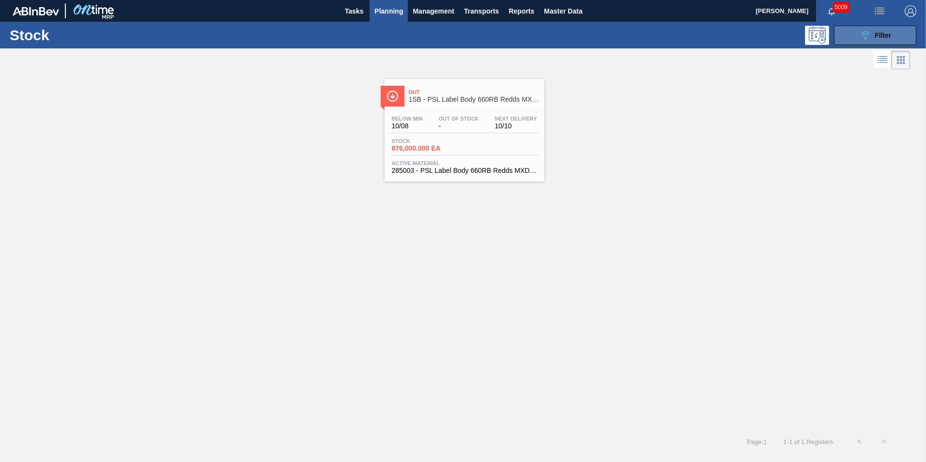
click at [879, 38] on span "Filter" at bounding box center [882, 35] width 16 height 8
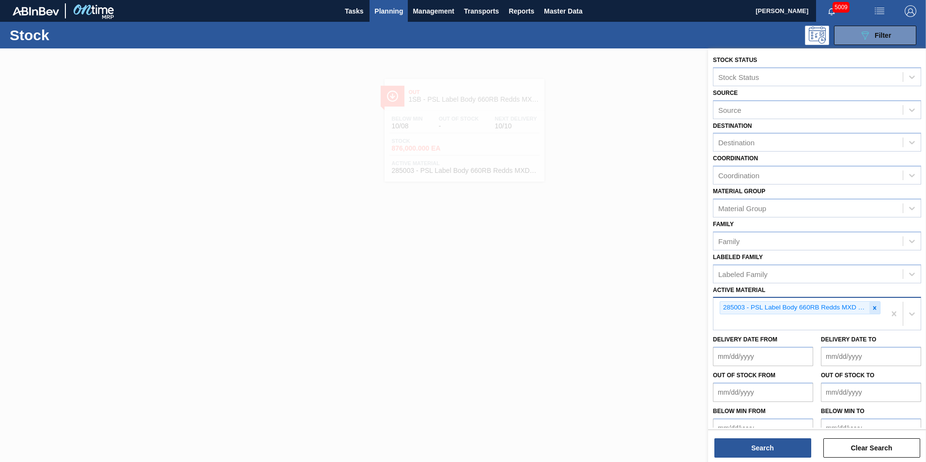
click at [875, 309] on icon at bounding box center [874, 308] width 7 height 7
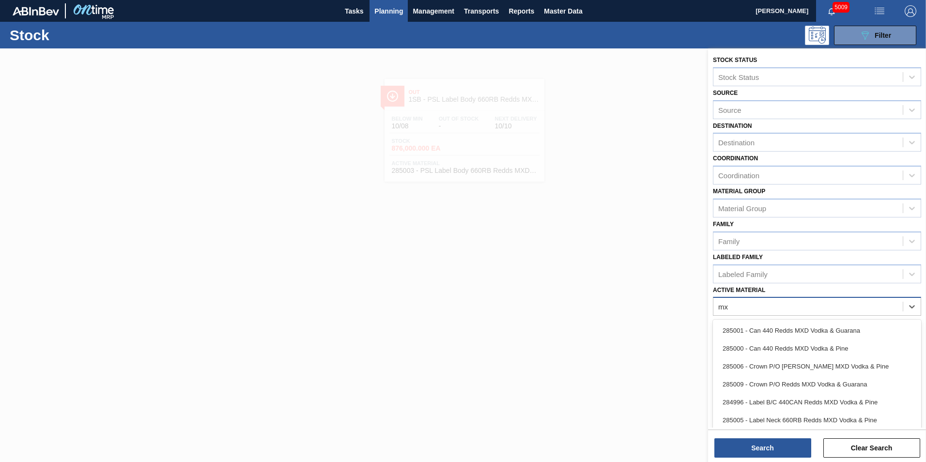
type Material "mxd"
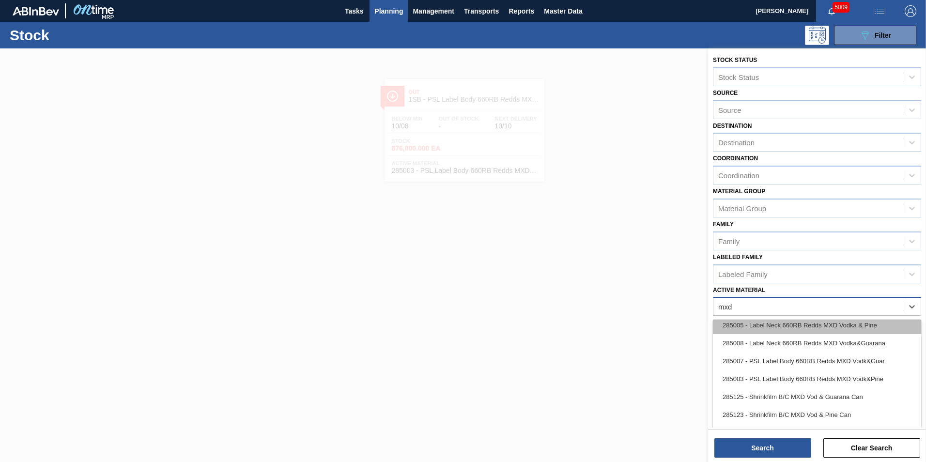
scroll to position [97, 0]
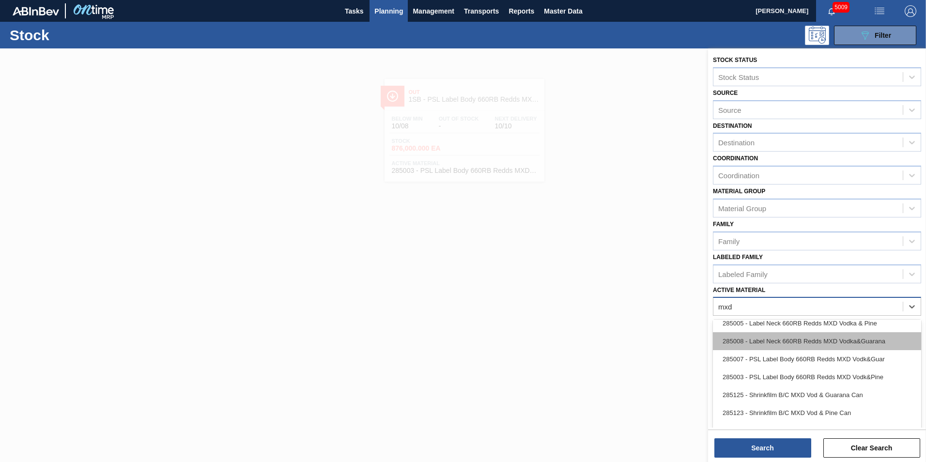
click at [826, 346] on div "285008 - Label Neck 660RB Redds MXD Vodka&Guarana" at bounding box center [817, 341] width 208 height 18
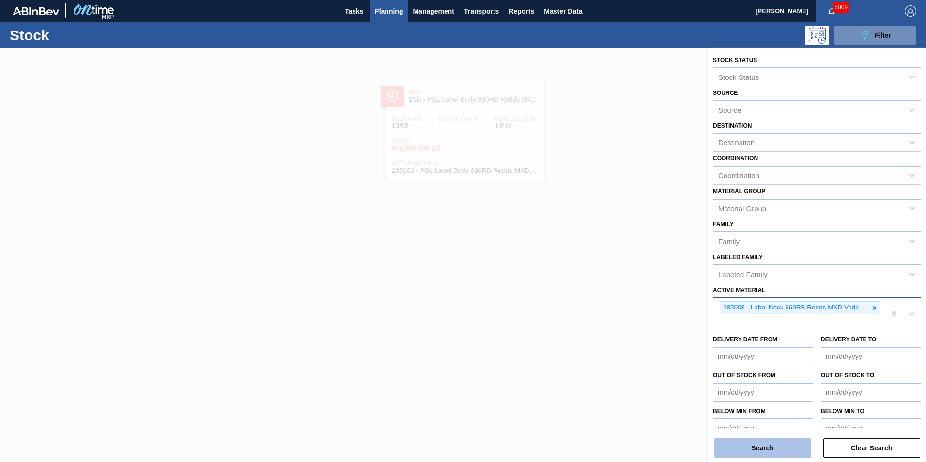
click at [774, 447] on button "Search" at bounding box center [762, 447] width 97 height 19
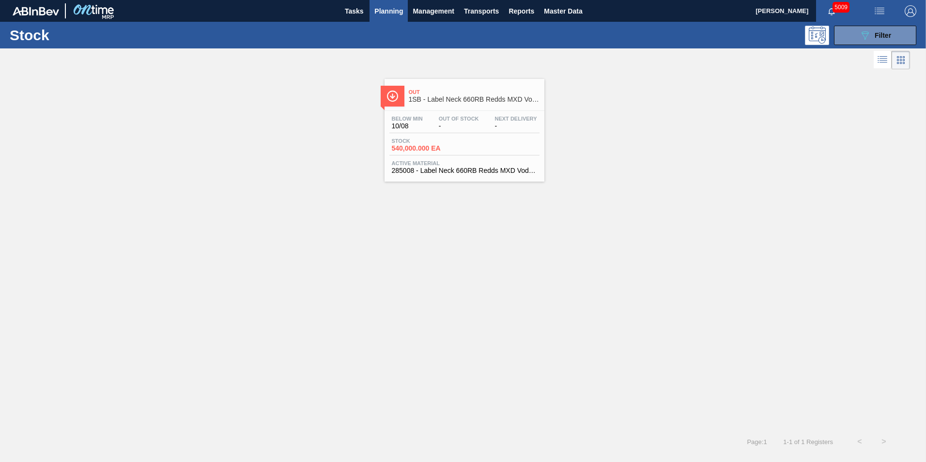
click at [436, 145] on span "540,000.000 EA" at bounding box center [426, 148] width 68 height 7
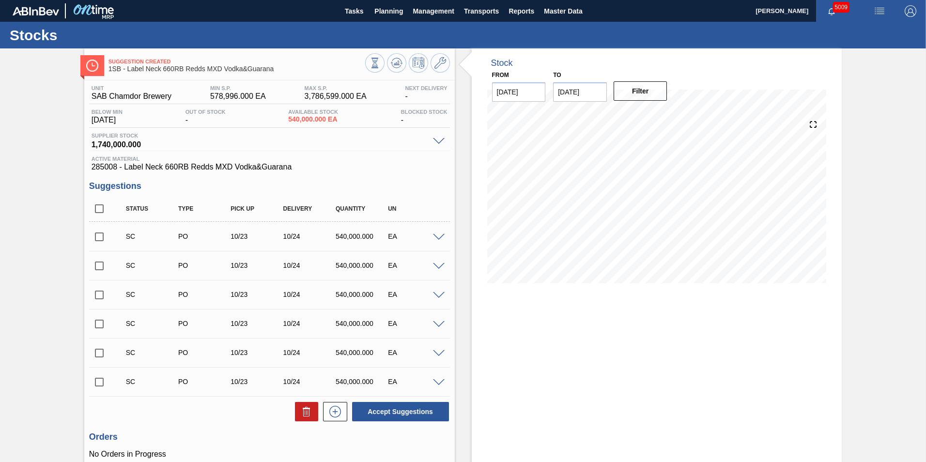
click at [99, 233] on input "checkbox" at bounding box center [99, 237] width 20 height 20
click at [394, 410] on button "Accept Suggestions" at bounding box center [400, 411] width 97 height 19
checkbox input "false"
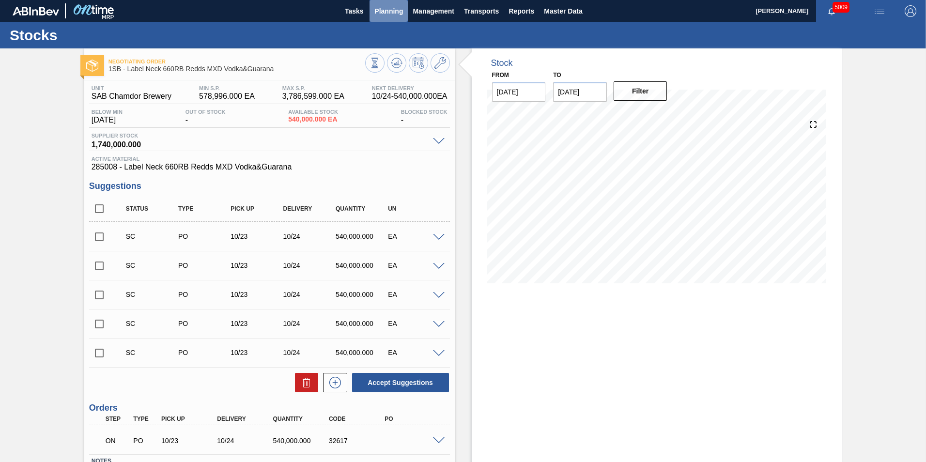
click at [384, 16] on span "Planning" at bounding box center [388, 11] width 29 height 12
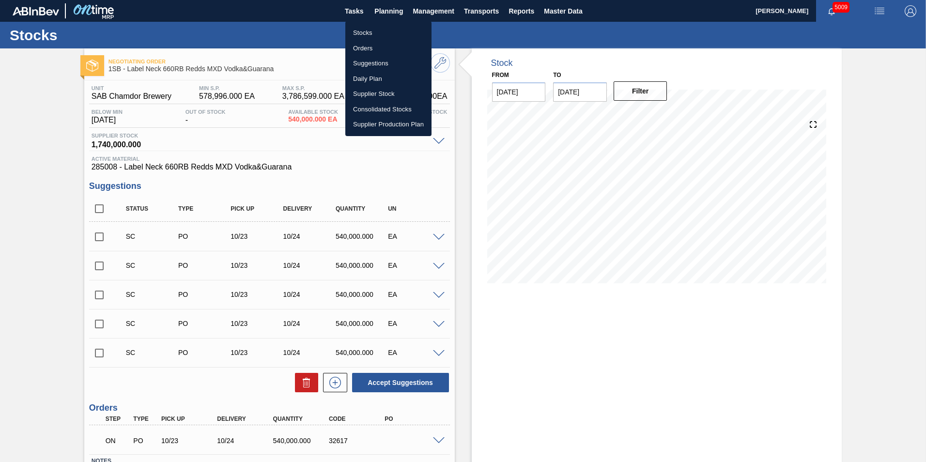
drag, startPoint x: 368, startPoint y: 31, endPoint x: 375, endPoint y: 115, distance: 84.0
click at [368, 31] on li "Stocks" at bounding box center [388, 32] width 86 height 15
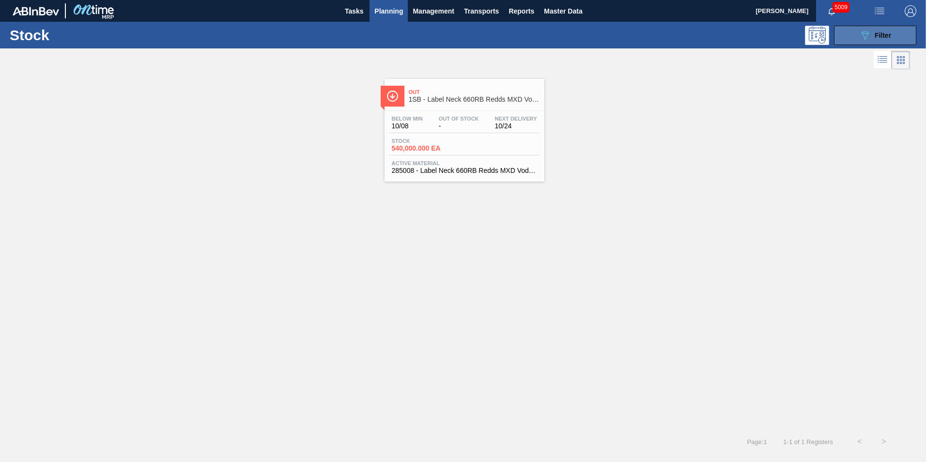
click at [897, 38] on button "089F7B8B-B2A5-4AFE-B5C0-19BA573D28AC Filter" at bounding box center [875, 35] width 82 height 19
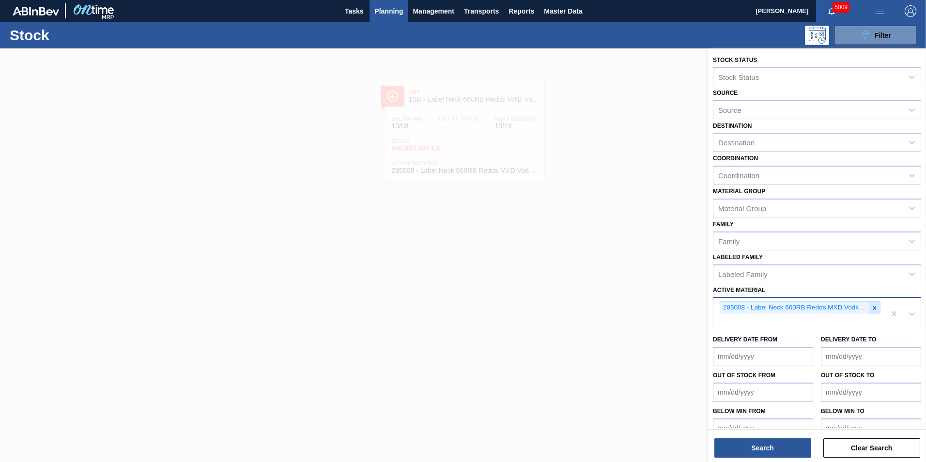
click at [872, 306] on icon at bounding box center [874, 308] width 7 height 7
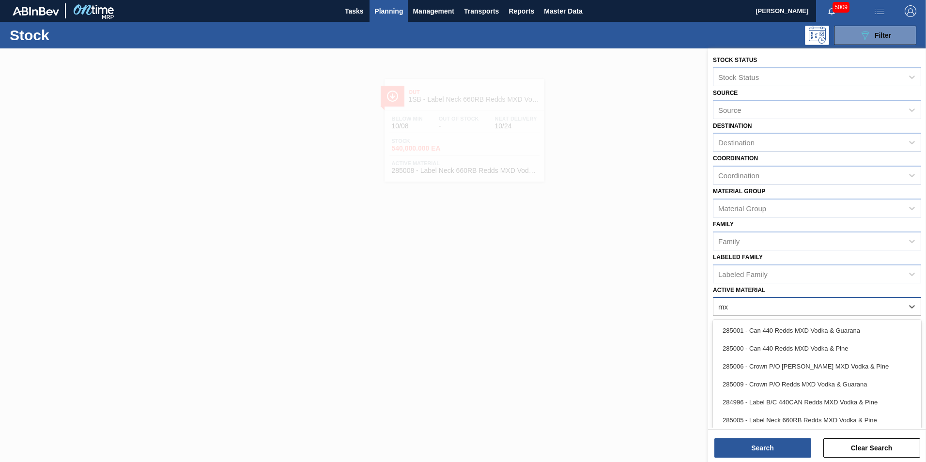
type Material "mxd"
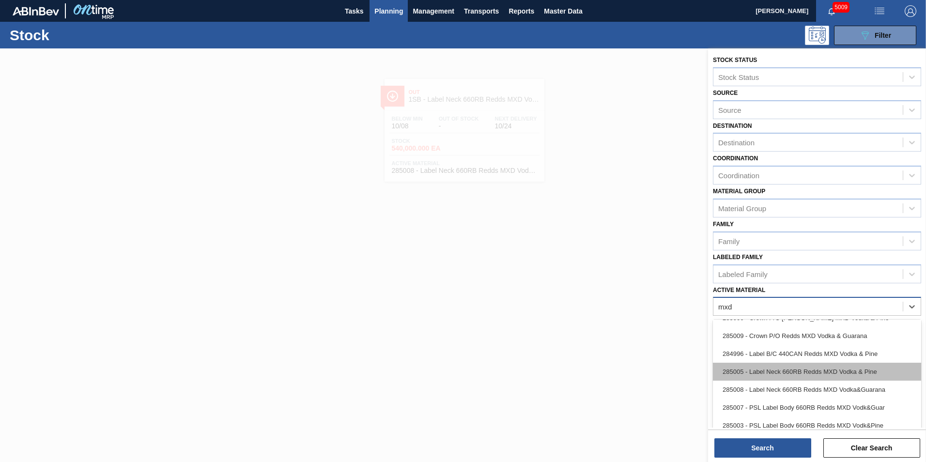
scroll to position [97, 0]
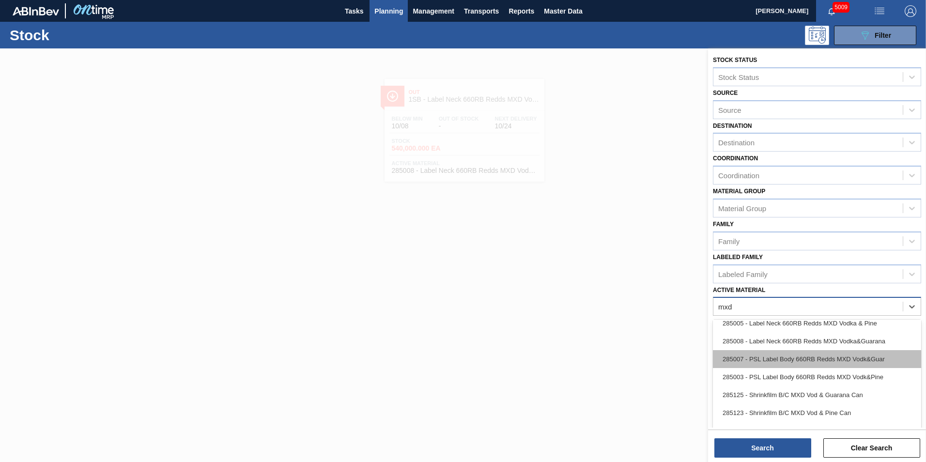
click at [828, 357] on div "285007 - PSL Label Body 660RB Redds MXD Vodk&Guar" at bounding box center [817, 359] width 208 height 18
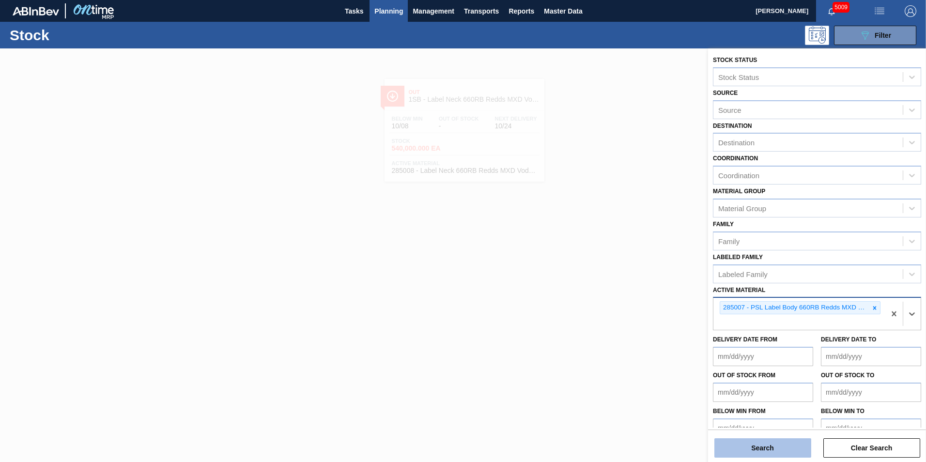
click at [779, 452] on button "Search" at bounding box center [762, 447] width 97 height 19
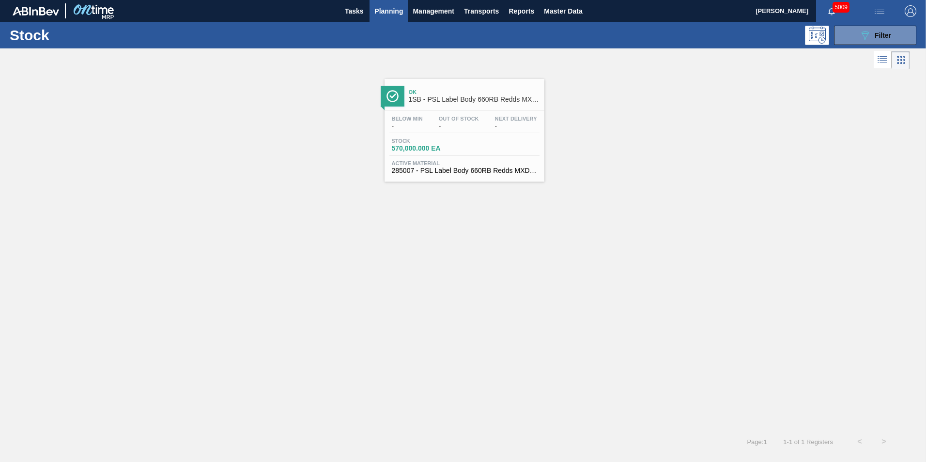
click at [472, 140] on div "Stock 570,000.000 EA" at bounding box center [464, 146] width 150 height 17
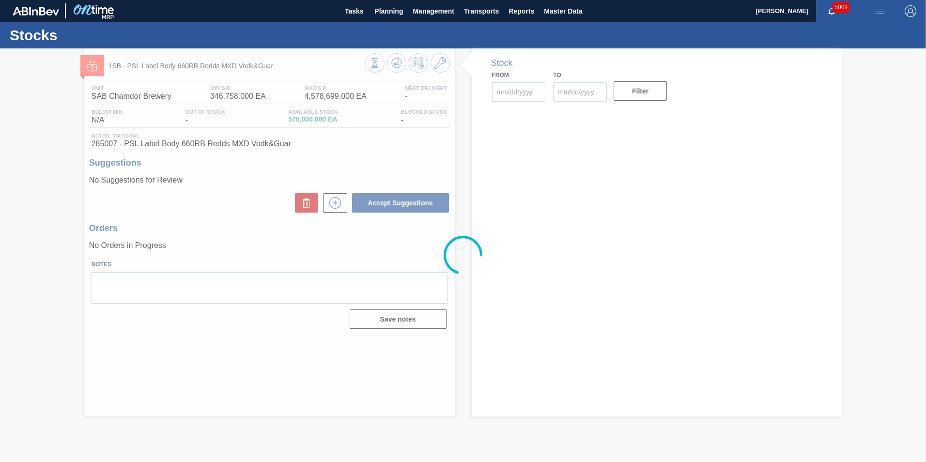
type input "[DATE]"
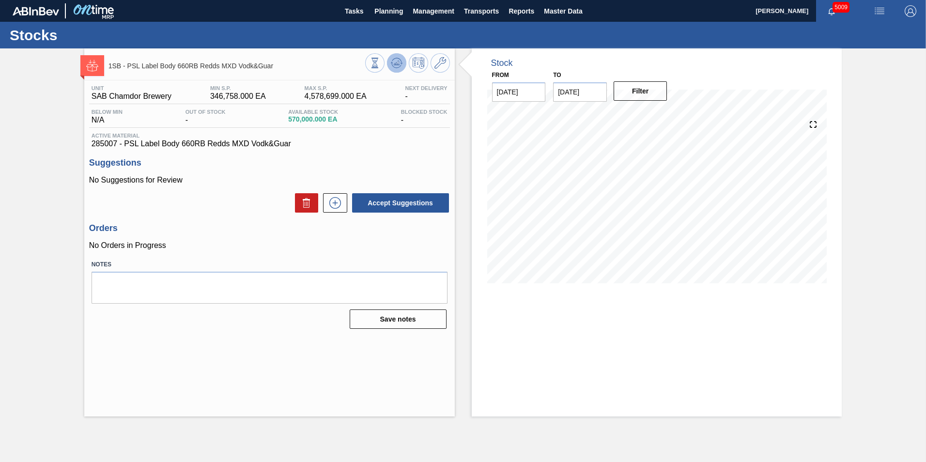
click at [399, 66] on icon at bounding box center [397, 63] width 12 height 12
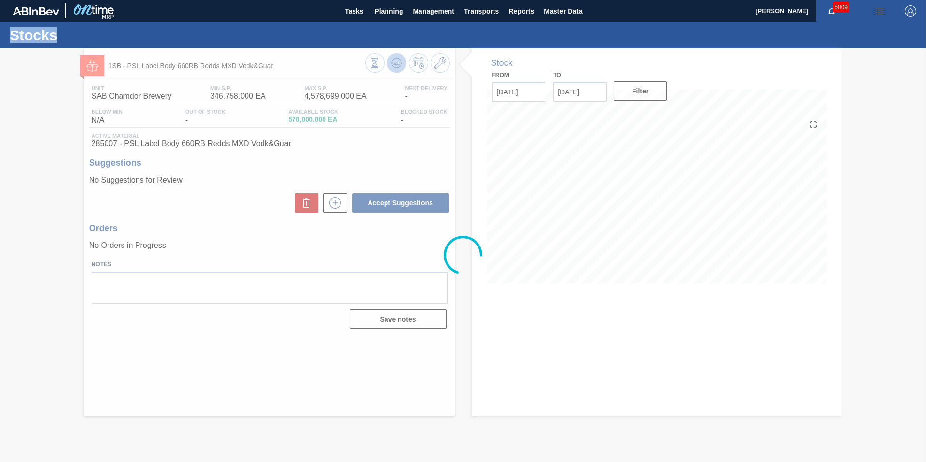
click at [399, 66] on div at bounding box center [463, 254] width 926 height 413
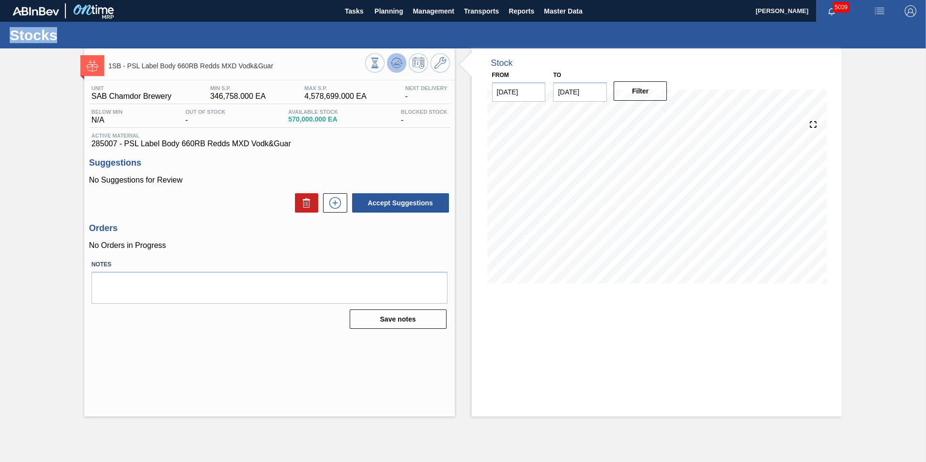
click at [400, 61] on icon at bounding box center [397, 63] width 12 height 12
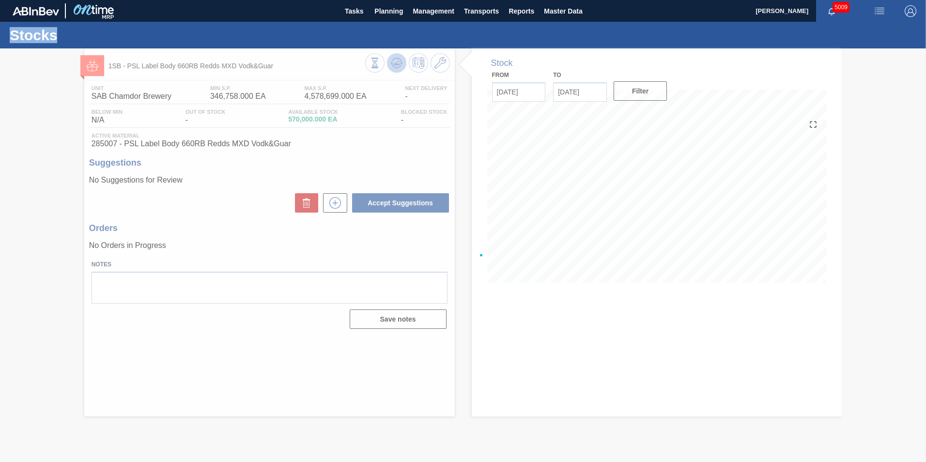
click at [400, 61] on div at bounding box center [463, 254] width 926 height 413
